Goal: Task Accomplishment & Management: Use online tool/utility

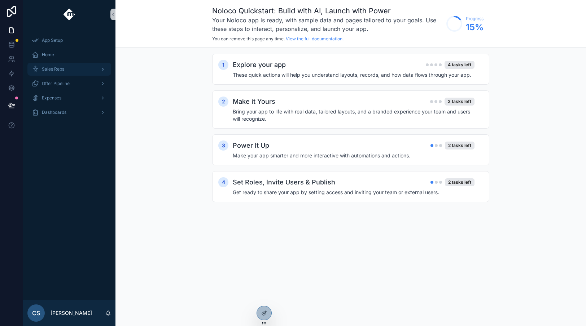
click at [77, 67] on div "Sales Reps" at bounding box center [69, 69] width 75 height 12
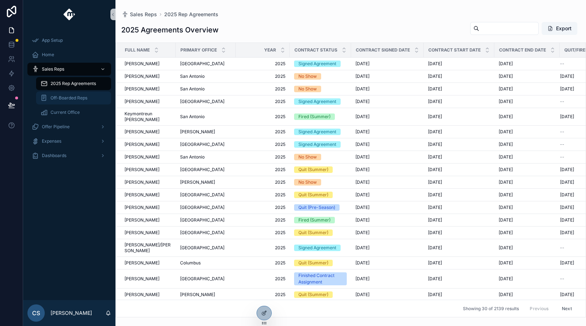
click at [78, 96] on span "Off-Boarded Reps" at bounding box center [68, 98] width 37 height 6
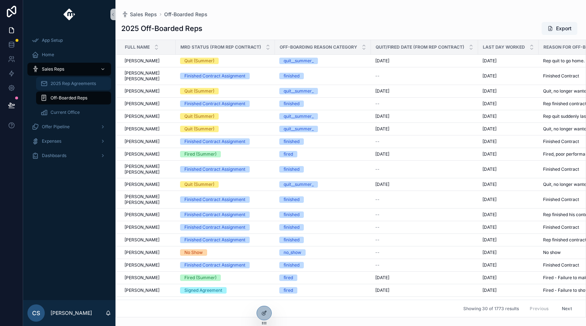
click at [80, 83] on span "2025 Rep Agreements" at bounding box center [72, 84] width 45 height 6
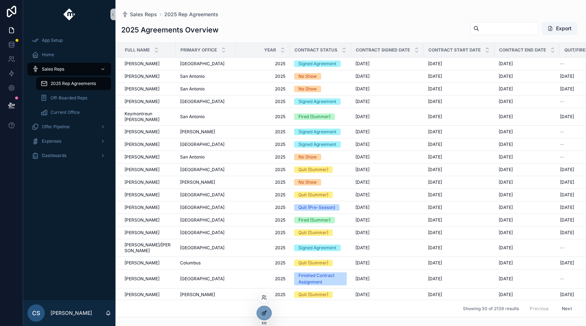
click at [265, 314] on icon at bounding box center [264, 313] width 6 height 6
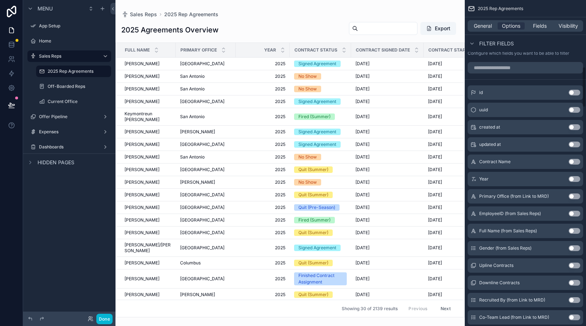
scroll to position [531, 0]
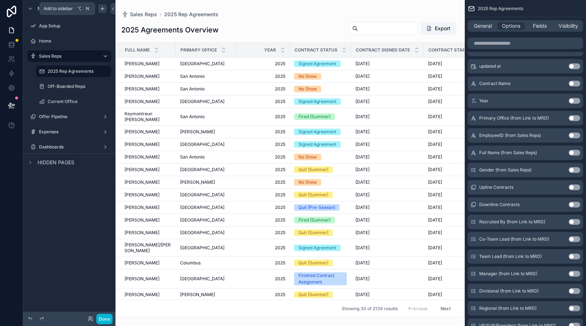
click at [100, 10] on icon "scrollable content" at bounding box center [103, 9] width 6 height 6
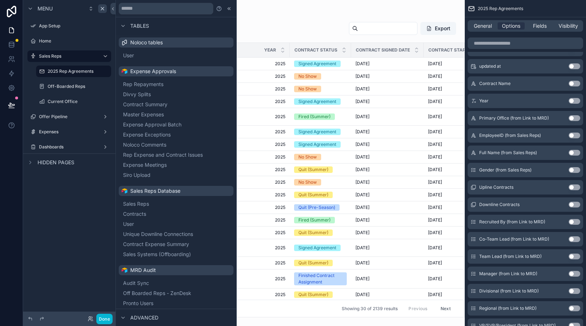
click at [72, 192] on div "Menu App Setup Home Sales Reps 2025 Rep Agreements Off-Boarded Reps Current Off…" at bounding box center [69, 159] width 92 height 318
drag, startPoint x: 66, startPoint y: 234, endPoint x: 89, endPoint y: 273, distance: 44.9
click at [67, 234] on div "Menu App Setup Home Sales Reps 2025 Rep Agreements Off-Boarded Reps Current Off…" at bounding box center [69, 159] width 92 height 318
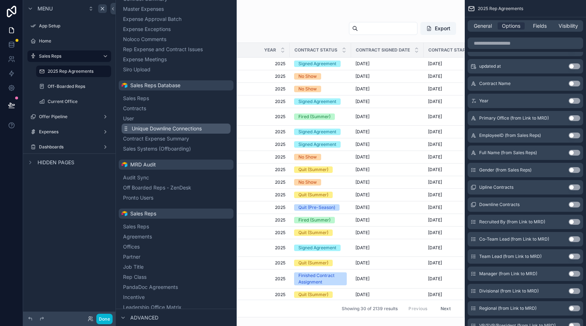
scroll to position [166, 0]
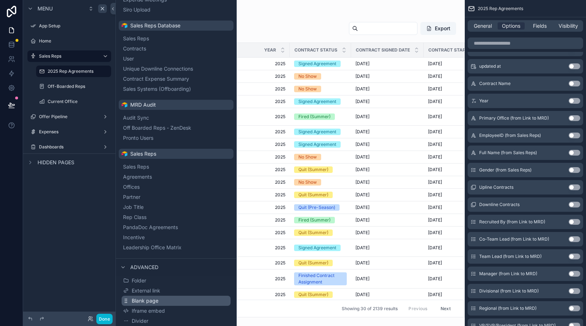
click at [163, 304] on button "Blank page" at bounding box center [176, 301] width 109 height 10
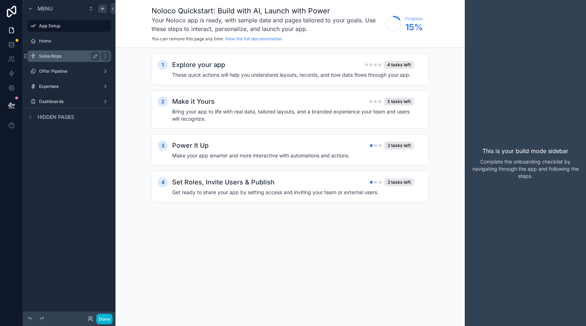
click at [80, 59] on div "Sales Reps" at bounding box center [69, 56] width 61 height 9
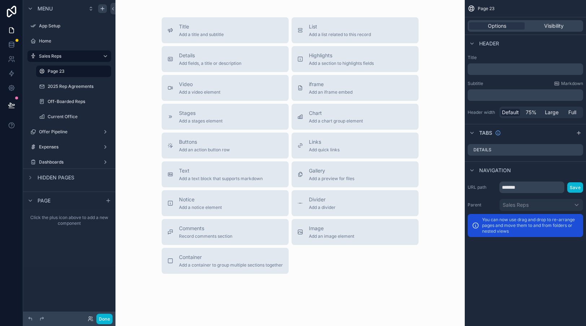
click at [480, 68] on p "﻿" at bounding box center [525, 69] width 111 height 7
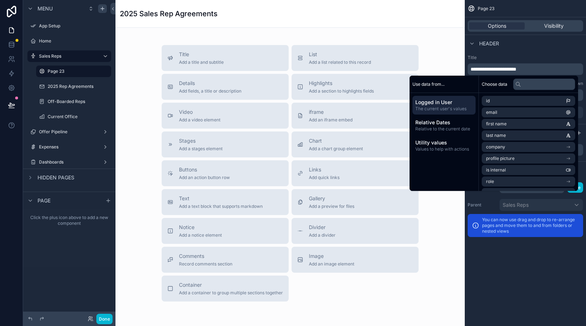
click at [501, 67] on span "**********" at bounding box center [493, 69] width 46 height 5
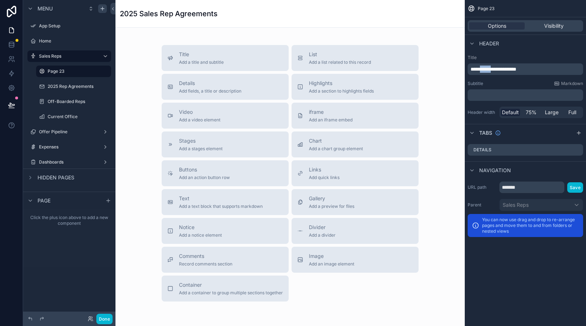
drag, startPoint x: 499, startPoint y: 69, endPoint x: 484, endPoint y: 70, distance: 15.5
click at [484, 70] on span "**********" at bounding box center [493, 69] width 46 height 5
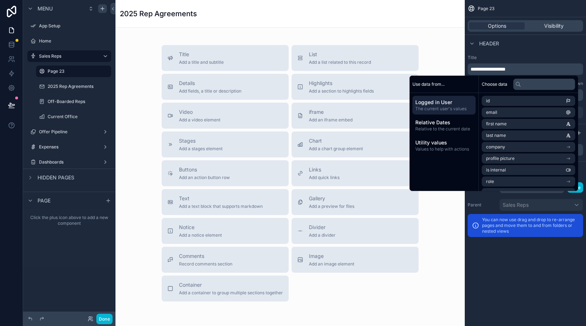
click at [553, 58] on label "Title" at bounding box center [524, 58] width 115 height 6
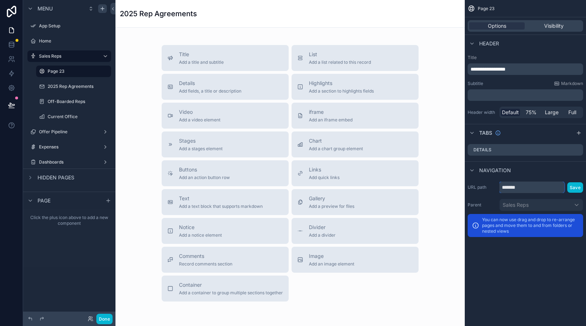
click at [516, 185] on input "*******" at bounding box center [531, 188] width 65 height 12
type input "**********"
click at [545, 272] on div "**********" at bounding box center [524, 163] width 121 height 326
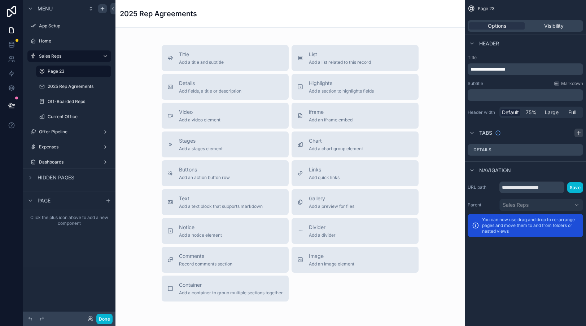
click at [580, 133] on icon "scrollable content" at bounding box center [579, 133] width 6 height 6
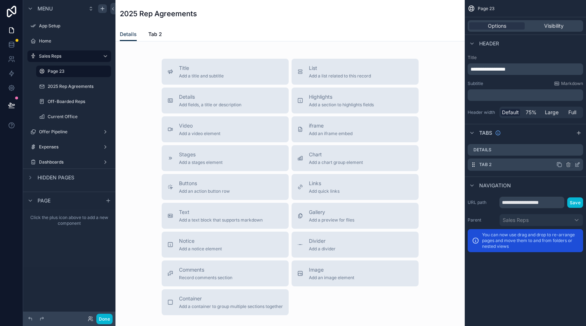
click at [577, 164] on icon "scrollable content" at bounding box center [577, 164] width 3 height 3
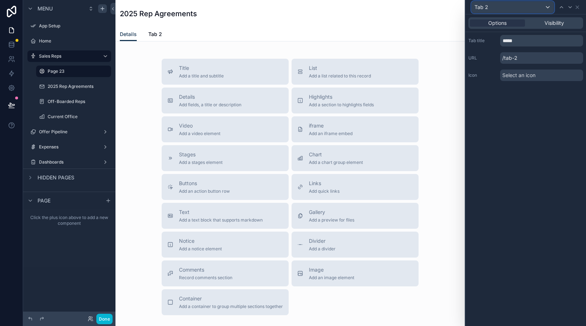
click at [501, 5] on div "Tab 2" at bounding box center [512, 7] width 82 height 12
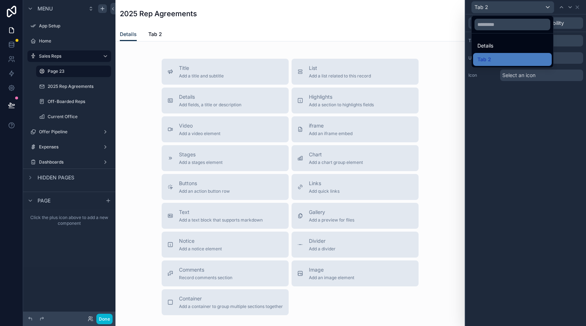
click at [501, 5] on div at bounding box center [525, 163] width 120 height 326
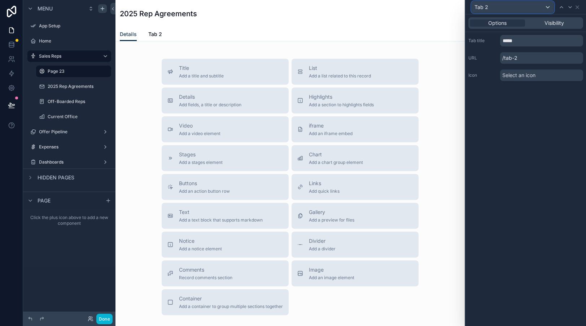
click at [489, 6] on div "Tab 2" at bounding box center [512, 7] width 82 height 12
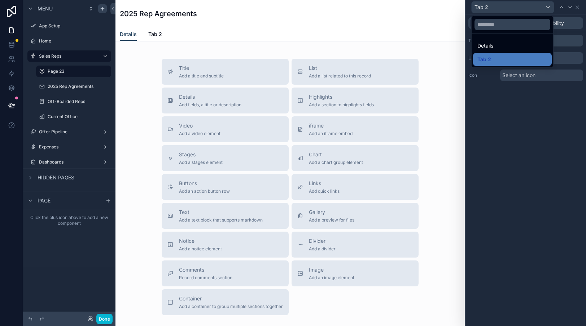
click at [560, 43] on div at bounding box center [525, 163] width 120 height 326
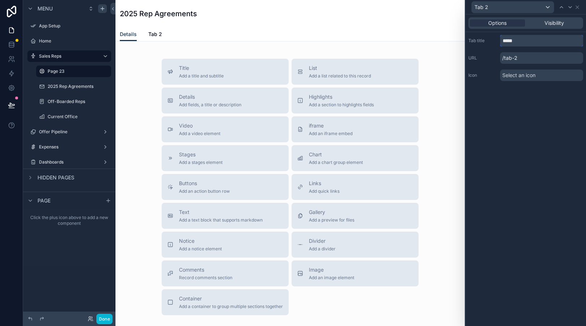
click at [552, 37] on input "*****" at bounding box center [541, 41] width 83 height 12
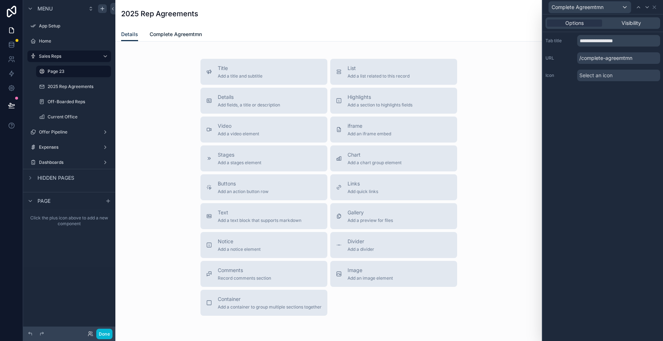
click at [196, 32] on span "Complete Agreemtmn" at bounding box center [176, 34] width 52 height 7
drag, startPoint x: 646, startPoint y: 44, endPoint x: 623, endPoint y: 42, distance: 22.8
click at [585, 42] on input "**********" at bounding box center [618, 41] width 83 height 12
click at [585, 120] on div "**********" at bounding box center [603, 177] width 120 height 326
click at [183, 35] on span "Complete Agreements" at bounding box center [177, 34] width 54 height 7
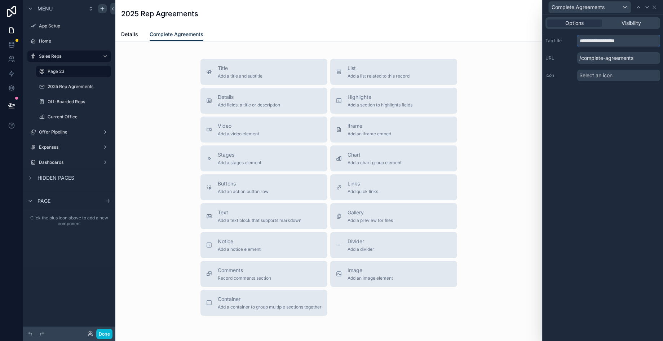
click at [585, 41] on input "**********" at bounding box center [618, 41] width 83 height 12
drag, startPoint x: 639, startPoint y: 41, endPoint x: 565, endPoint y: 40, distance: 73.6
click at [565, 40] on div "**********" at bounding box center [603, 41] width 115 height 12
type input "**********"
click at [582, 59] on p "/agreement-list" at bounding box center [618, 58] width 83 height 12
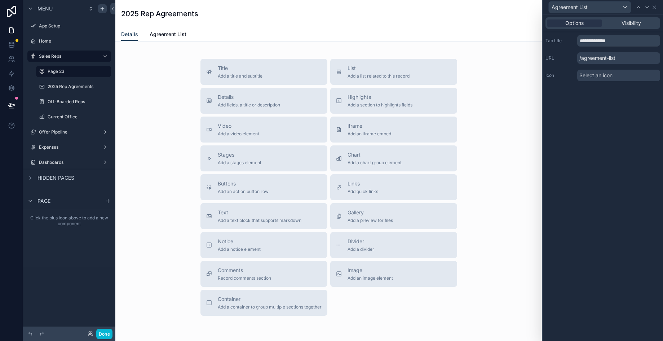
click at [585, 57] on p "/agreement-list" at bounding box center [618, 58] width 83 height 12
click at [584, 58] on p "/agreement-list" at bounding box center [618, 58] width 83 height 12
click at [582, 60] on p "/agreement-list" at bounding box center [618, 58] width 83 height 12
click at [583, 41] on input "**********" at bounding box center [618, 41] width 83 height 12
click at [581, 40] on input "**********" at bounding box center [618, 41] width 83 height 12
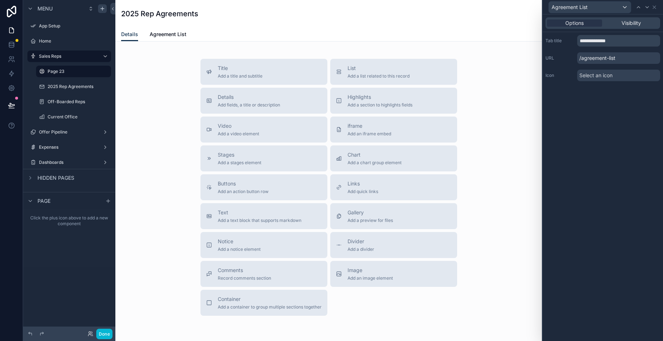
click at [585, 57] on p "/agreement-list" at bounding box center [618, 58] width 83 height 12
click at [585, 7] on div "Agreement List" at bounding box center [603, 7] width 115 height 14
click at [585, 6] on icon at bounding box center [655, 7] width 6 height 6
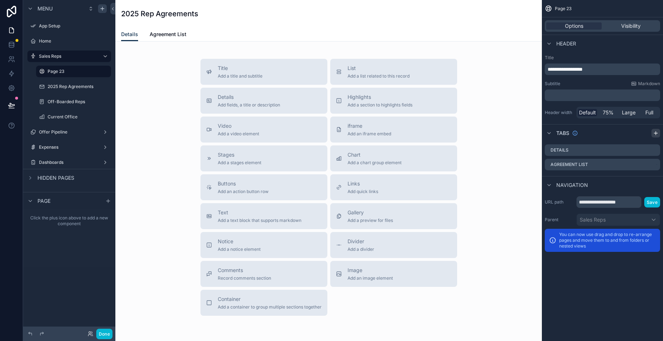
click at [585, 134] on icon "scrollable content" at bounding box center [656, 133] width 6 height 6
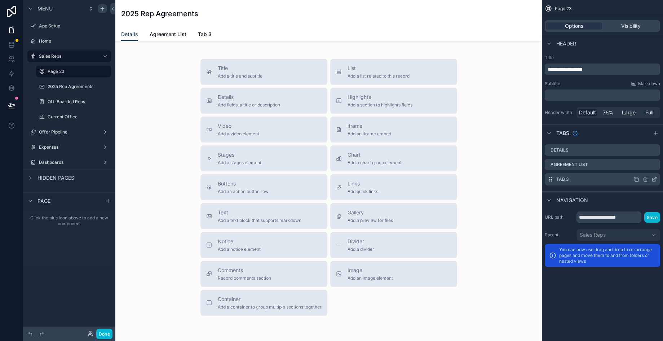
click at [574, 176] on div "Tab 3" at bounding box center [602, 179] width 115 height 12
click at [559, 178] on label "Tab 3" at bounding box center [562, 179] width 13 height 6
click at [585, 178] on icon "scrollable content" at bounding box center [656, 177] width 1 height 1
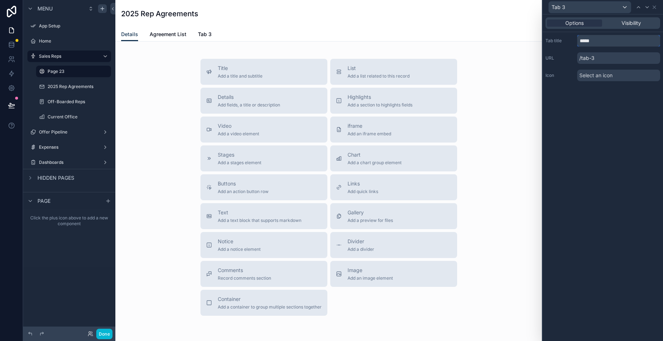
click at [585, 39] on input "*****" at bounding box center [618, 41] width 83 height 12
type input "**********"
click at [585, 6] on icon at bounding box center [655, 7] width 6 height 6
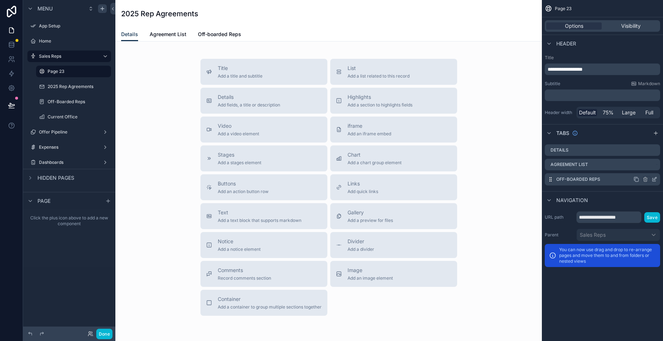
click at [585, 181] on icon "scrollable content" at bounding box center [654, 179] width 3 height 3
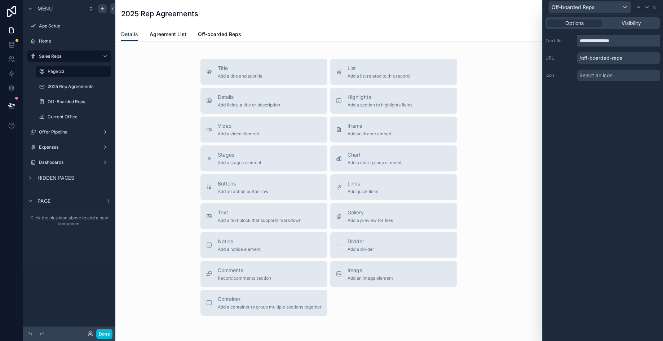
click at [585, 39] on input "**********" at bounding box center [618, 41] width 83 height 12
type input "**********"
click at [585, 114] on div "**********" at bounding box center [603, 177] width 120 height 326
click at [585, 7] on icon at bounding box center [654, 7] width 3 height 3
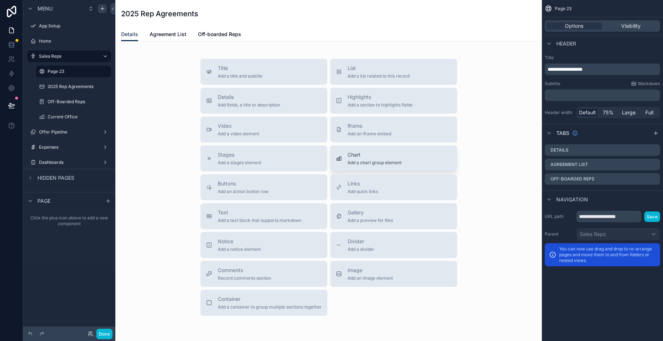
click at [353, 159] on div "Chart Add a chart group element" at bounding box center [375, 158] width 54 height 14
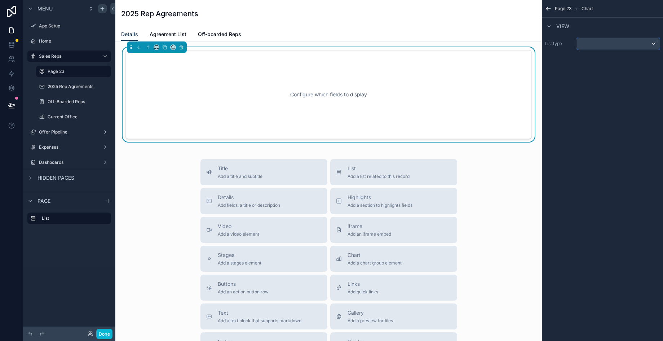
click at [585, 43] on div "scrollable content" at bounding box center [618, 44] width 83 height 12
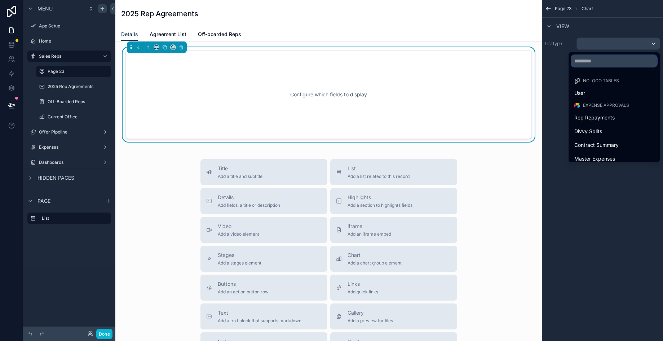
click at [585, 62] on input "text" at bounding box center [614, 61] width 85 height 12
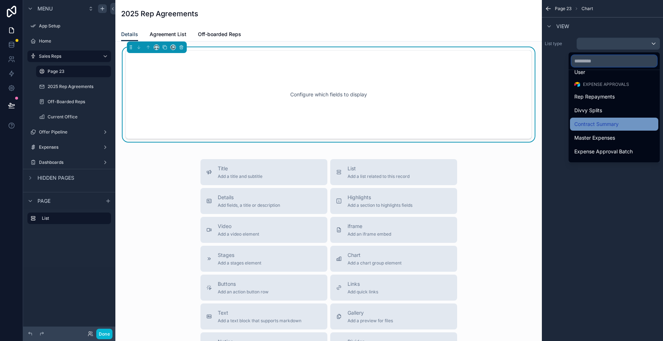
scroll to position [22, 0]
click at [585, 119] on span "Contract Summary" at bounding box center [596, 122] width 44 height 9
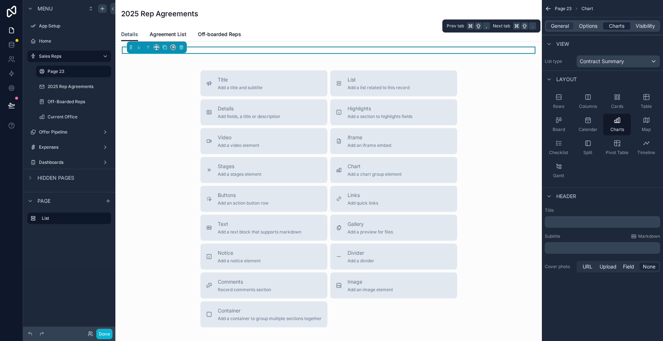
click at [585, 26] on span "Charts" at bounding box center [617, 25] width 16 height 7
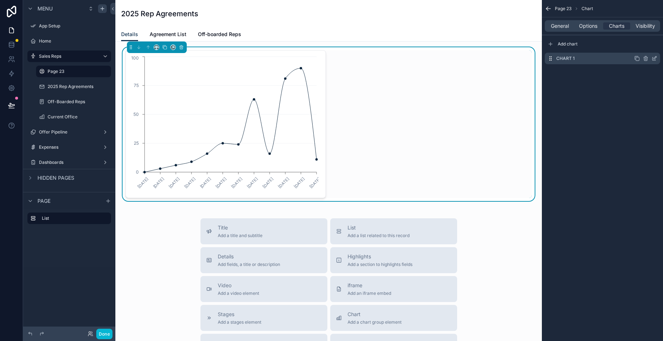
click at [585, 56] on icon "scrollable content" at bounding box center [655, 57] width 3 height 3
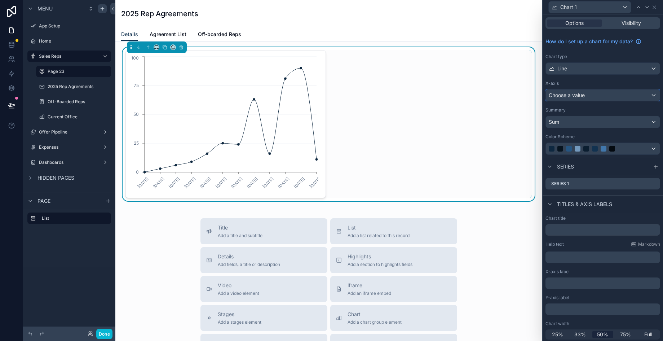
click at [585, 92] on div "Choose a value" at bounding box center [603, 95] width 114 height 12
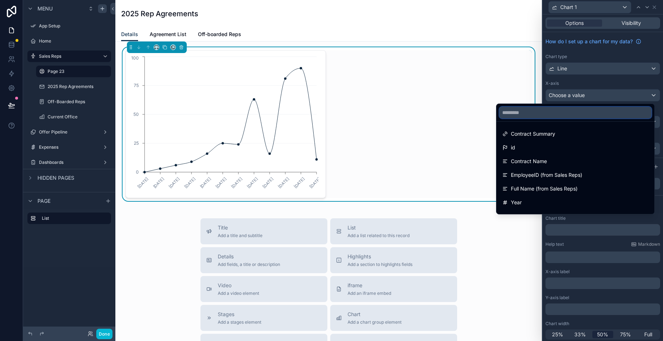
click at [578, 113] on input "text" at bounding box center [575, 113] width 152 height 12
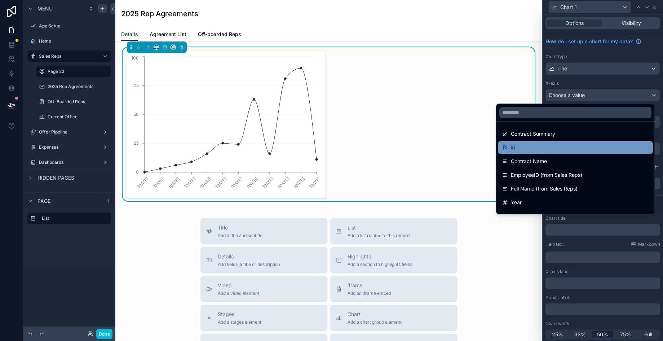
click at [576, 144] on div "id" at bounding box center [575, 147] width 146 height 9
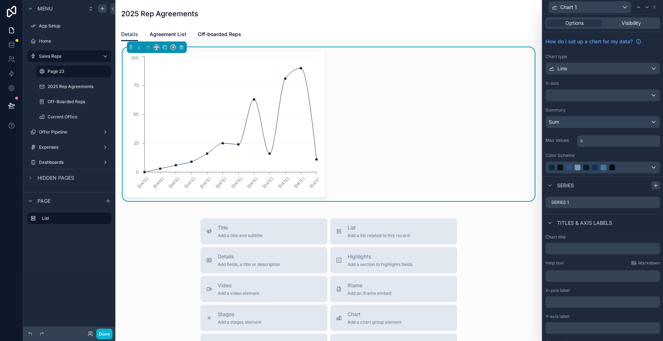
click at [585, 185] on icon at bounding box center [655, 185] width 3 height 0
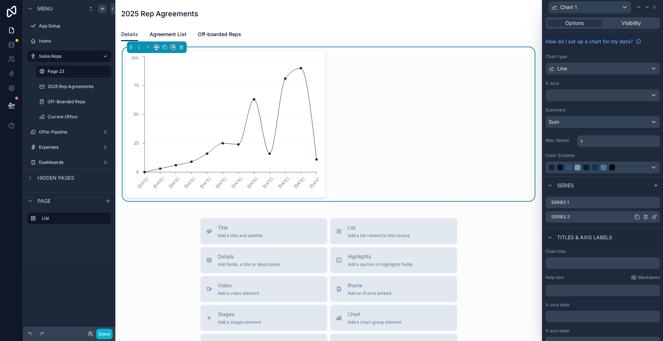
click at [585, 218] on icon at bounding box center [645, 217] width 3 height 3
click at [585, 202] on button at bounding box center [643, 205] width 9 height 9
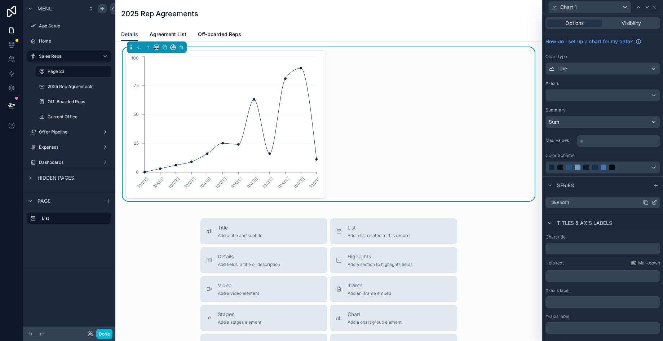
click at [585, 203] on icon at bounding box center [655, 201] width 3 height 3
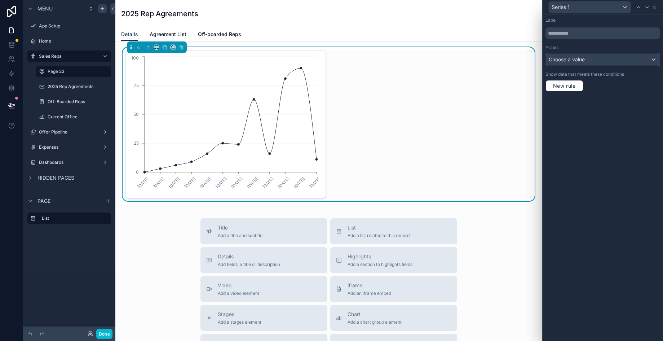
click at [585, 60] on div "Choose a value" at bounding box center [603, 60] width 114 height 12
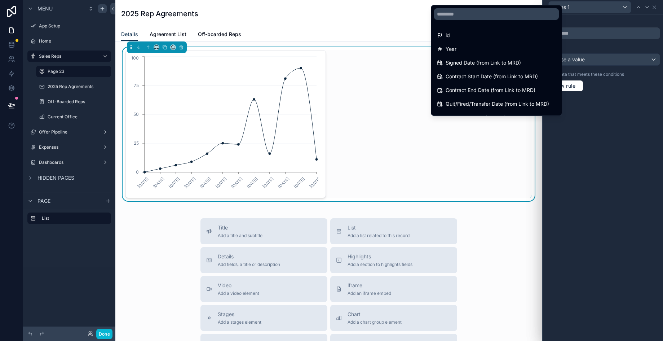
click at [584, 42] on div at bounding box center [603, 170] width 120 height 341
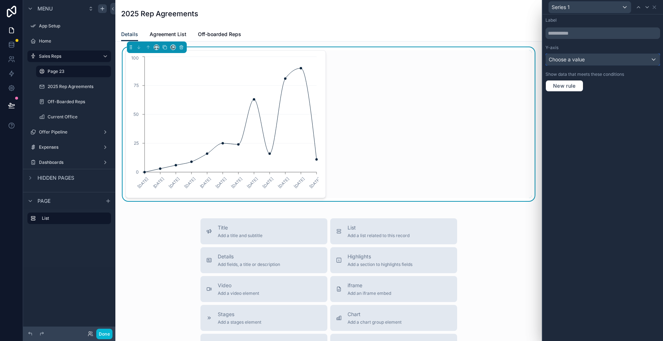
click at [585, 56] on div "Choose a value" at bounding box center [603, 60] width 114 height 12
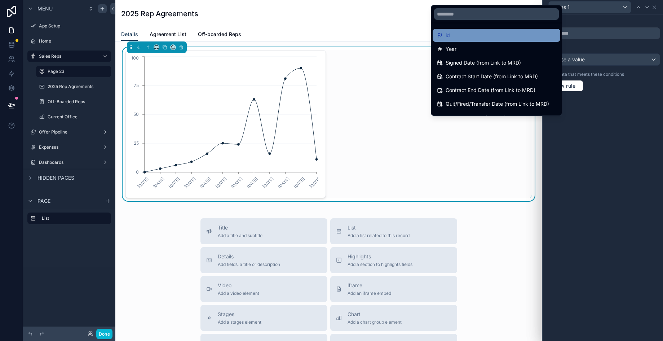
click at [485, 32] on div "id" at bounding box center [496, 35] width 119 height 9
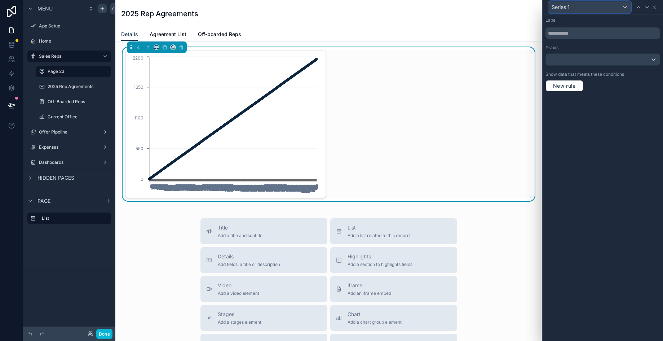
click at [572, 6] on div "Series 1" at bounding box center [590, 7] width 82 height 12
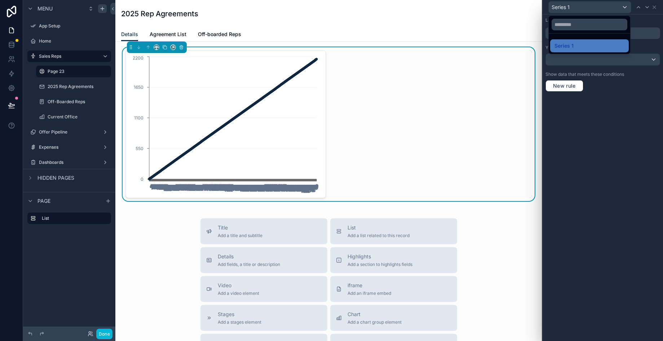
click at [568, 7] on div at bounding box center [603, 170] width 120 height 341
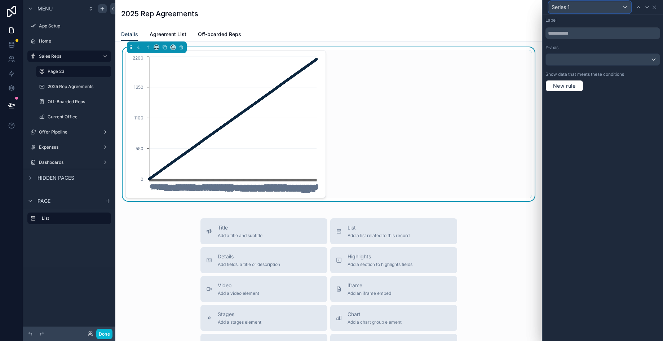
click at [568, 7] on span "Series 1" at bounding box center [561, 7] width 18 height 7
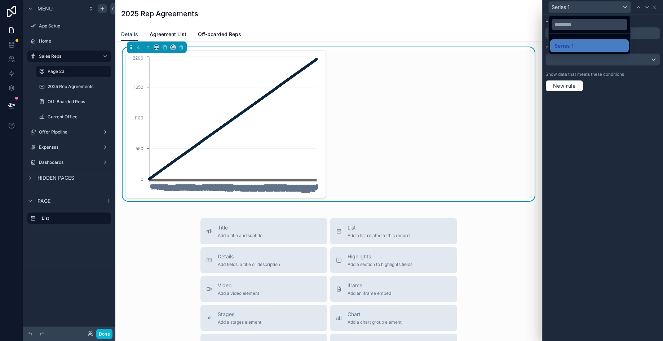
click at [568, 7] on div at bounding box center [603, 170] width 120 height 341
click at [585, 27] on input "text" at bounding box center [603, 33] width 115 height 12
type input "*"
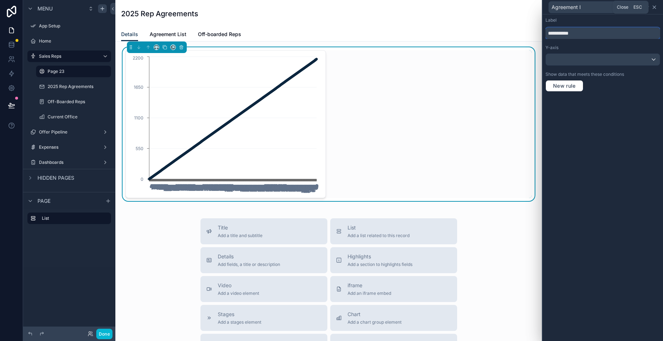
type input "**********"
click at [585, 7] on icon at bounding box center [655, 7] width 6 height 6
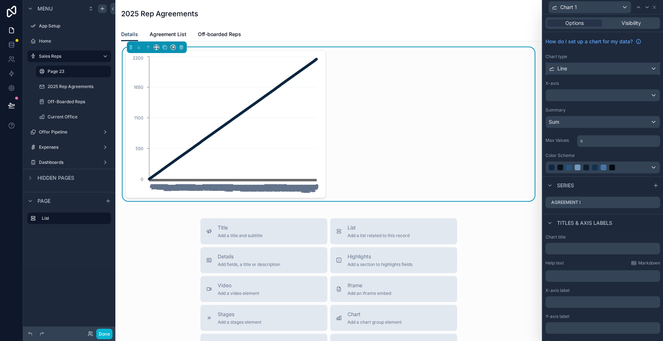
click at [585, 70] on div "Line" at bounding box center [603, 69] width 114 height 12
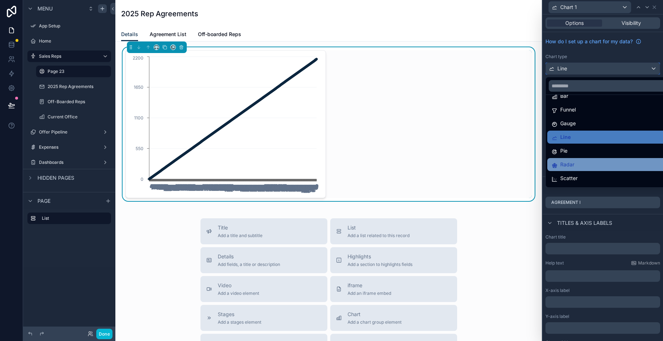
scroll to position [51, 0]
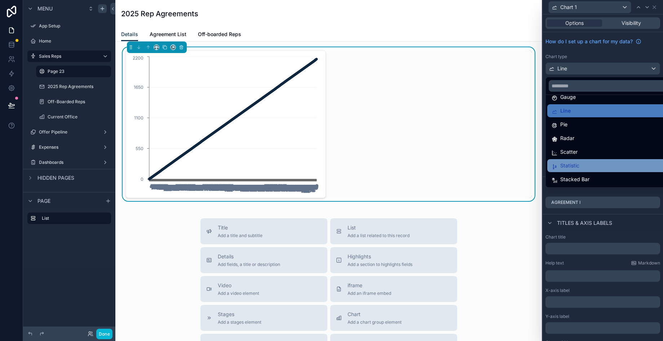
click at [585, 167] on div "Statistic" at bounding box center [609, 165] width 114 height 9
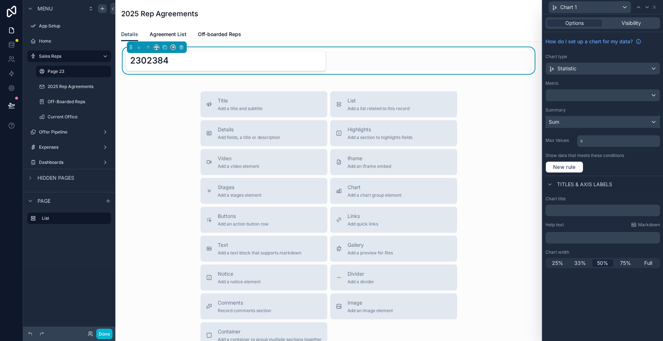
click at [585, 123] on div "Sum" at bounding box center [603, 122] width 114 height 12
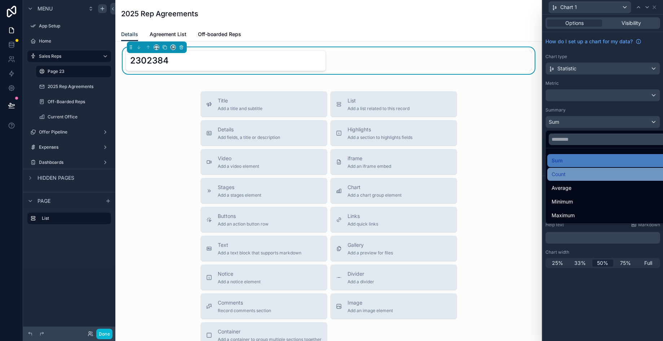
click at [585, 169] on div "Count" at bounding box center [611, 174] width 128 height 13
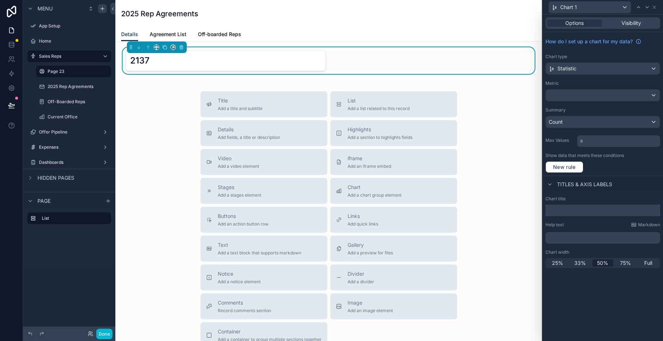
click at [575, 207] on input "text" at bounding box center [603, 210] width 115 height 12
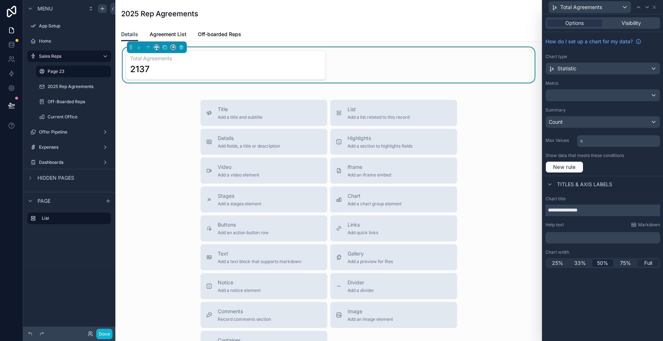
type input "**********"
click at [585, 260] on span "Full" at bounding box center [648, 262] width 8 height 7
click at [158, 45] on icon "scrollable content" at bounding box center [156, 47] width 5 height 5
click at [178, 88] on div "33%" at bounding box center [171, 88] width 22 height 9
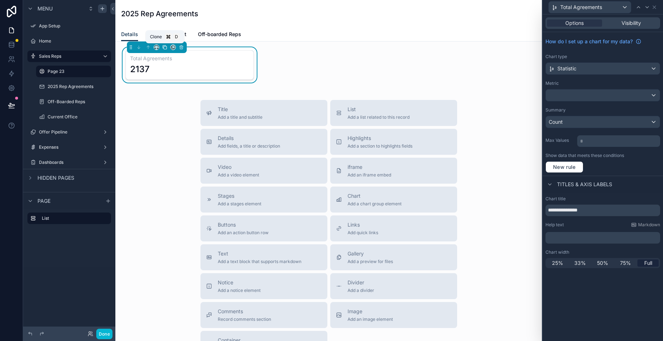
click at [165, 48] on icon "scrollable content" at bounding box center [164, 47] width 5 height 5
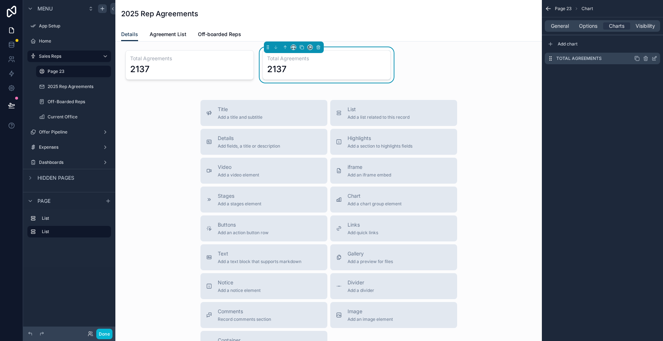
click at [585, 58] on icon "scrollable content" at bounding box center [655, 57] width 3 height 3
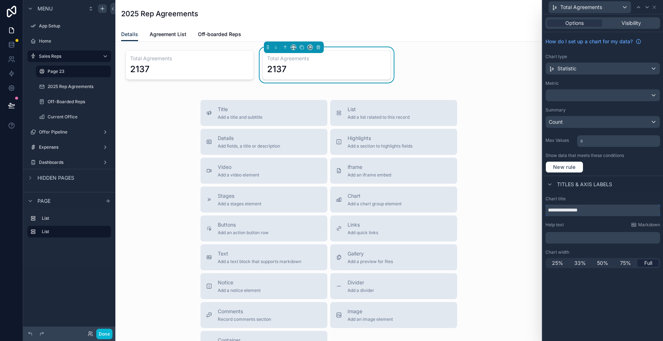
drag, startPoint x: 560, startPoint y: 212, endPoint x: 536, endPoint y: 211, distance: 23.5
click at [536, 211] on div "**********" at bounding box center [331, 170] width 663 height 341
drag, startPoint x: 595, startPoint y: 208, endPoint x: 565, endPoint y: 208, distance: 29.2
click at [565, 208] on input "**********" at bounding box center [603, 210] width 115 height 12
type input "**********"
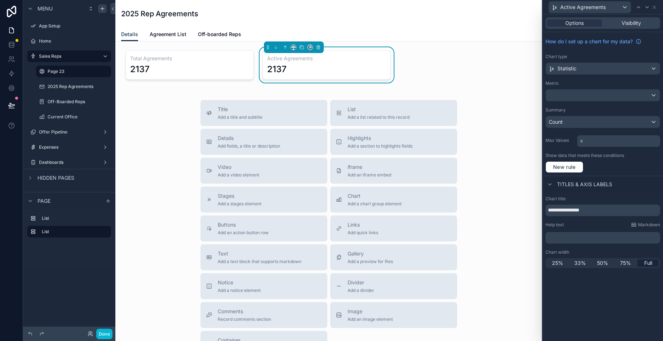
click at [585, 169] on div "New rule" at bounding box center [603, 167] width 115 height 12
click at [585, 106] on div "How do I set up a chart for my data? Chart type Statistic Metric Summary Count …" at bounding box center [603, 104] width 120 height 144
click at [585, 7] on icon at bounding box center [655, 7] width 6 height 6
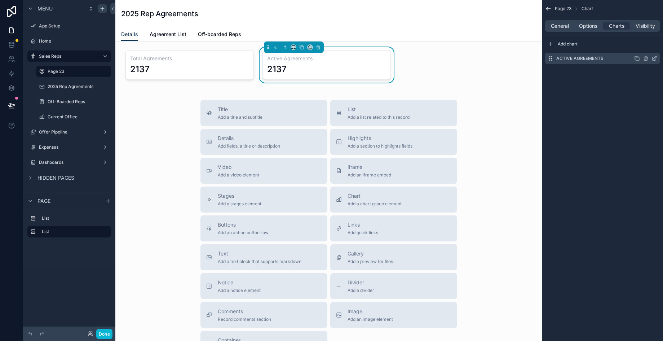
click at [585, 57] on icon "scrollable content" at bounding box center [655, 57] width 3 height 3
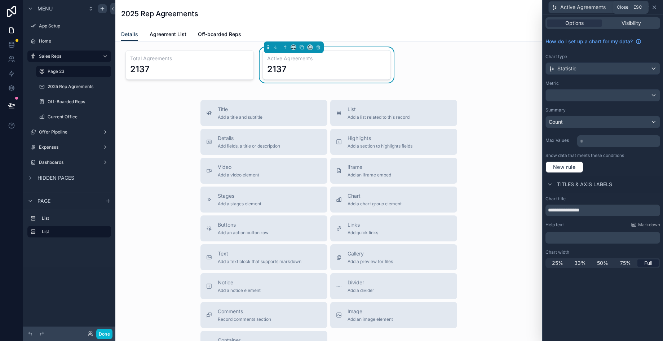
click at [585, 5] on icon at bounding box center [655, 7] width 6 height 6
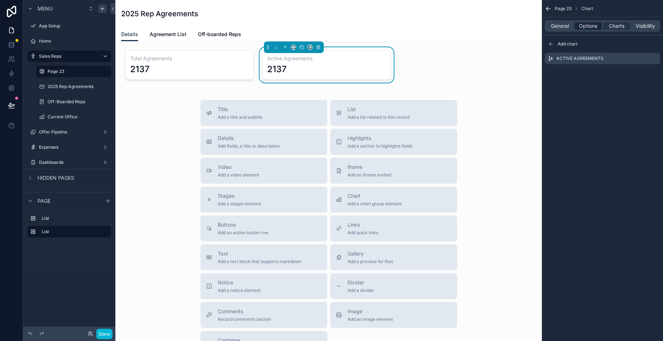
click at [585, 24] on span "Options" at bounding box center [588, 25] width 18 height 7
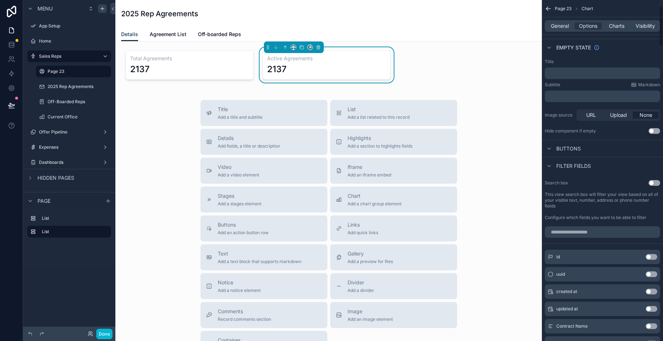
scroll to position [0, 0]
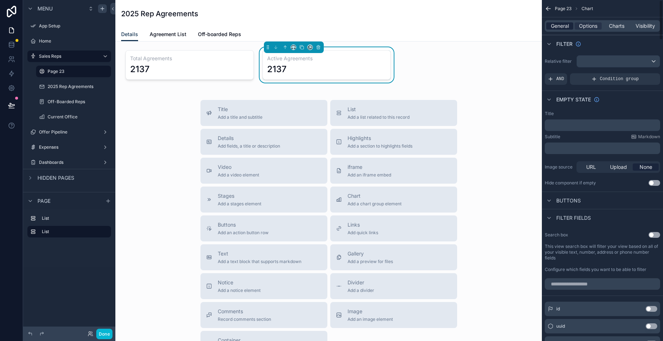
click at [565, 23] on span "General" at bounding box center [560, 25] width 18 height 7
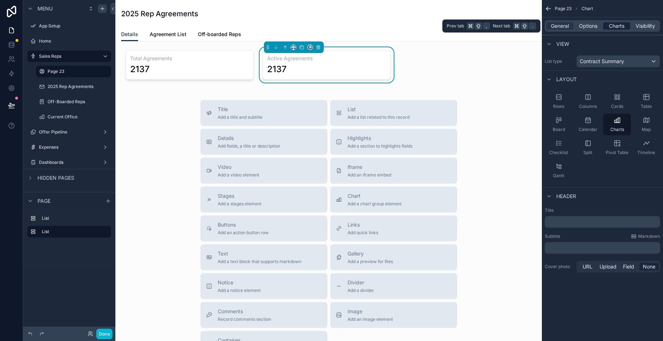
click at [585, 25] on span "Charts" at bounding box center [617, 25] width 16 height 7
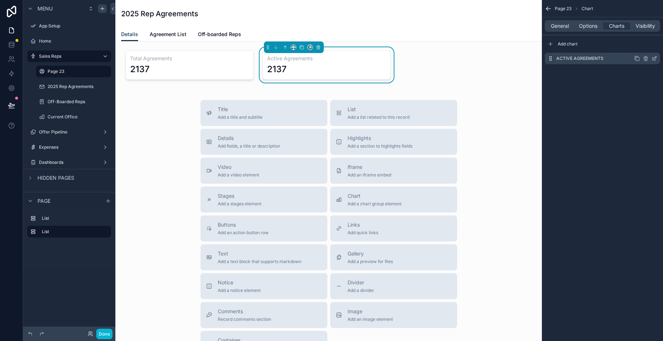
click at [585, 59] on label "Active Agreements" at bounding box center [579, 59] width 47 height 6
click at [585, 60] on icon "scrollable content" at bounding box center [655, 59] width 6 height 6
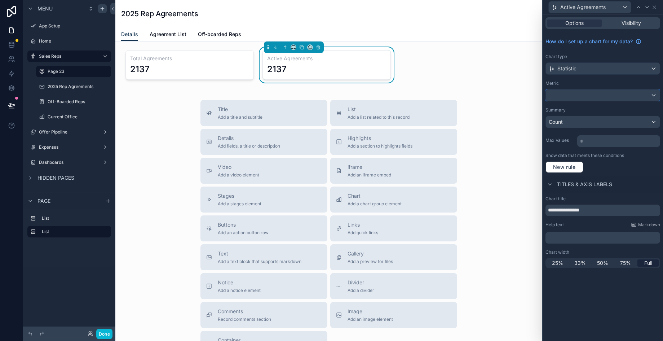
click at [585, 95] on div at bounding box center [603, 95] width 114 height 12
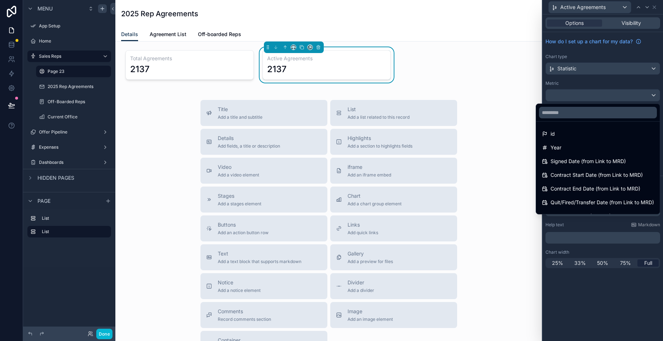
click at [585, 88] on div at bounding box center [603, 170] width 120 height 341
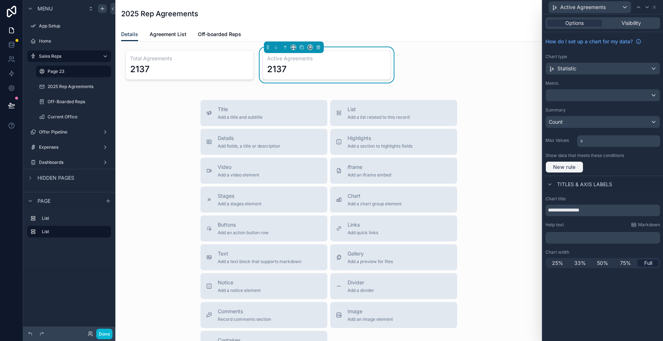
click at [580, 165] on button "New rule" at bounding box center [565, 167] width 38 height 12
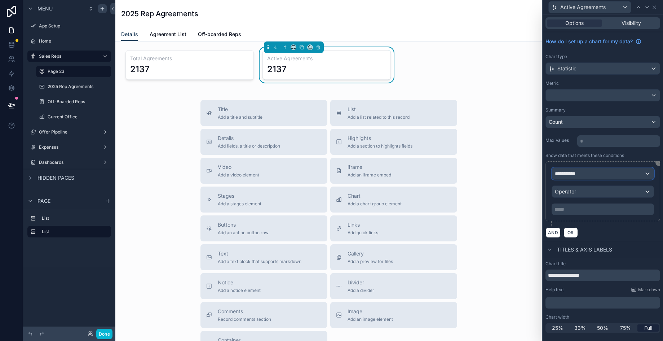
click at [585, 176] on div "**********" at bounding box center [603, 174] width 102 height 12
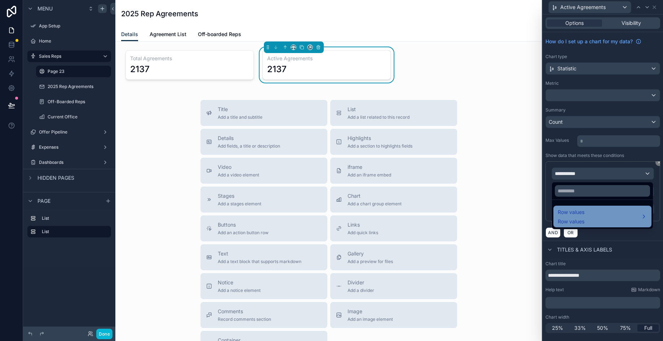
click at [585, 215] on div "Row values Row values" at bounding box center [602, 216] width 89 height 17
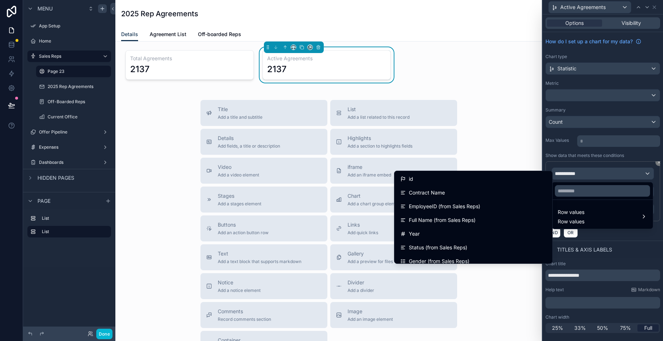
scroll to position [91, 0]
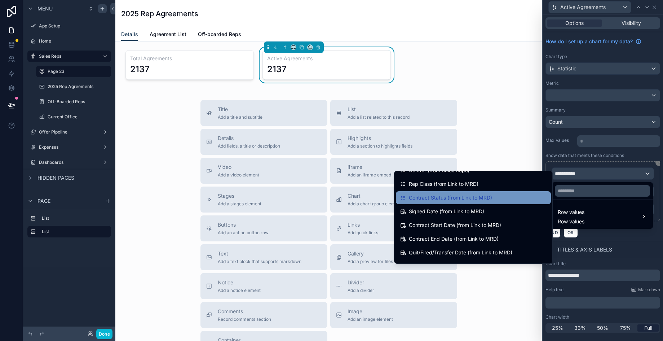
click at [493, 200] on div "Contract Status (from Link to MRD)" at bounding box center [473, 197] width 146 height 9
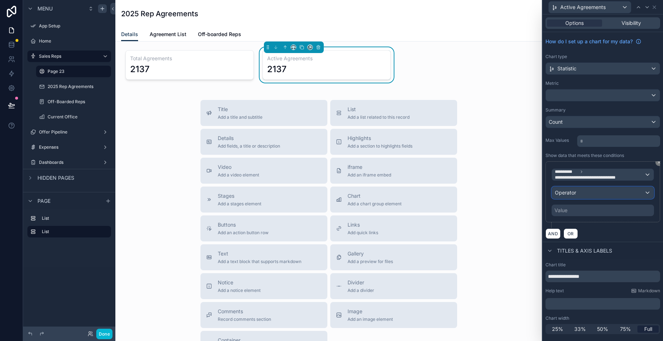
click at [585, 192] on div "Operator" at bounding box center [603, 193] width 102 height 12
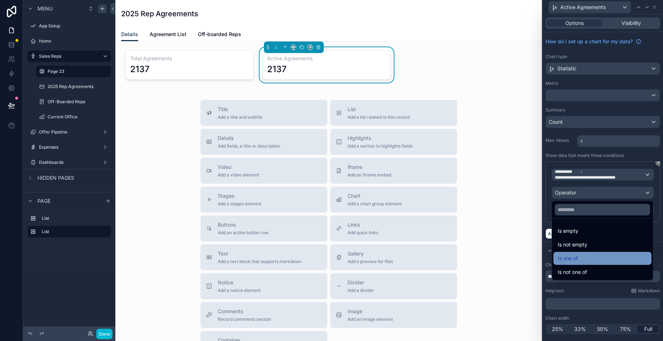
click at [580, 253] on div "Is one of" at bounding box center [603, 258] width 98 height 13
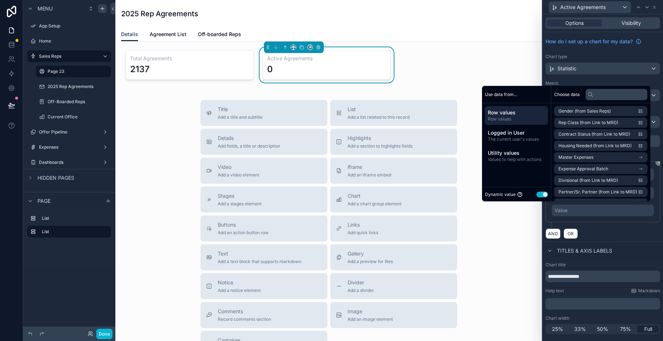
click at [540, 193] on button "Use setting" at bounding box center [543, 194] width 12 height 6
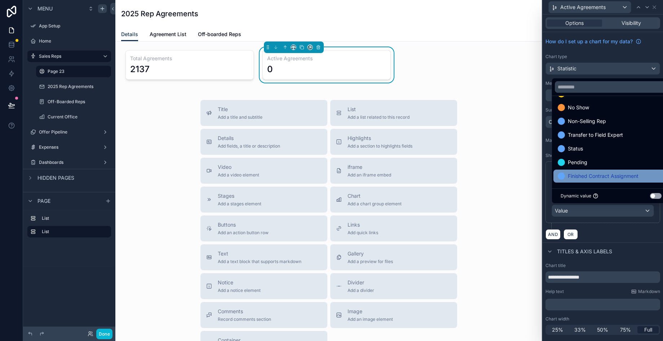
click at [585, 172] on span "Finished Contract Assignment" at bounding box center [603, 176] width 71 height 9
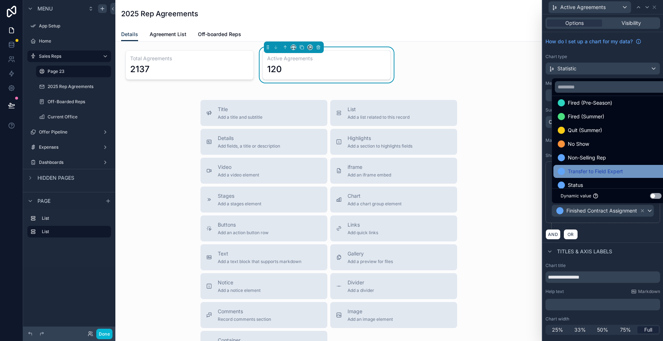
scroll to position [0, 0]
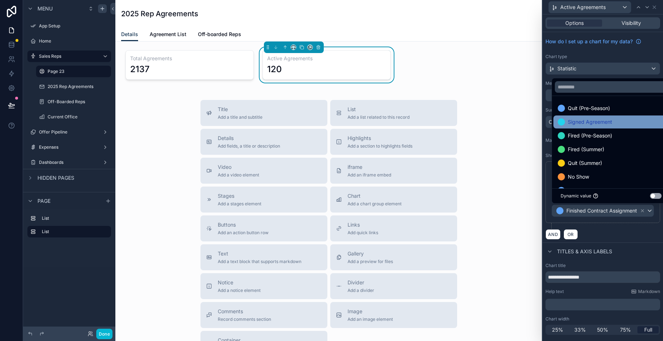
click at [585, 125] on span "Signed Agreement" at bounding box center [590, 122] width 44 height 9
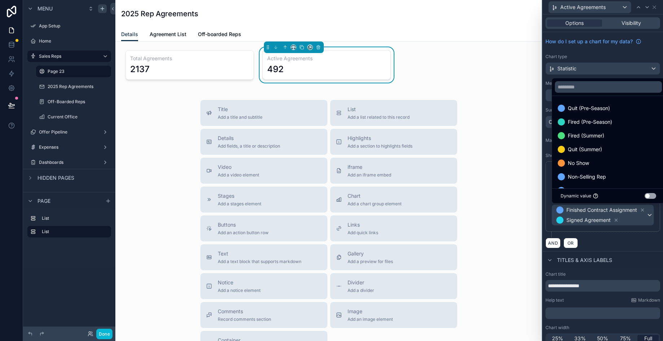
click at [585, 230] on div "**********" at bounding box center [603, 196] width 115 height 70
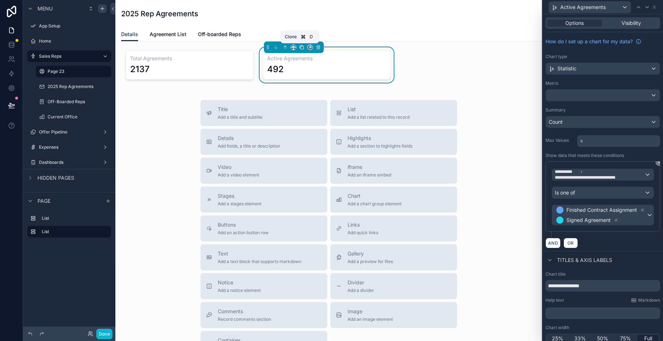
click at [301, 46] on icon "scrollable content" at bounding box center [302, 47] width 3 height 3
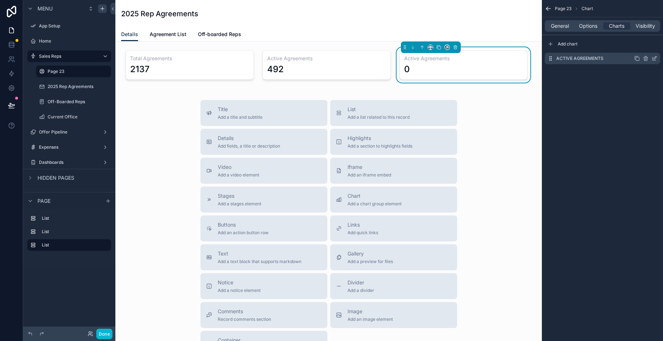
click at [585, 58] on icon "scrollable content" at bounding box center [654, 58] width 3 height 3
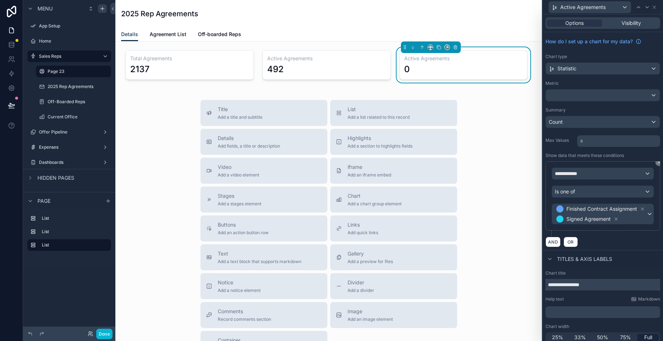
drag, startPoint x: 564, startPoint y: 286, endPoint x: 558, endPoint y: 284, distance: 6.3
click at [557, 285] on input "**********" at bounding box center [603, 285] width 115 height 12
click at [560, 286] on input "**********" at bounding box center [603, 285] width 115 height 12
drag, startPoint x: 563, startPoint y: 285, endPoint x: 532, endPoint y: 282, distance: 31.8
click at [532, 282] on div "**********" at bounding box center [331, 170] width 663 height 341
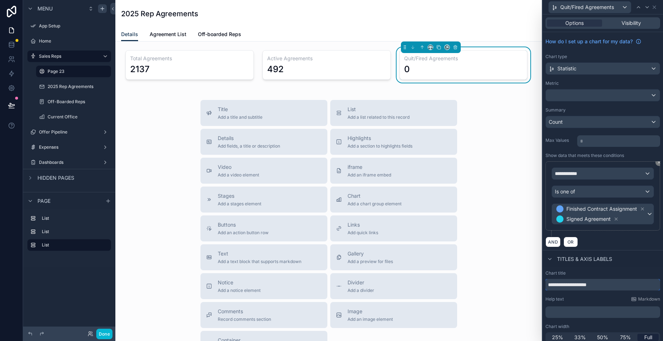
type input "**********"
click at [585, 265] on div "Titles & Axis labels" at bounding box center [603, 258] width 120 height 17
click at [585, 192] on div "Is one of" at bounding box center [603, 192] width 102 height 12
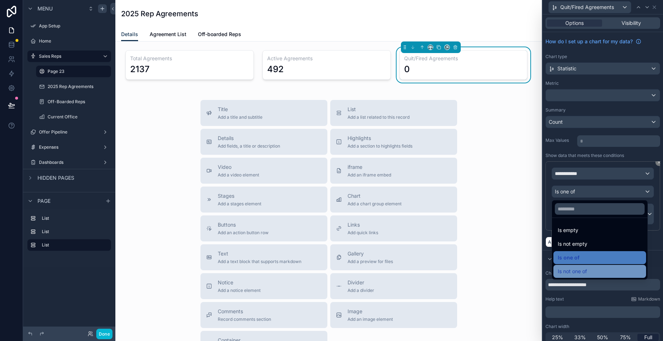
click at [585, 268] on div "Is not one of" at bounding box center [600, 271] width 84 height 9
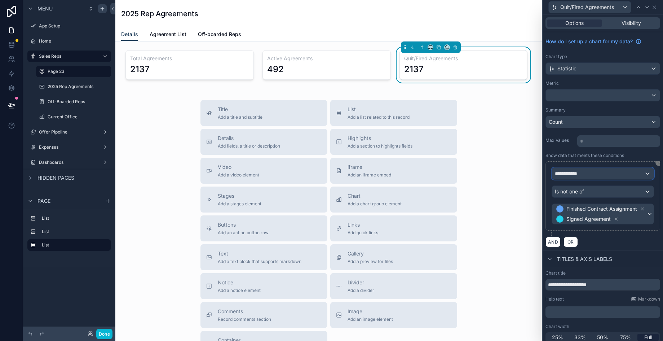
click at [585, 171] on div "**********" at bounding box center [603, 174] width 102 height 12
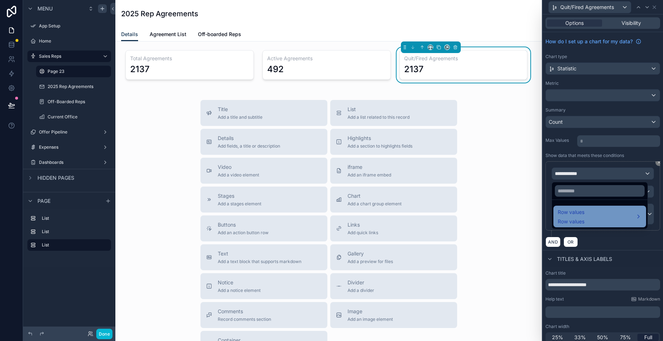
click at [585, 217] on div "Row values Row values" at bounding box center [600, 216] width 84 height 17
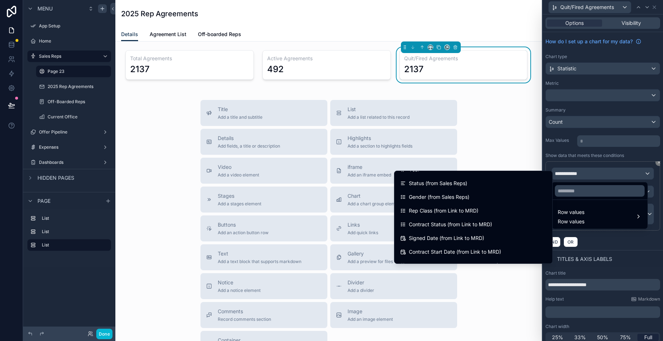
scroll to position [65, 0]
click at [489, 221] on div "Contract Status (from Link to MRD)" at bounding box center [473, 224] width 146 height 9
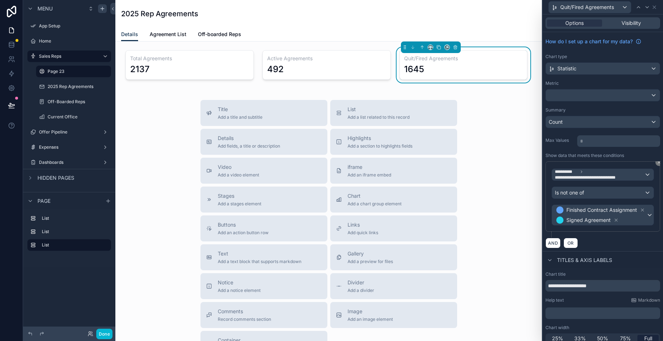
click at [585, 237] on div "AND OR" at bounding box center [603, 242] width 115 height 11
click at [501, 116] on div "Title Add a title and subtitle List Add a list related to this record Details A…" at bounding box center [328, 228] width 415 height 257
click at [233, 64] on div "scrollable content" at bounding box center [189, 64] width 137 height 35
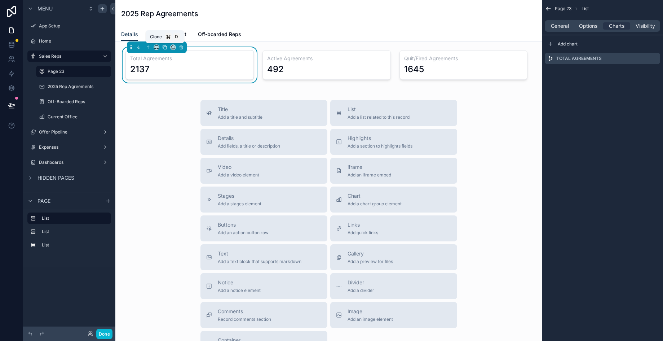
click at [164, 48] on icon "scrollable content" at bounding box center [164, 47] width 5 height 5
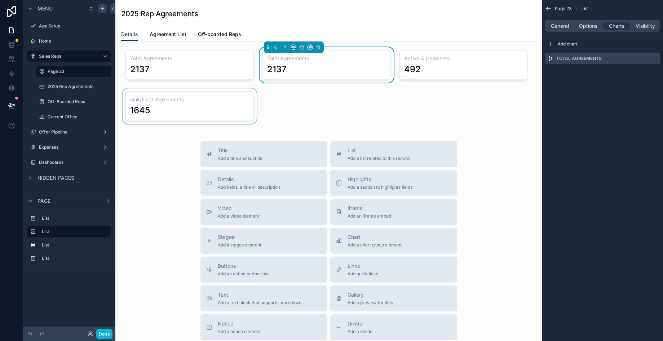
click at [222, 111] on div "scrollable content" at bounding box center [189, 105] width 137 height 35
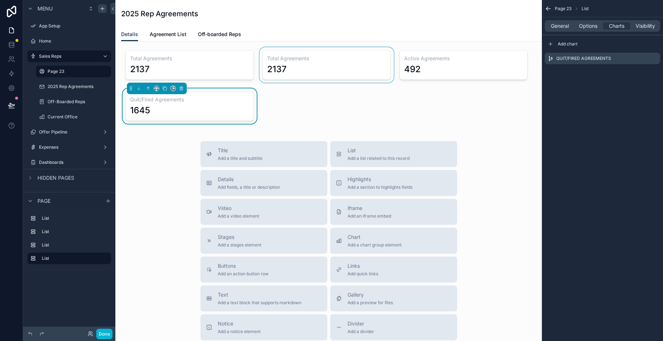
drag, startPoint x: 291, startPoint y: 54, endPoint x: 296, endPoint y: 68, distance: 14.8
click at [315, 93] on div "Total Agreements 2137 Total Agreements 2137 Active Agreements 492 Quit/Fired Ag…" at bounding box center [328, 248] width 427 height 414
click at [288, 64] on div "scrollable content" at bounding box center [326, 64] width 137 height 35
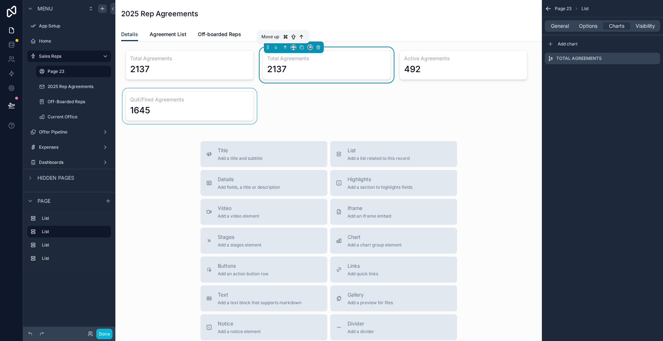
click at [284, 49] on icon "scrollable content" at bounding box center [285, 47] width 5 height 5
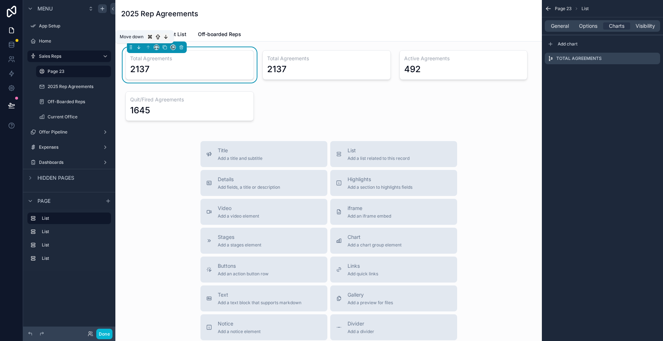
click at [141, 49] on icon "scrollable content" at bounding box center [138, 47] width 5 height 5
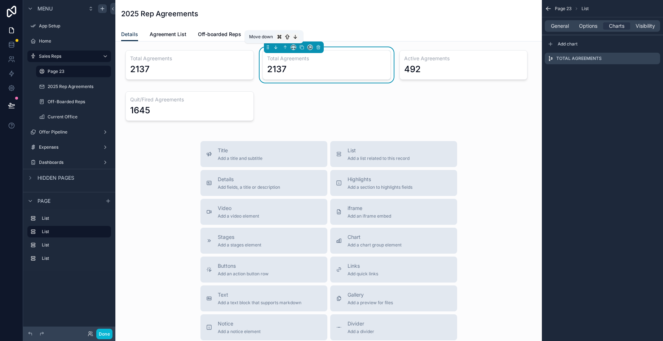
click at [273, 47] on icon "scrollable content" at bounding box center [275, 47] width 5 height 5
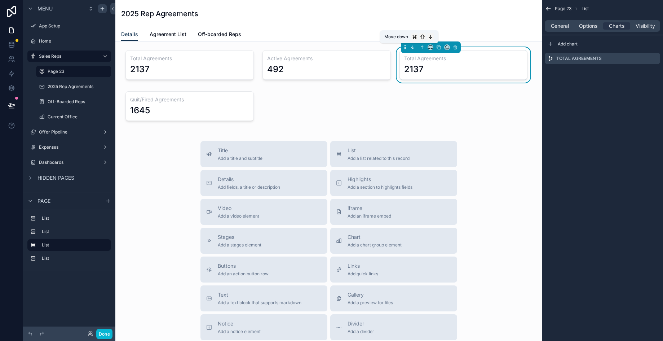
click at [411, 49] on icon "scrollable content" at bounding box center [412, 47] width 5 height 5
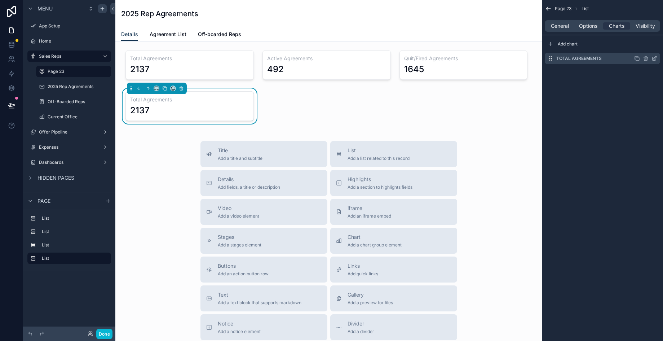
click at [585, 58] on icon "scrollable content" at bounding box center [655, 59] width 6 height 6
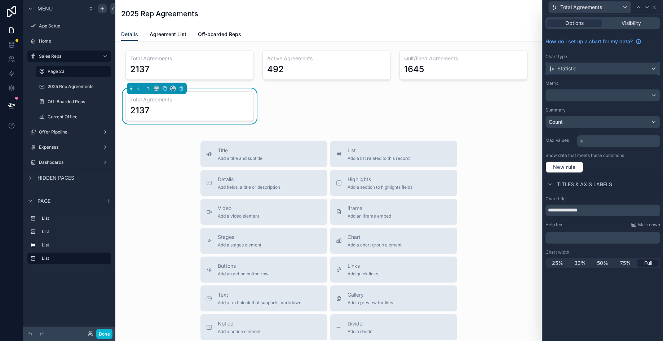
click at [585, 67] on div "Statistic" at bounding box center [603, 69] width 114 height 12
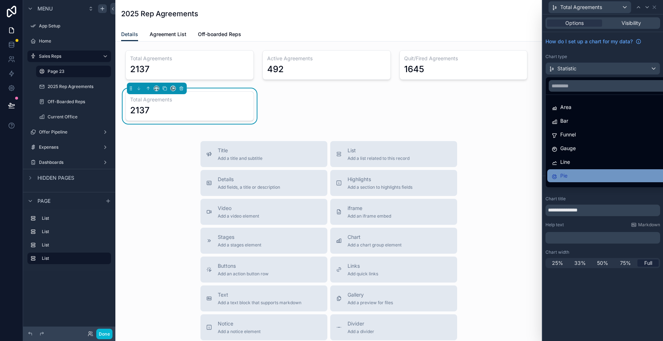
click at [585, 172] on div "Pie" at bounding box center [611, 175] width 119 height 9
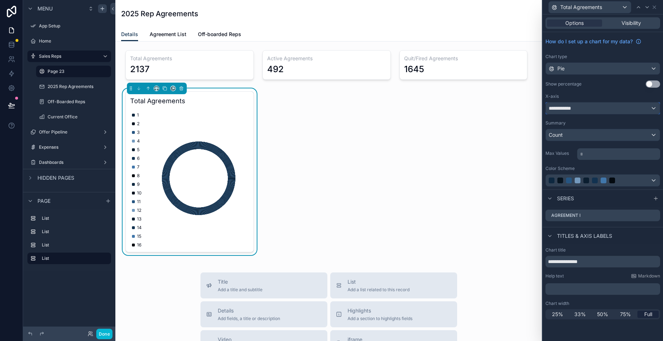
click at [585, 106] on div "**********" at bounding box center [603, 108] width 114 height 12
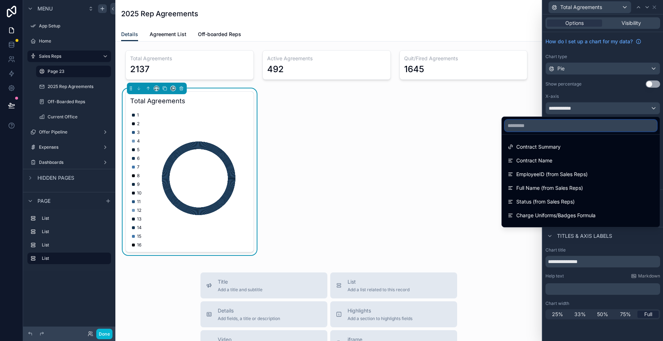
click at [585, 122] on input "text" at bounding box center [581, 126] width 152 height 12
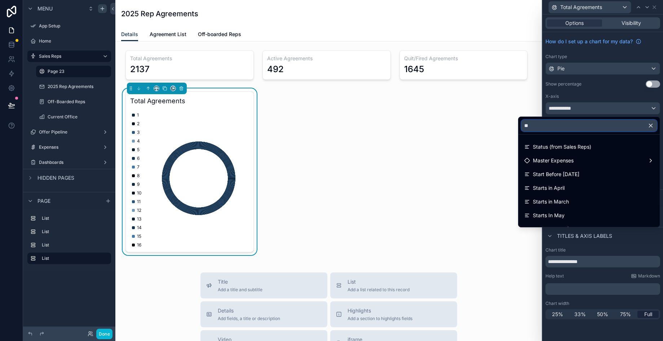
type input "*"
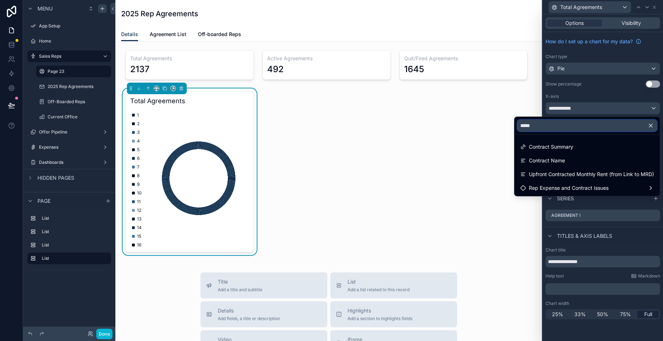
type input "*****"
click at [585, 89] on div at bounding box center [603, 170] width 120 height 341
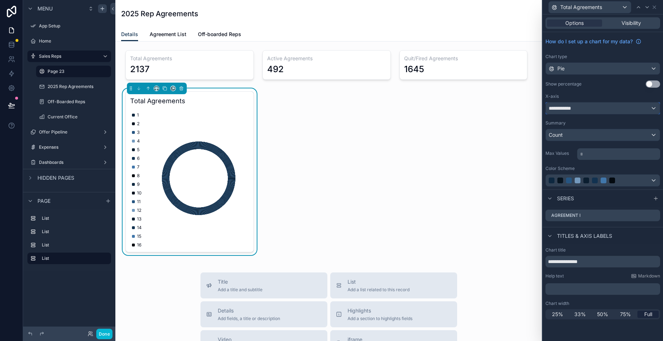
click at [585, 109] on div "**********" at bounding box center [603, 108] width 114 height 12
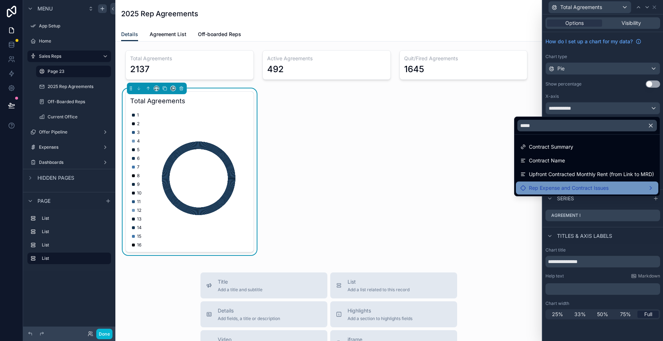
click at [585, 185] on span "Rep Expense and Contract Issues" at bounding box center [569, 188] width 80 height 9
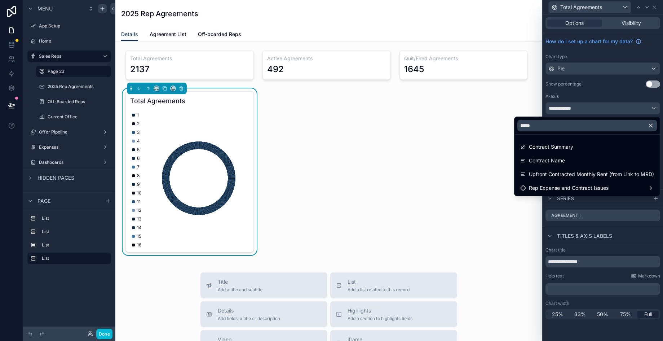
click at [585, 124] on icon "button" at bounding box center [651, 125] width 6 height 6
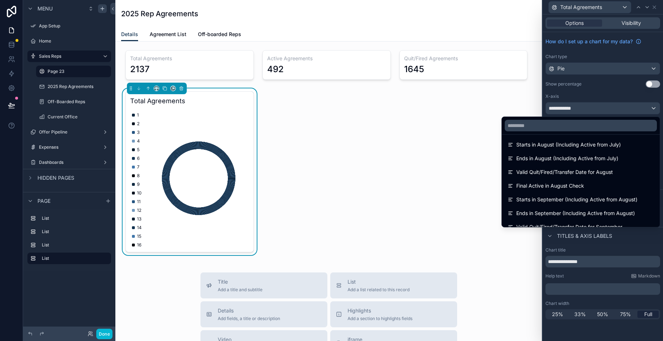
scroll to position [929, 0]
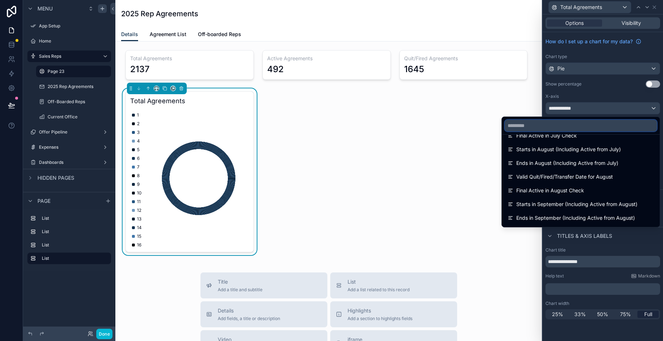
click at [560, 126] on input "text" at bounding box center [581, 126] width 152 height 12
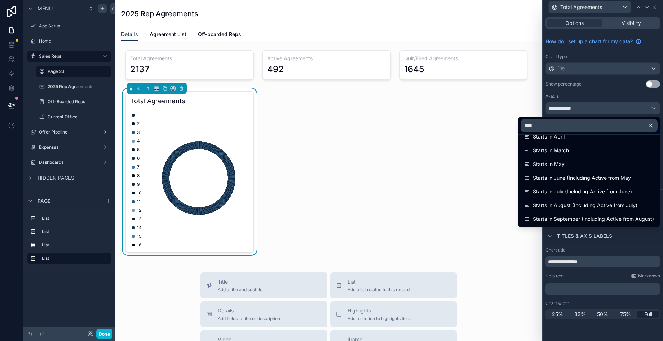
scroll to position [0, 0]
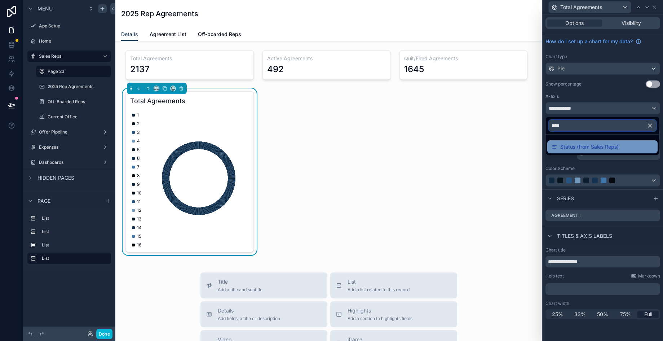
type input "****"
click at [578, 147] on span "Status (from Sales Reps)" at bounding box center [589, 146] width 58 height 9
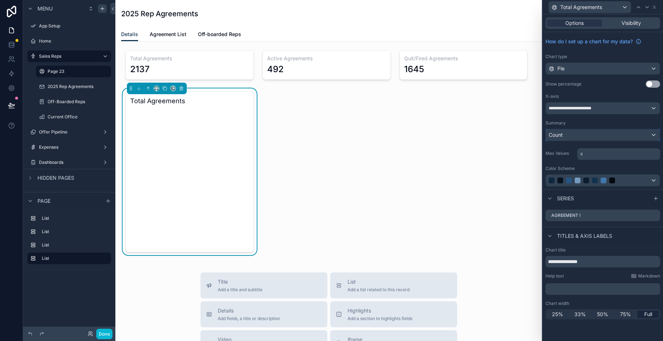
click at [585, 138] on div "Count" at bounding box center [603, 135] width 114 height 12
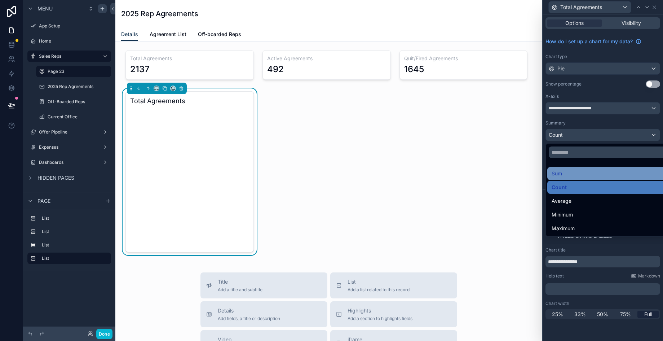
click at [584, 176] on div "Sum" at bounding box center [611, 173] width 119 height 9
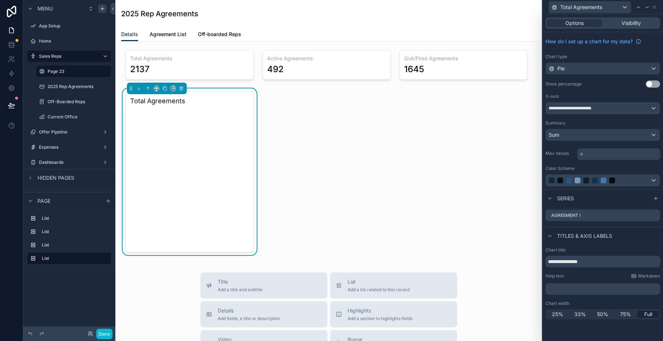
click at [585, 123] on div "Summary" at bounding box center [603, 123] width 115 height 6
click at [585, 141] on button "Sum" at bounding box center [603, 135] width 115 height 12
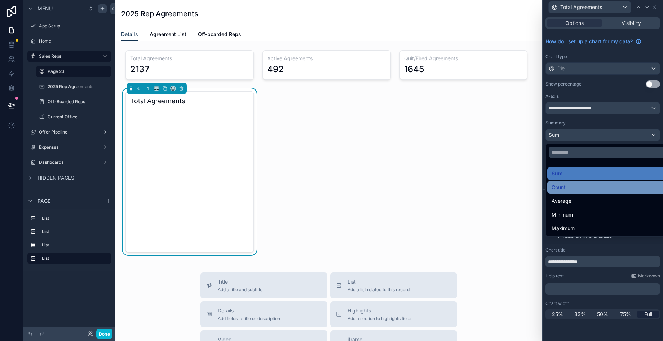
click at [585, 183] on div "Count" at bounding box center [611, 187] width 119 height 9
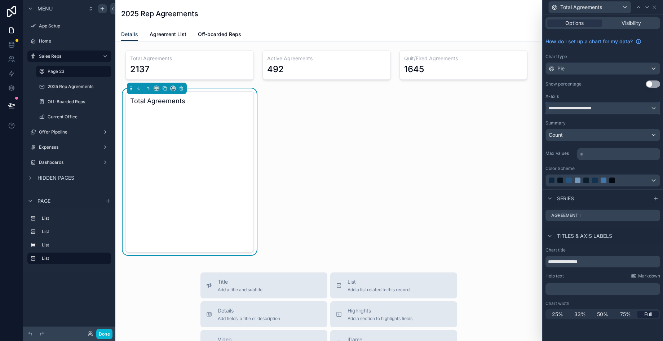
click at [585, 113] on div "**********" at bounding box center [603, 108] width 114 height 12
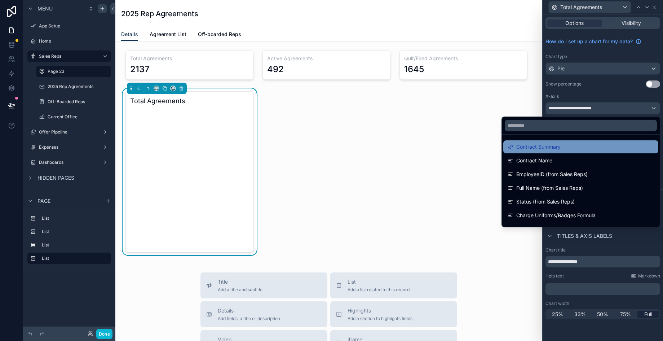
click at [585, 149] on div "Contract Summary" at bounding box center [581, 146] width 146 height 9
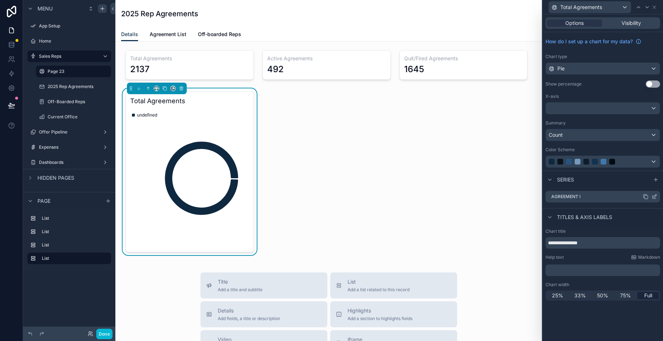
click at [585, 197] on icon at bounding box center [655, 195] width 3 height 3
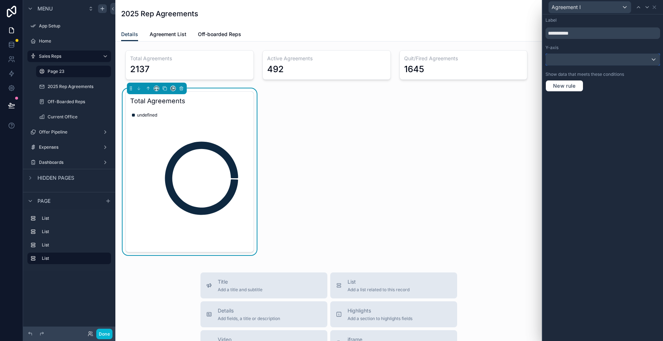
click at [585, 62] on div at bounding box center [603, 60] width 114 height 12
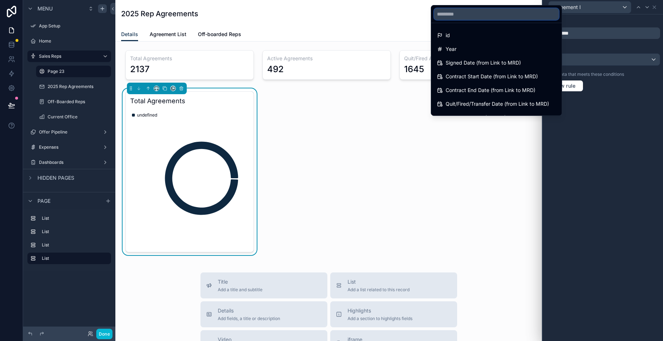
click at [489, 12] on input "text" at bounding box center [496, 14] width 125 height 12
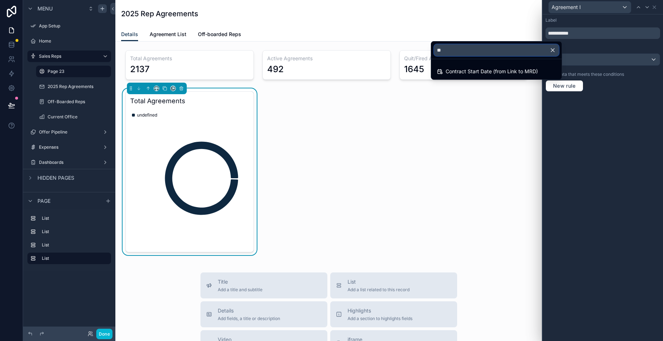
type input "*"
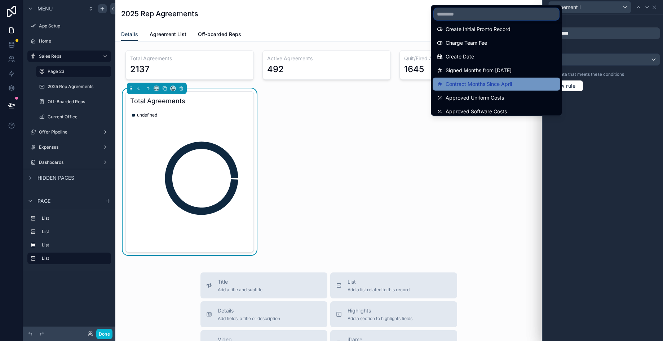
scroll to position [361, 0]
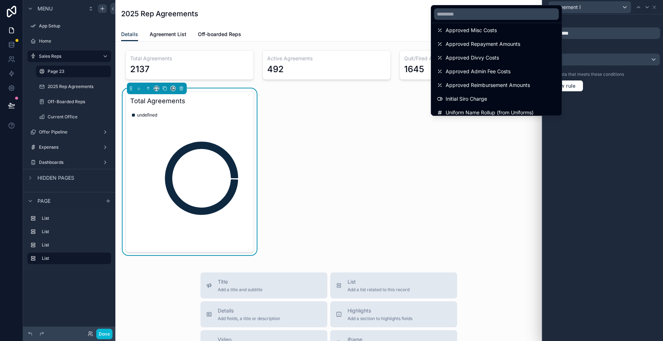
click at [585, 100] on div at bounding box center [603, 170] width 120 height 341
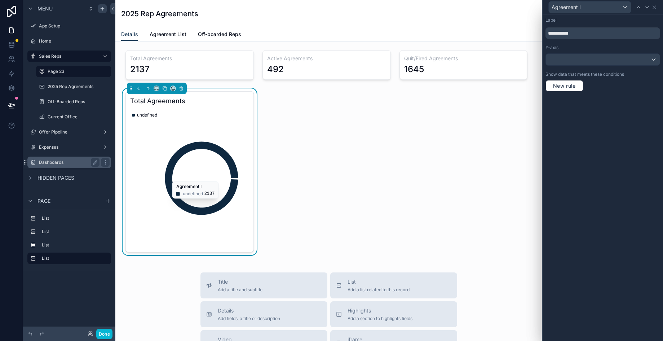
click at [82, 160] on label "Dashboards" at bounding box center [68, 162] width 58 height 6
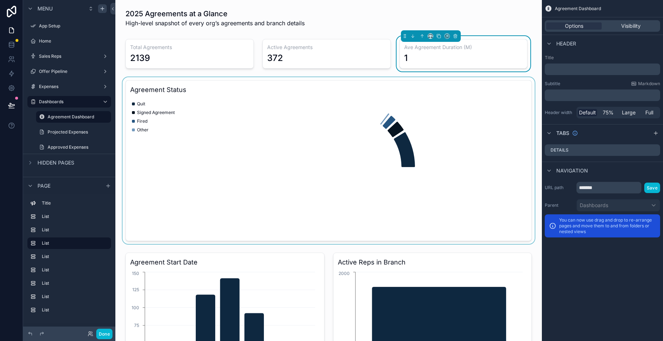
click at [410, 149] on div "scrollable content" at bounding box center [328, 160] width 415 height 167
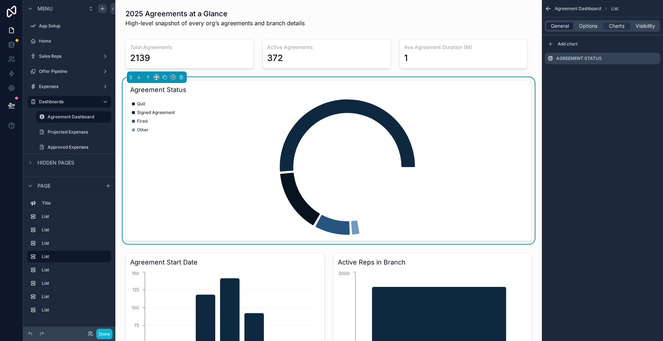
click at [559, 23] on span "General" at bounding box center [560, 25] width 18 height 7
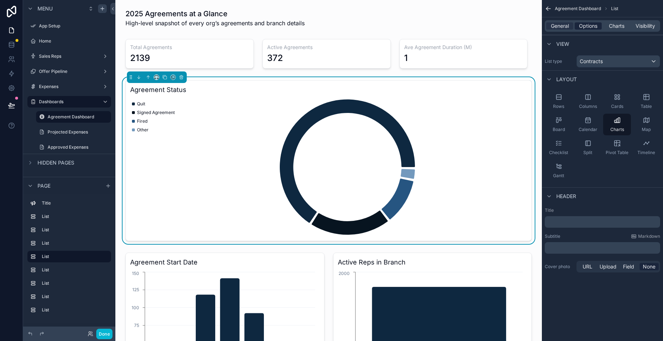
click at [584, 25] on span "Options" at bounding box center [588, 25] width 18 height 7
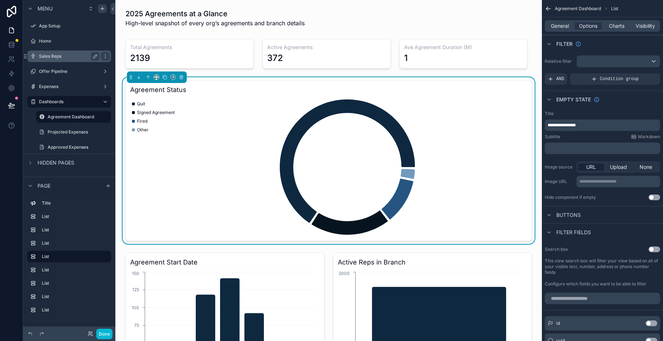
click at [69, 57] on label "Sales Reps" at bounding box center [68, 56] width 58 height 6
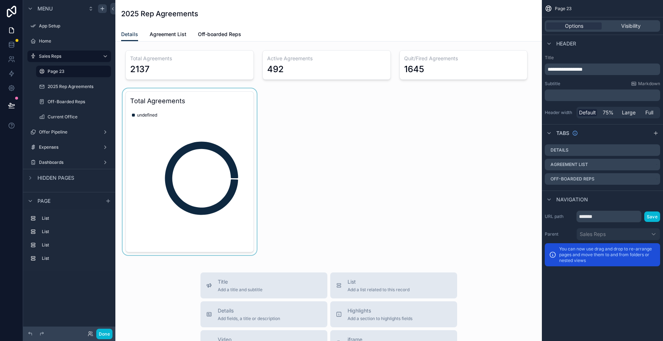
click at [155, 110] on div "scrollable content" at bounding box center [189, 171] width 137 height 167
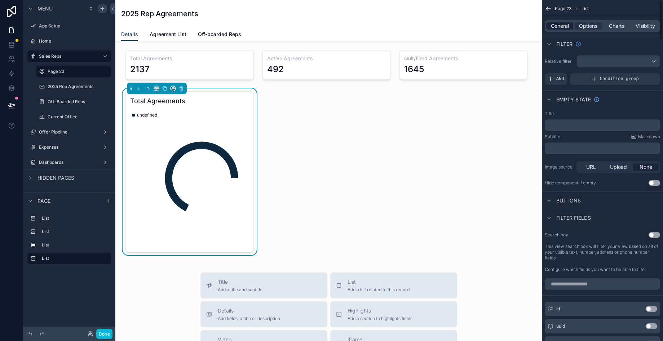
click at [552, 23] on span "General" at bounding box center [560, 25] width 18 height 7
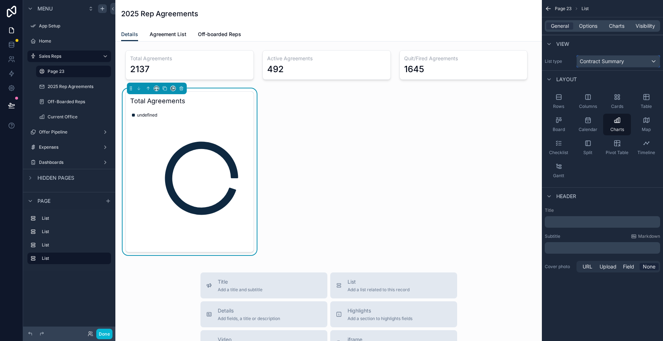
click at [585, 57] on div "Contract Summary" at bounding box center [618, 62] width 83 height 12
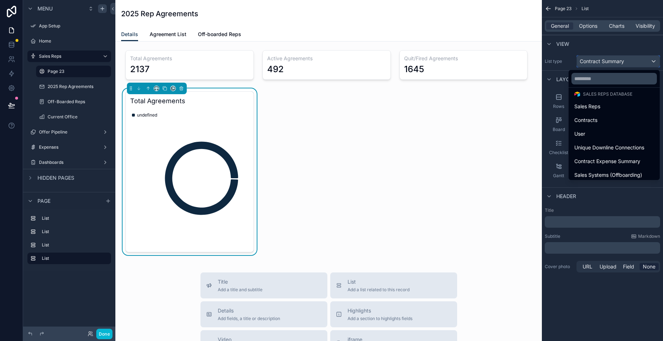
scroll to position [164, 0]
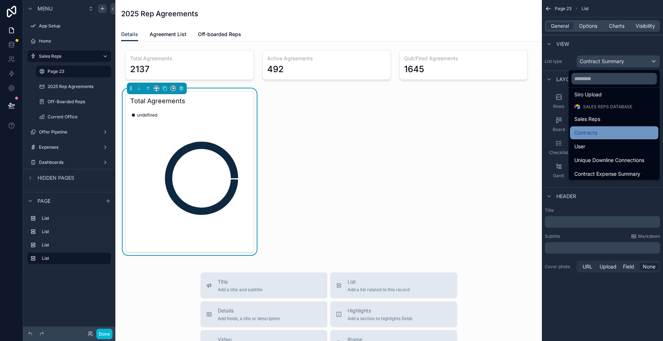
click at [585, 133] on div "Contracts" at bounding box center [614, 132] width 80 height 9
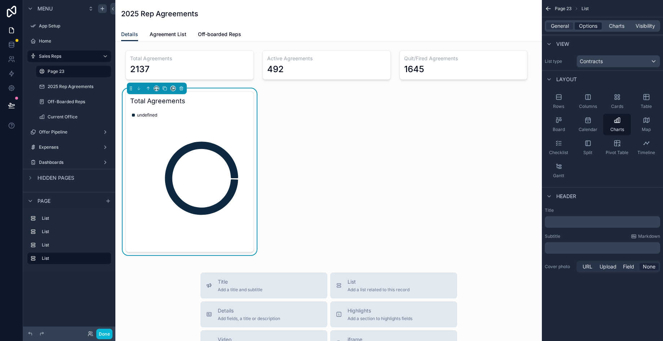
click at [585, 25] on span "Options" at bounding box center [588, 25] width 18 height 7
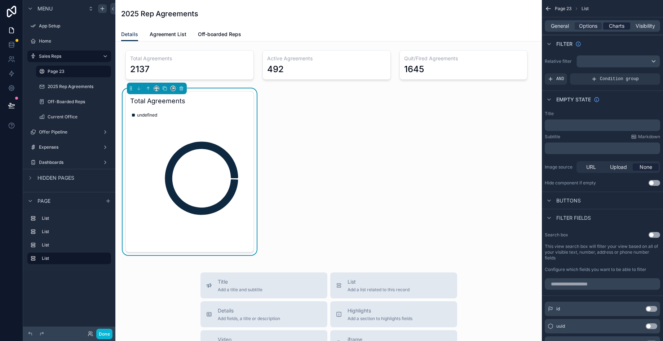
click at [585, 28] on span "Charts" at bounding box center [617, 25] width 16 height 7
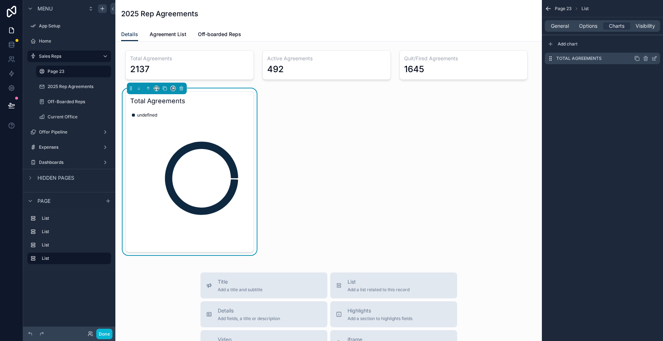
click at [585, 57] on icon "scrollable content" at bounding box center [655, 57] width 3 height 3
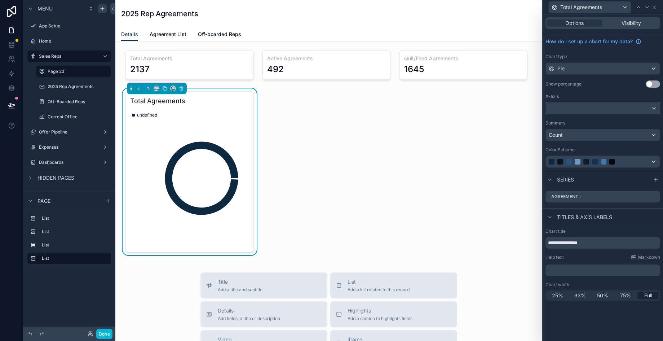
click at [585, 105] on div at bounding box center [603, 108] width 114 height 12
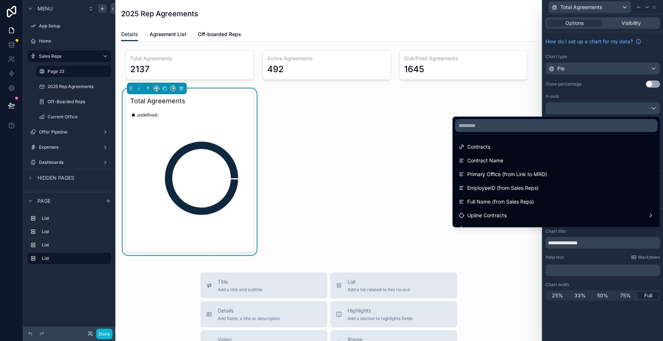
click at [566, 129] on input "text" at bounding box center [556, 126] width 201 height 12
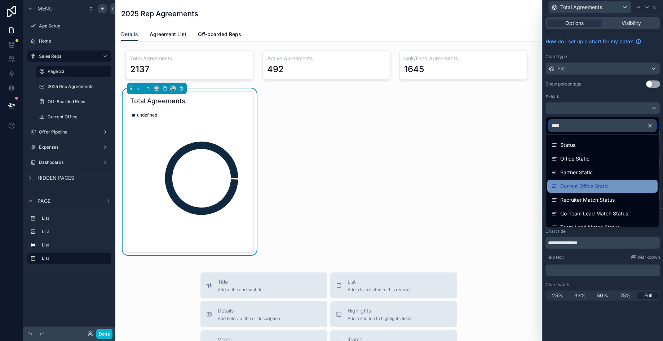
scroll to position [0, 0]
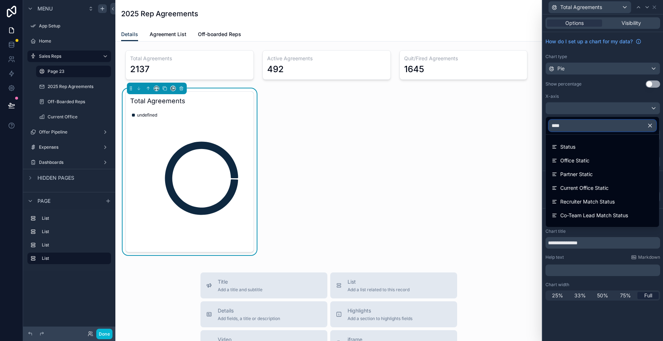
type input "****"
click at [585, 124] on icon "button" at bounding box center [650, 125] width 6 height 6
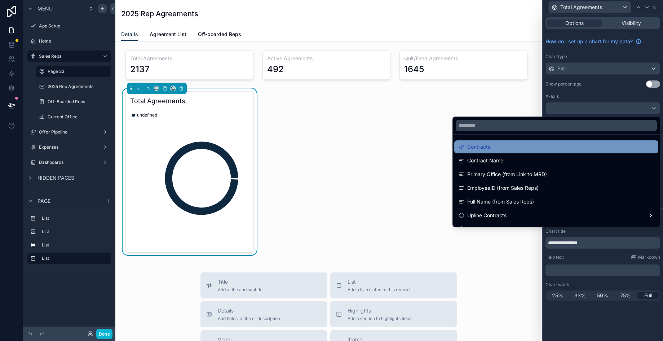
click at [571, 147] on div "Contracts" at bounding box center [556, 146] width 195 height 9
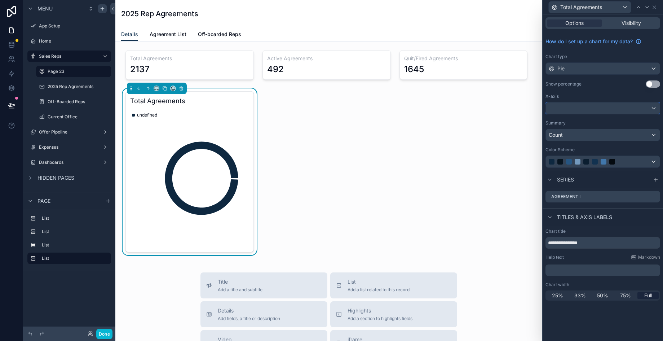
click at [585, 107] on div at bounding box center [603, 108] width 114 height 12
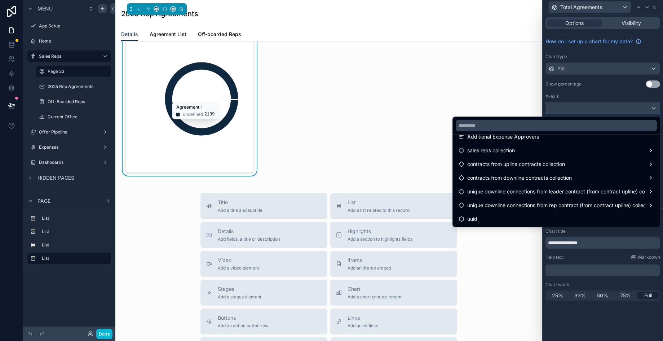
scroll to position [120, 0]
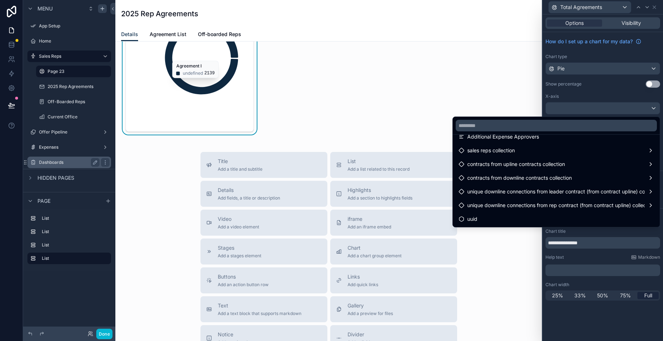
click at [67, 157] on div "Dashboards" at bounding box center [69, 163] width 81 height 12
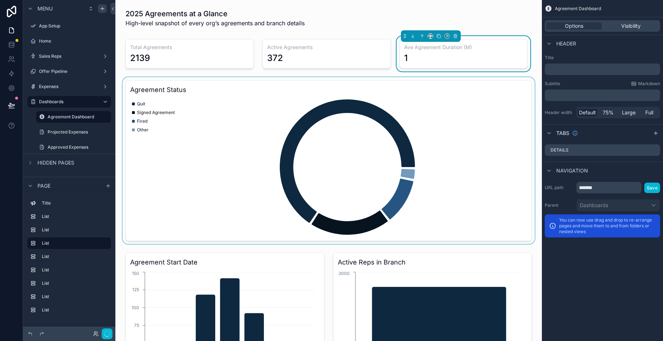
click at [243, 105] on div "scrollable content" at bounding box center [328, 160] width 415 height 167
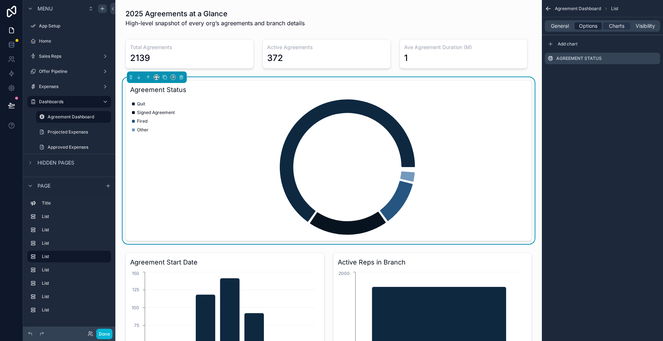
click at [585, 28] on div "Options" at bounding box center [588, 25] width 27 height 7
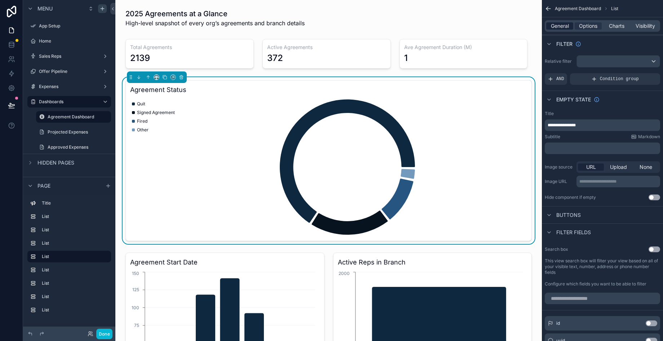
click at [564, 26] on span "General" at bounding box center [560, 25] width 18 height 7
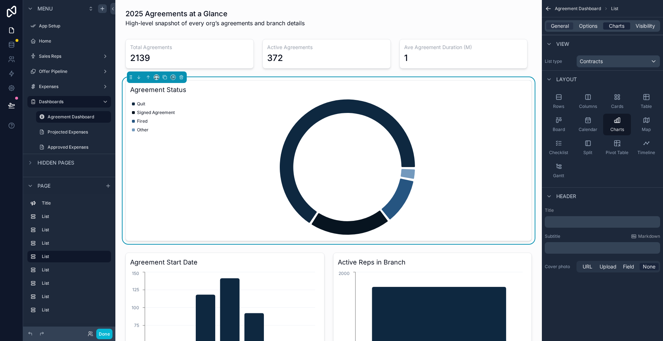
click at [585, 25] on span "Charts" at bounding box center [617, 25] width 16 height 7
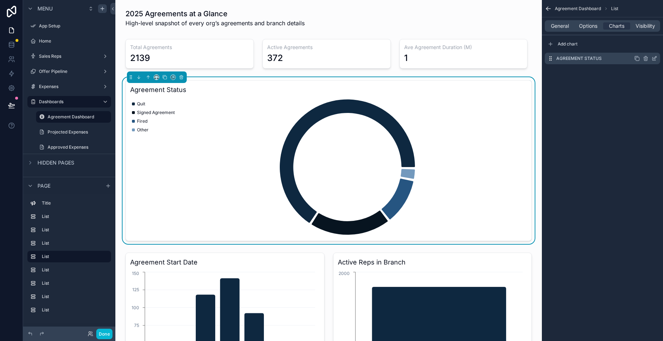
click at [585, 56] on icon "scrollable content" at bounding box center [655, 59] width 6 height 6
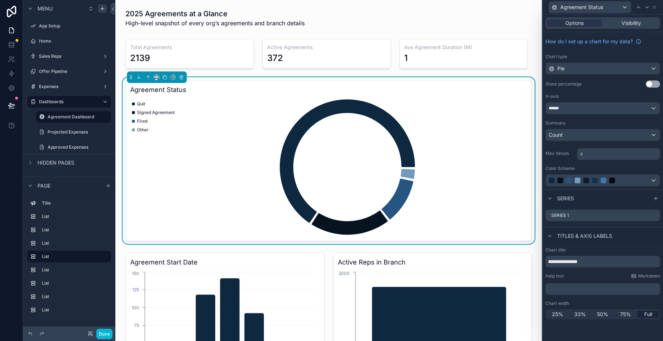
click at [585, 9] on div "Agreement Status" at bounding box center [603, 7] width 115 height 14
click at [84, 51] on div "Sales Reps" at bounding box center [69, 56] width 81 height 12
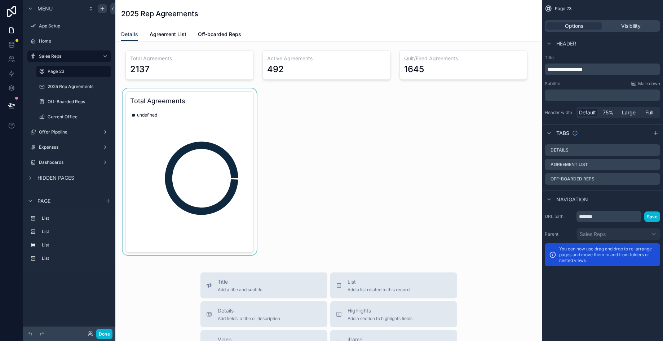
click at [214, 159] on div "scrollable content" at bounding box center [189, 171] width 137 height 167
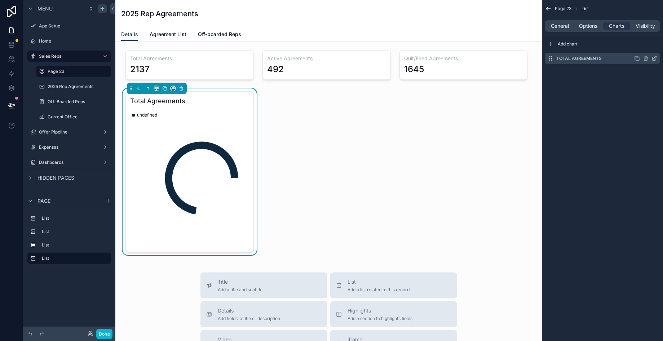
click at [585, 61] on icon "scrollable content" at bounding box center [655, 59] width 6 height 6
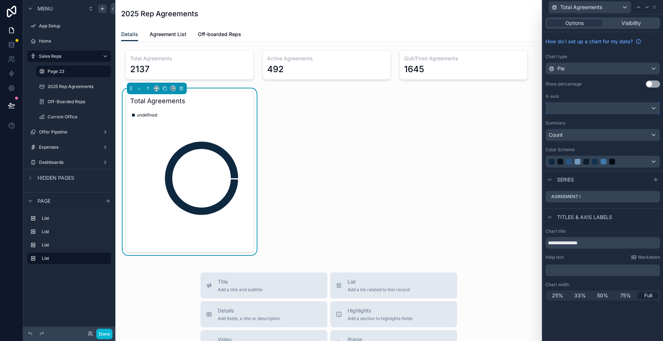
click at [585, 109] on div at bounding box center [603, 108] width 114 height 12
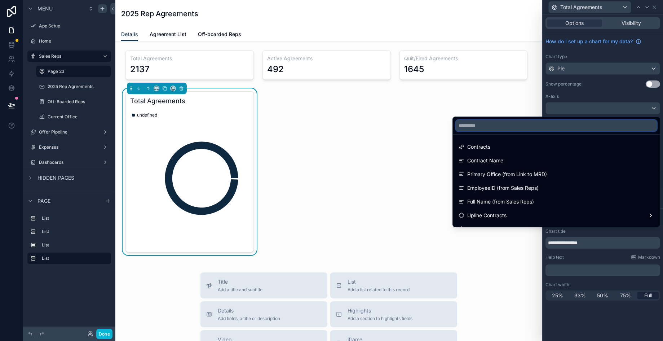
click at [512, 120] on input "text" at bounding box center [556, 126] width 201 height 12
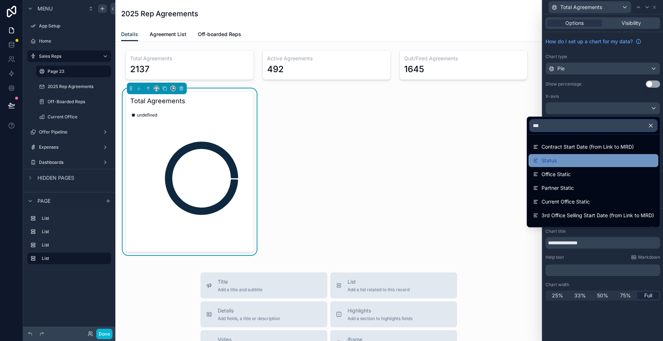
type input "***"
click at [574, 156] on div "Status" at bounding box center [593, 160] width 121 height 9
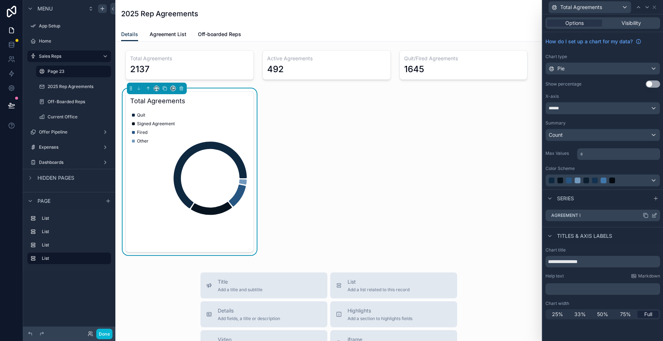
click at [585, 216] on icon at bounding box center [655, 215] width 6 height 6
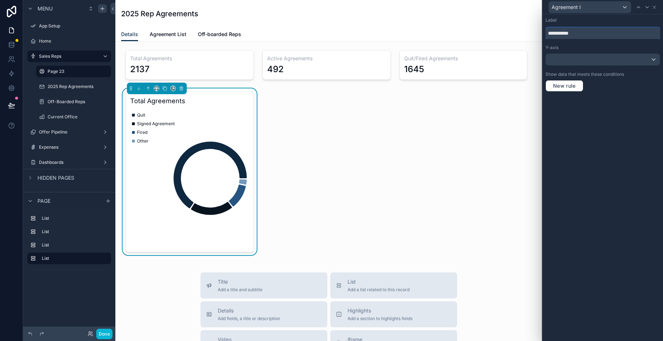
drag, startPoint x: 581, startPoint y: 36, endPoint x: 496, endPoint y: 31, distance: 84.9
click at [496, 31] on div "**********" at bounding box center [331, 170] width 663 height 341
type input "**********"
click at [585, 9] on icon at bounding box center [655, 7] width 6 height 6
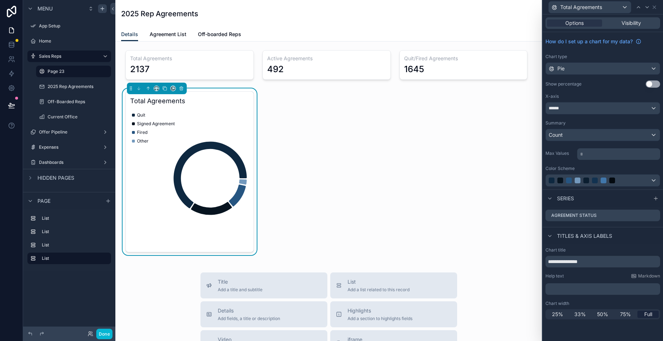
click at [585, 82] on button "Use setting" at bounding box center [653, 83] width 14 height 7
click at [156, 86] on icon "scrollable content" at bounding box center [156, 88] width 5 height 5
click at [168, 142] on span "50%" at bounding box center [165, 142] width 11 height 9
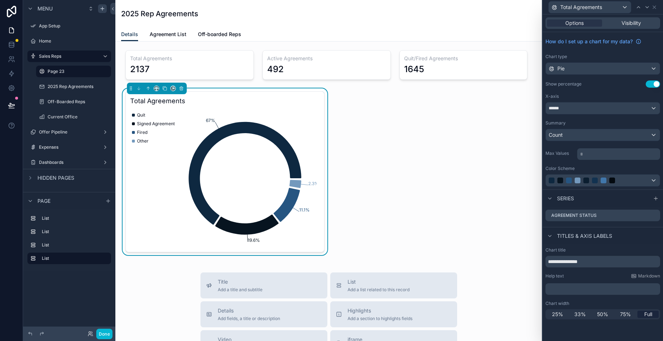
click at [399, 156] on div "Total Agreements 2137 Active Agreements 492 Quit/Fired Agreements 1645 Total Ag…" at bounding box center [328, 313] width 427 height 545
click at [220, 96] on h3 "Total Agreements" at bounding box center [225, 101] width 190 height 10
click at [164, 90] on icon "scrollable content" at bounding box center [164, 88] width 5 height 5
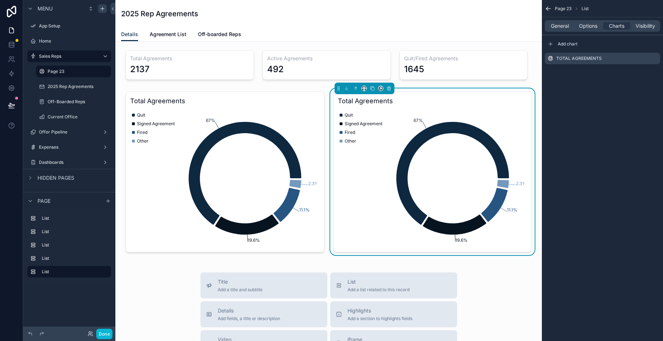
click at [416, 111] on icon "67% 19.6% 11.1% 2.3%" at bounding box center [431, 178] width 187 height 138
click at [585, 57] on icon "scrollable content" at bounding box center [655, 59] width 6 height 6
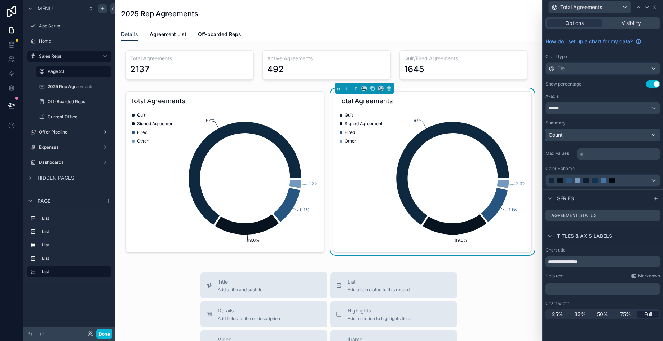
click at [585, 132] on div "Count" at bounding box center [603, 135] width 114 height 12
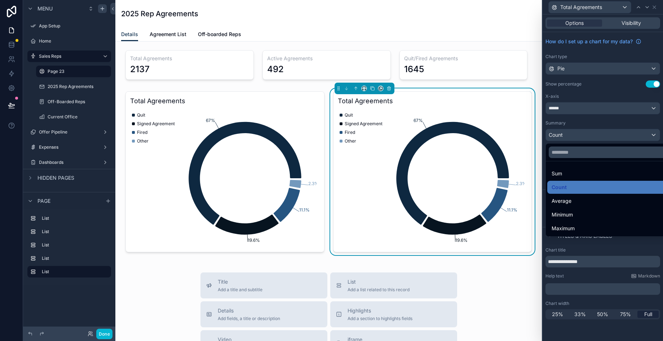
click at [585, 105] on div at bounding box center [603, 170] width 120 height 341
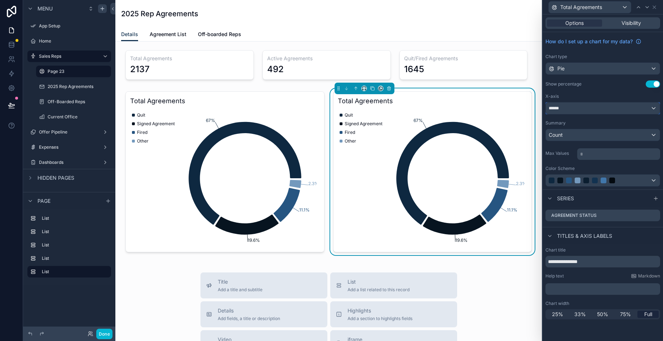
click at [585, 107] on div "******" at bounding box center [603, 108] width 114 height 12
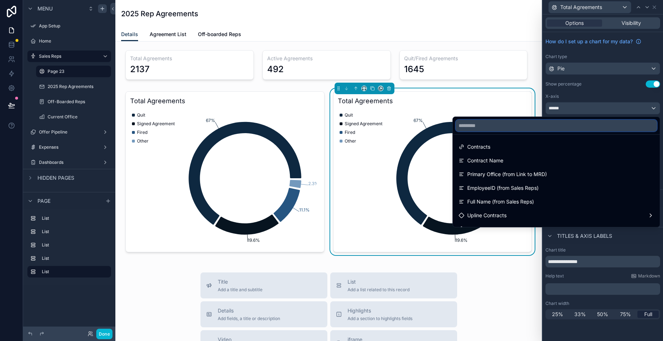
click at [542, 122] on input "text" at bounding box center [556, 126] width 201 height 12
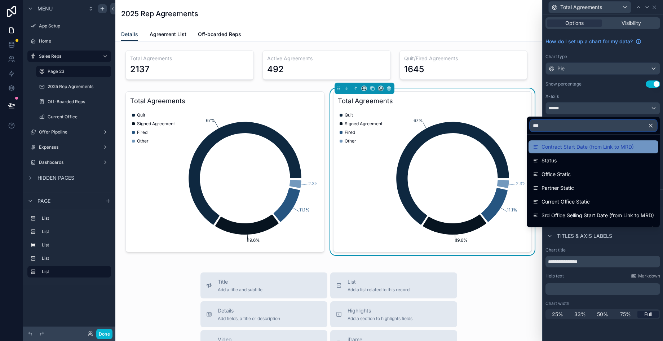
type input "***"
click at [572, 151] on span "Contract Start Date (from Link to MRD)" at bounding box center [588, 146] width 92 height 9
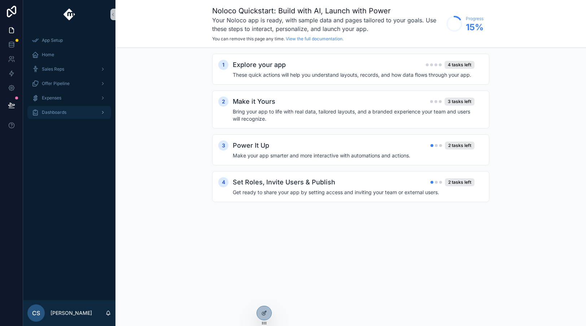
click at [56, 115] on span "Dashboards" at bounding box center [54, 113] width 25 height 6
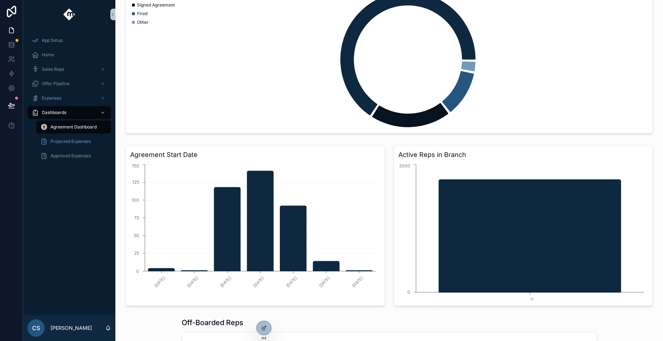
scroll to position [155, 0]
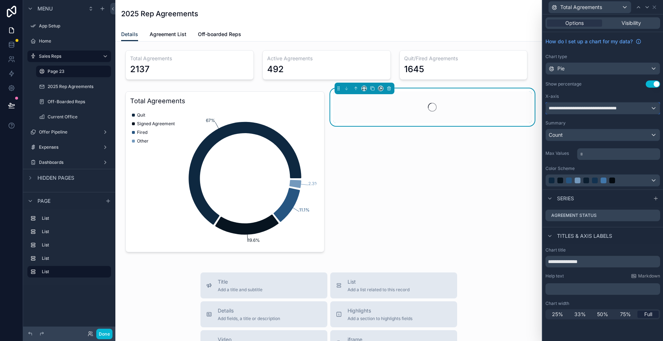
click at [600, 107] on span "**********" at bounding box center [588, 108] width 79 height 6
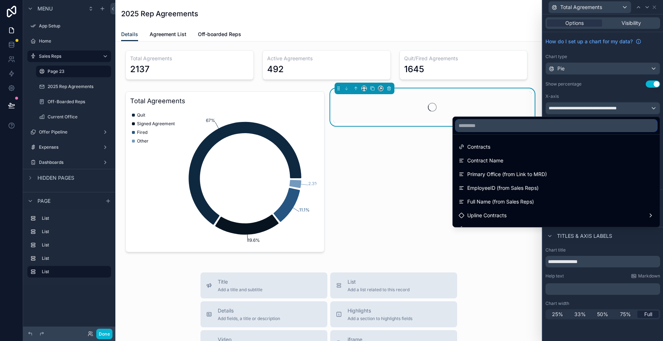
click at [574, 122] on input "text" at bounding box center [556, 126] width 201 height 12
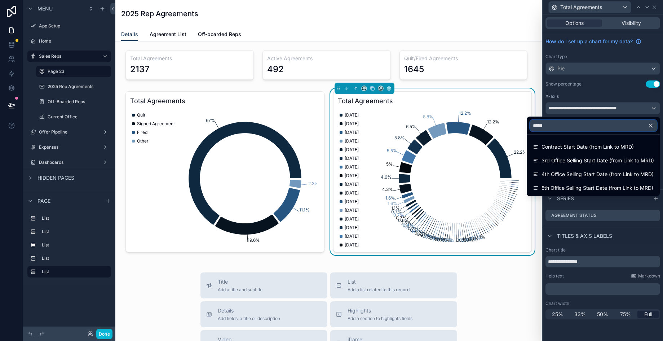
drag, startPoint x: 576, startPoint y: 125, endPoint x: 506, endPoint y: 119, distance: 70.6
click at [505, 119] on div "**********" at bounding box center [331, 170] width 663 height 341
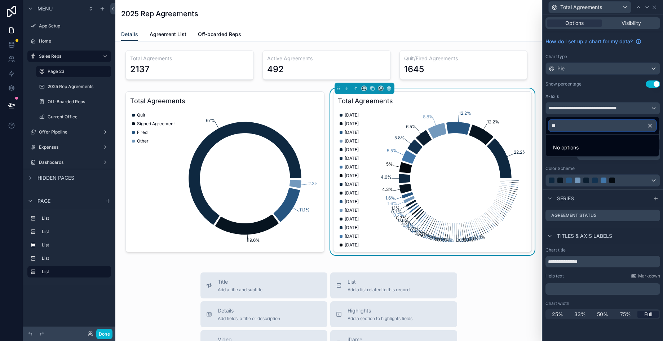
type input "*"
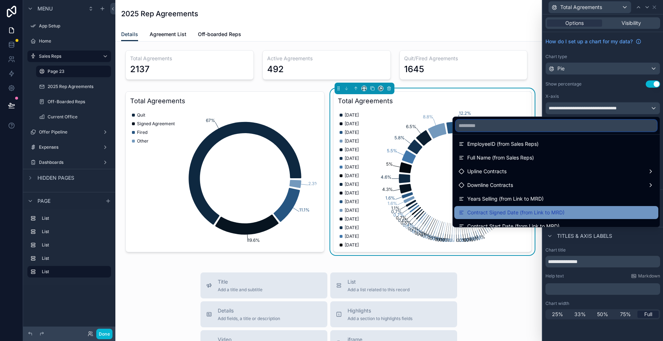
scroll to position [115, 0]
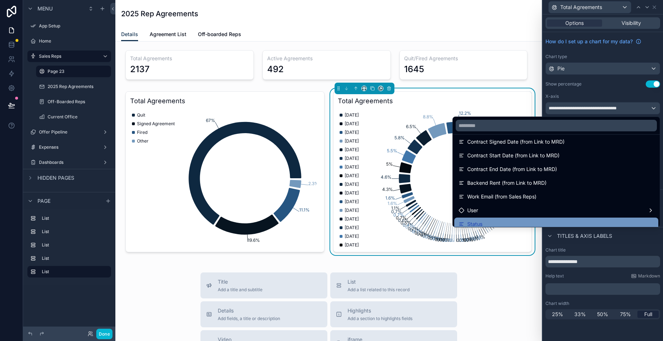
click at [534, 220] on div "Status" at bounding box center [556, 224] width 195 height 9
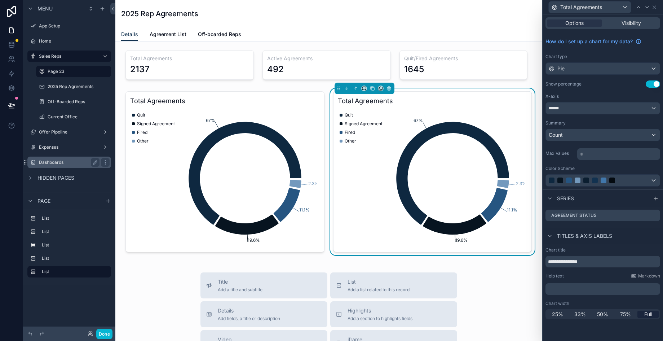
click at [53, 159] on div "Dashboards" at bounding box center [69, 162] width 61 height 9
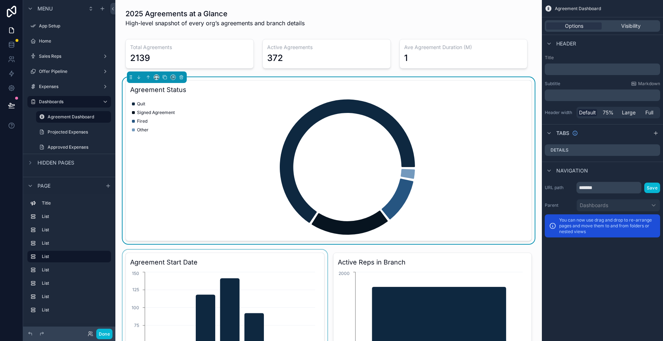
click at [264, 274] on div "scrollable content" at bounding box center [225, 333] width 208 height 167
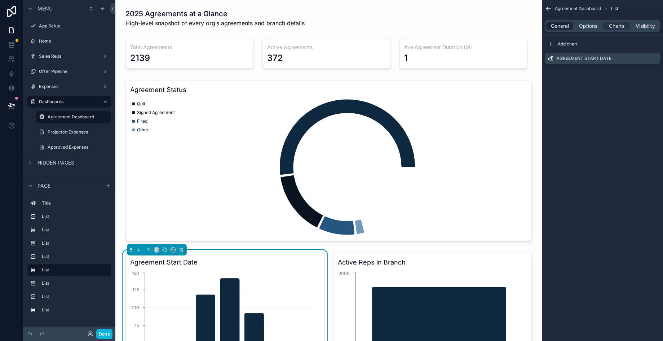
click at [570, 24] on div "General" at bounding box center [559, 25] width 27 height 7
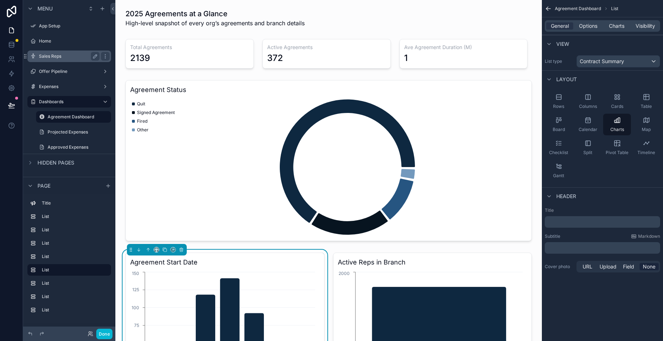
click at [57, 53] on label "Sales Reps" at bounding box center [68, 56] width 58 height 6
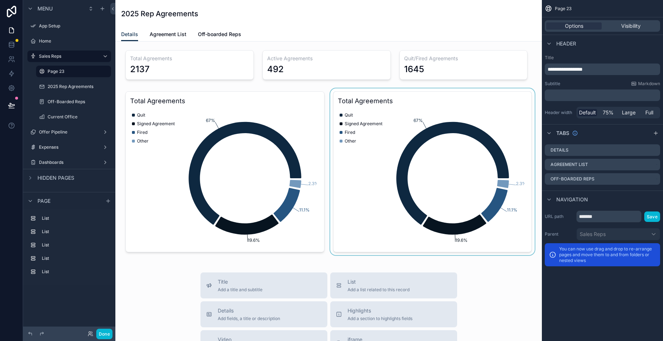
click at [376, 209] on div "scrollable content" at bounding box center [433, 171] width 208 height 167
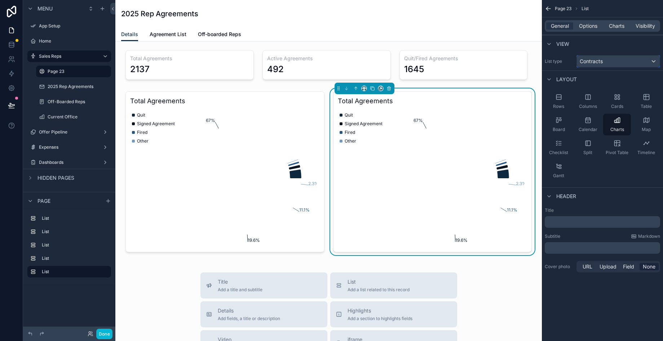
click at [605, 57] on div "Contracts" at bounding box center [618, 62] width 83 height 12
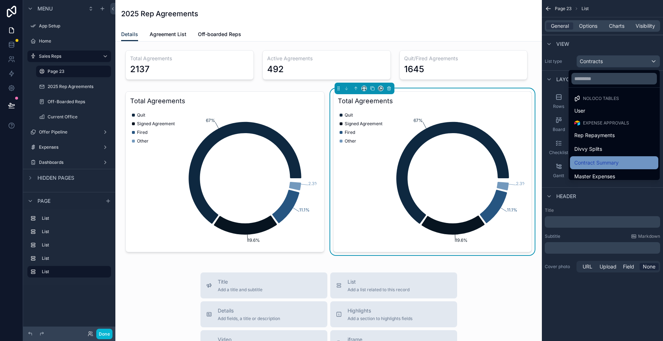
click at [608, 158] on span "Contract Summary" at bounding box center [596, 162] width 44 height 9
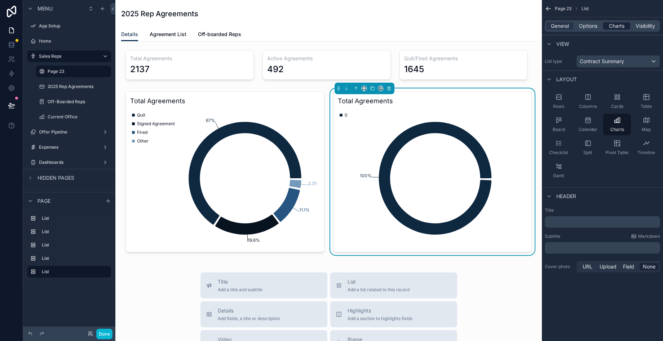
click at [617, 25] on span "Charts" at bounding box center [617, 25] width 16 height 7
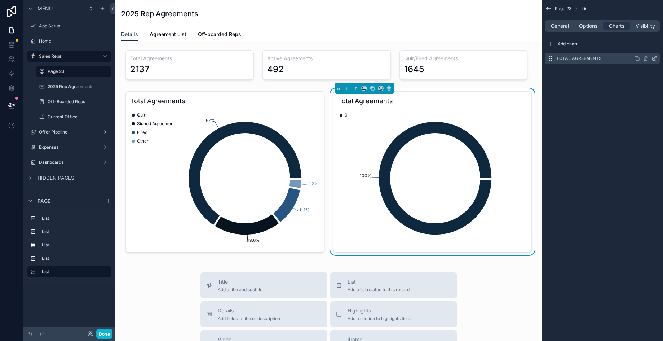
click at [655, 61] on icon "scrollable content" at bounding box center [655, 59] width 6 height 6
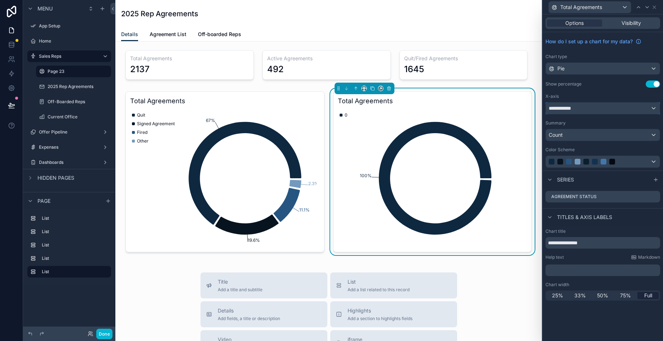
click at [608, 106] on div "**********" at bounding box center [603, 108] width 114 height 12
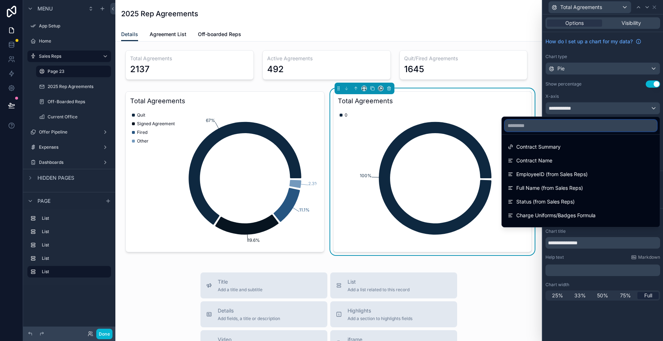
click at [583, 123] on input "text" at bounding box center [581, 126] width 152 height 12
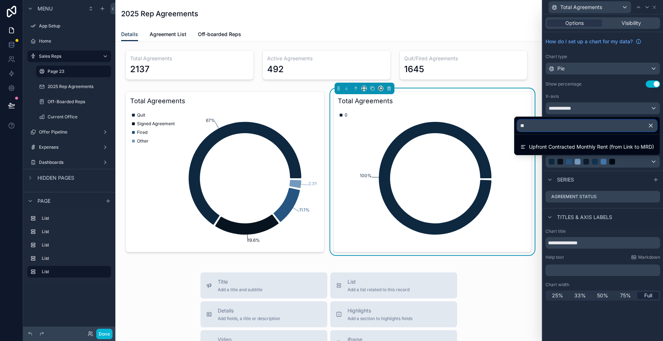
type input "*"
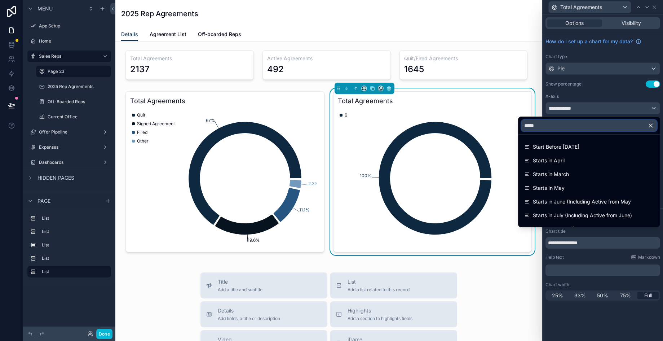
drag, startPoint x: 567, startPoint y: 124, endPoint x: 501, endPoint y: 117, distance: 66.3
click at [501, 117] on div "**********" at bounding box center [331, 170] width 663 height 341
type input "*****"
click at [497, 99] on h3 "Total Agreements" at bounding box center [433, 101] width 190 height 10
click at [54, 161] on label "Dashboards" at bounding box center [68, 162] width 58 height 6
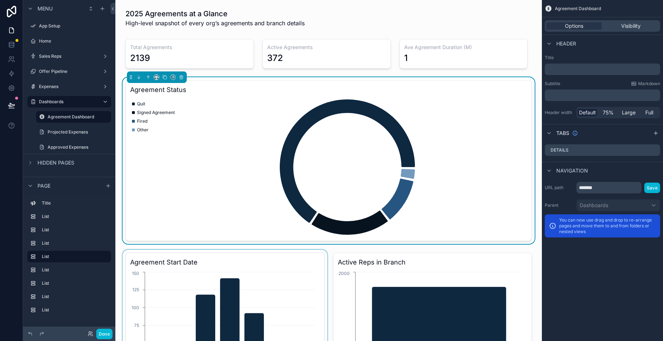
click at [289, 283] on div "scrollable content" at bounding box center [225, 333] width 208 height 167
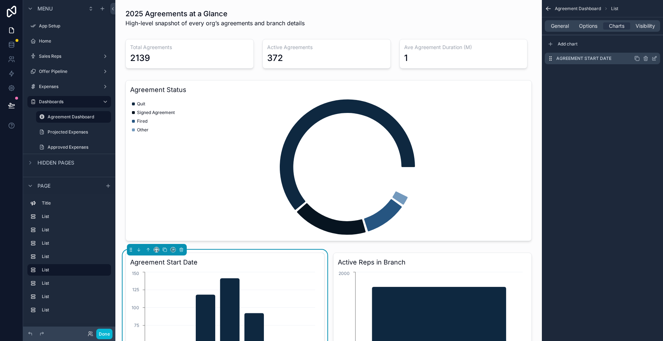
click at [654, 57] on icon "scrollable content" at bounding box center [655, 59] width 6 height 6
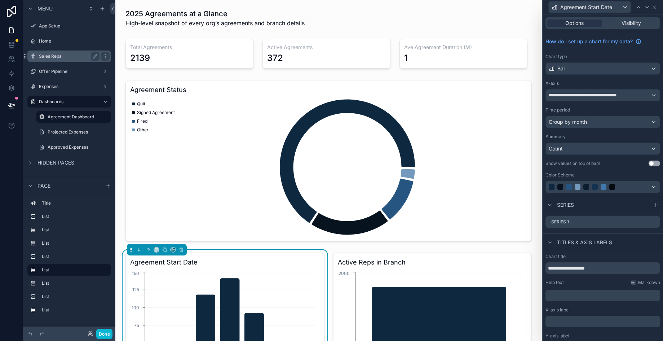
click at [72, 58] on label "Sales Reps" at bounding box center [68, 56] width 58 height 6
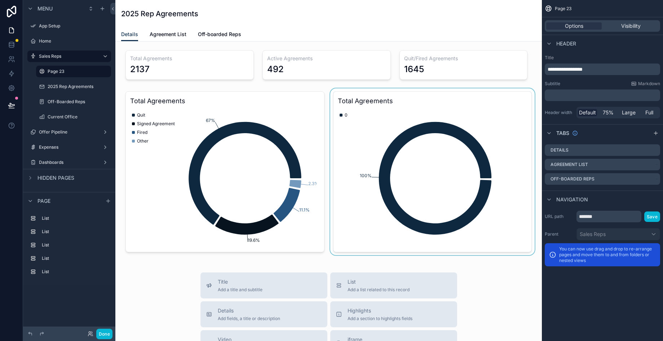
click at [417, 114] on div "scrollable content" at bounding box center [433, 171] width 208 height 167
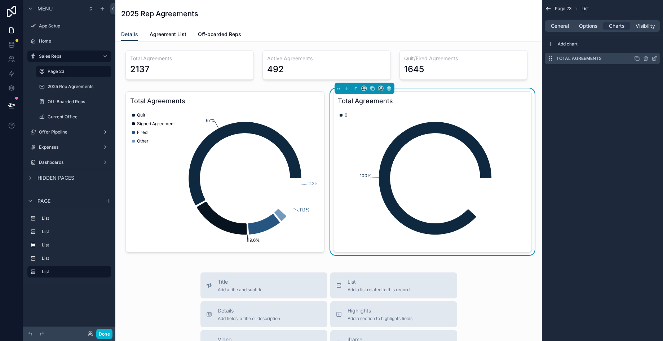
click at [638, 57] on icon "scrollable content" at bounding box center [637, 58] width 3 height 3
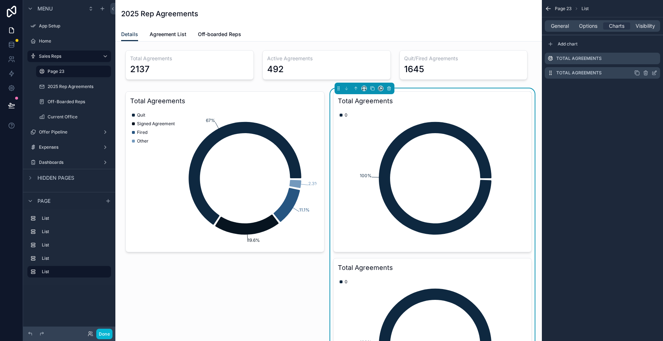
click at [646, 72] on icon "scrollable content" at bounding box center [646, 73] width 6 height 6
click at [643, 62] on icon at bounding box center [643, 61] width 0 height 1
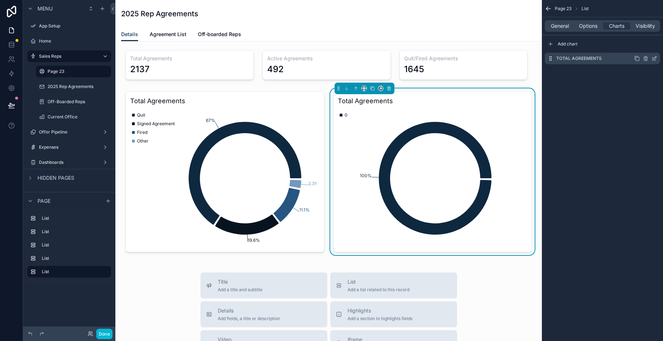
click at [656, 58] on icon "scrollable content" at bounding box center [655, 59] width 6 height 6
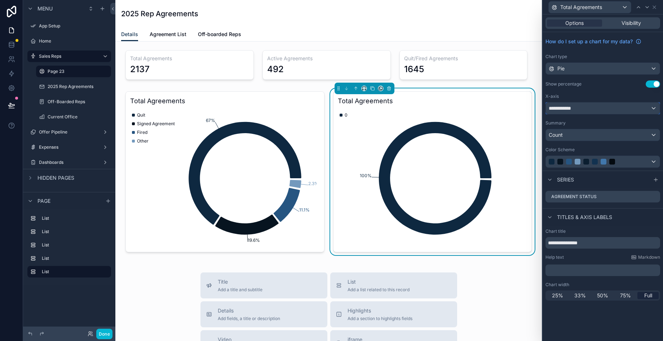
click at [626, 109] on div "**********" at bounding box center [603, 108] width 114 height 12
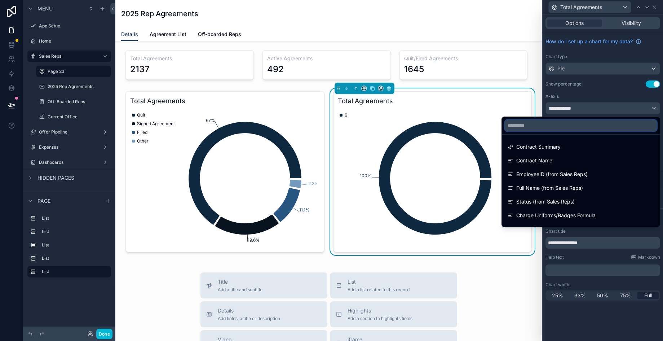
click at [605, 129] on input "text" at bounding box center [581, 126] width 152 height 12
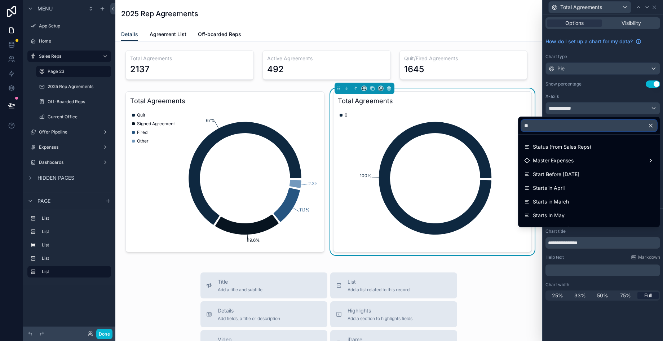
type input "*"
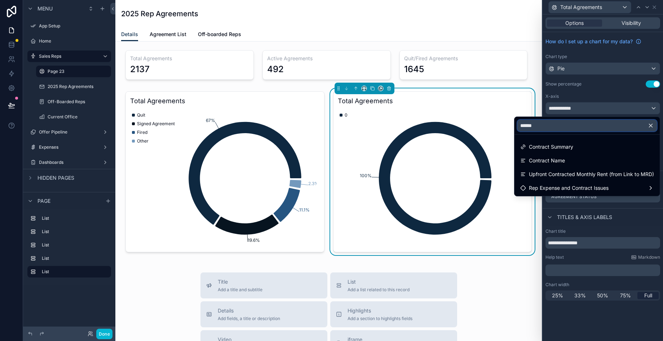
type input "******"
click at [656, 3] on div at bounding box center [603, 170] width 120 height 341
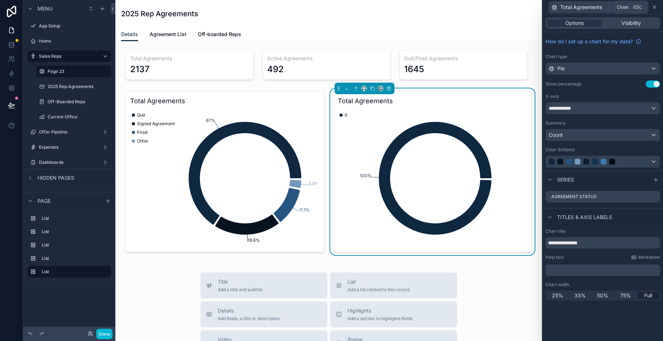
click at [656, 6] on icon at bounding box center [655, 7] width 6 height 6
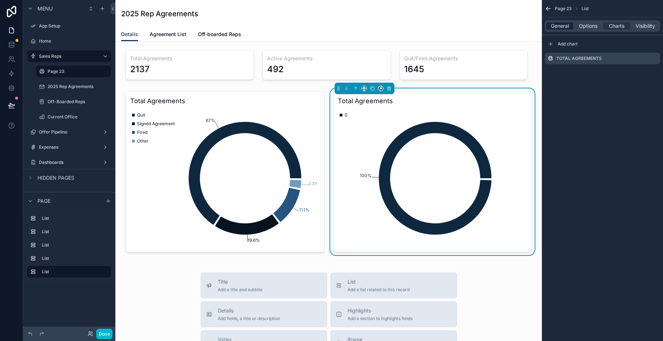
click at [563, 24] on span "General" at bounding box center [560, 25] width 18 height 7
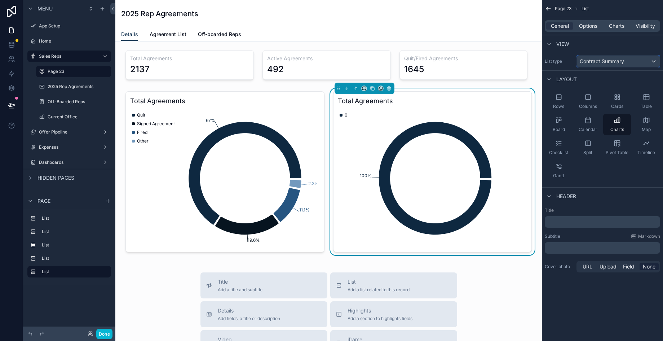
click at [635, 61] on div "Contract Summary" at bounding box center [618, 62] width 83 height 12
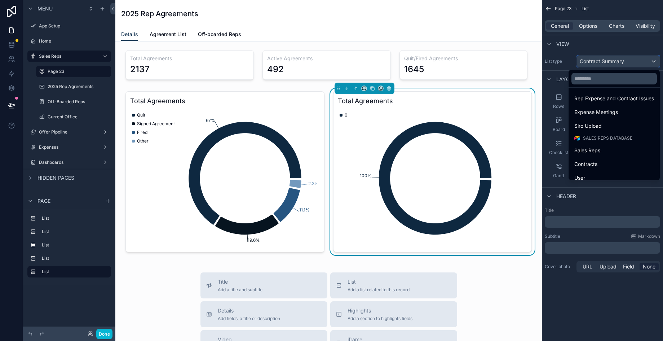
scroll to position [165, 0]
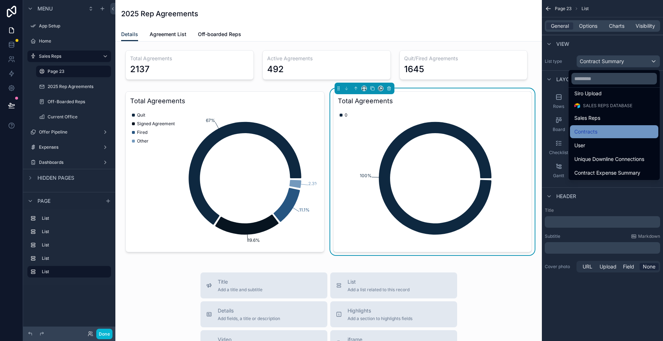
click at [613, 128] on div "Contracts" at bounding box center [614, 131] width 80 height 9
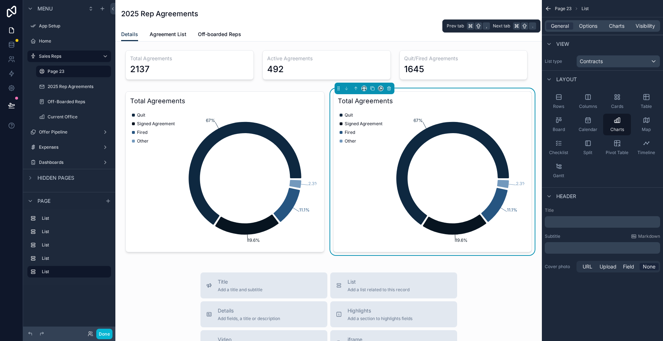
click at [593, 30] on div "General Options Charts Visibility" at bounding box center [602, 26] width 115 height 12
click at [609, 28] on span "Charts" at bounding box center [617, 25] width 16 height 7
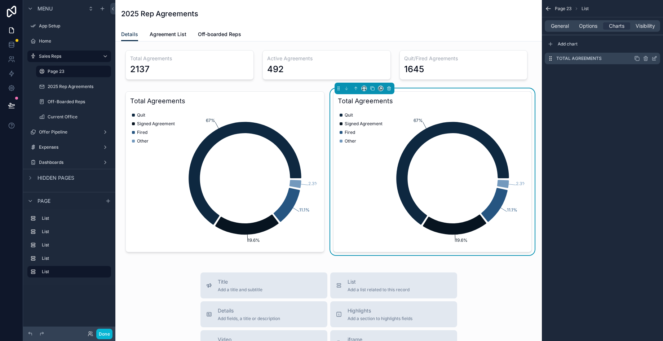
click at [655, 60] on icon "scrollable content" at bounding box center [654, 58] width 3 height 3
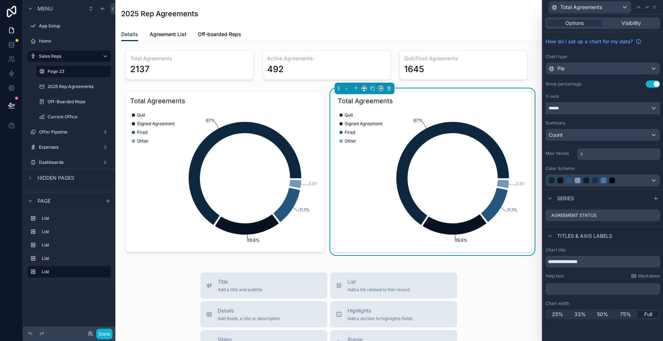
click at [607, 105] on div "******" at bounding box center [603, 108] width 114 height 12
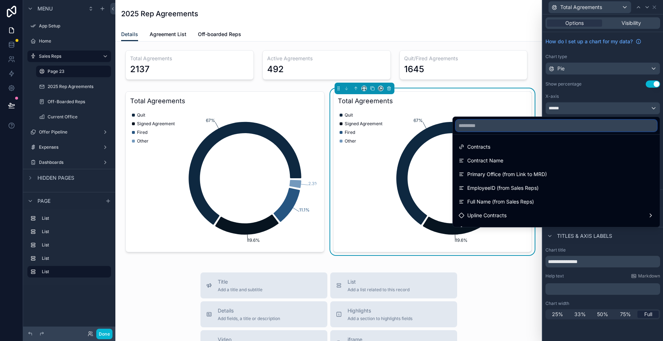
click at [596, 126] on input "text" at bounding box center [556, 126] width 201 height 12
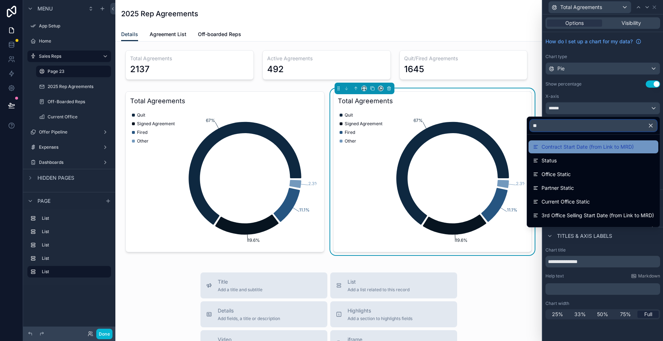
type input "**"
click at [605, 143] on span "Contract Start Date (from Link to MRD)" at bounding box center [588, 146] width 92 height 9
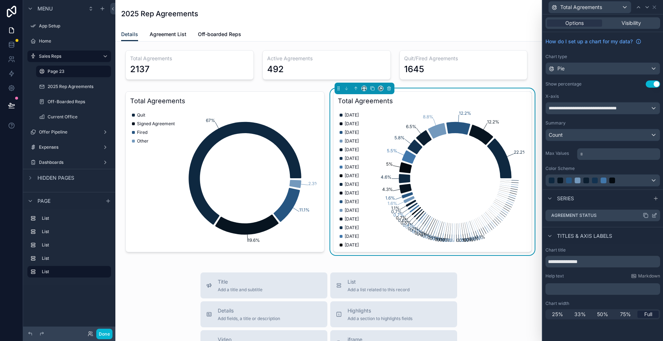
click at [654, 216] on icon at bounding box center [655, 215] width 6 height 6
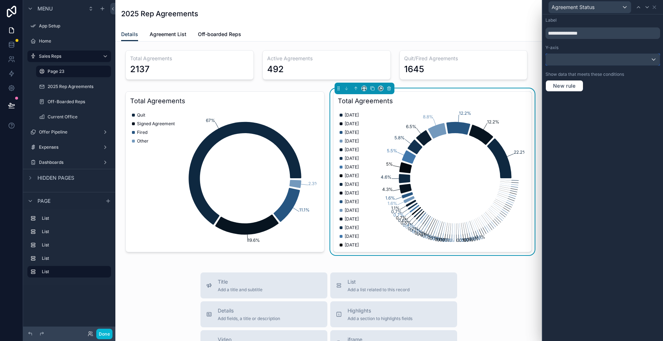
click at [592, 62] on div at bounding box center [603, 60] width 114 height 12
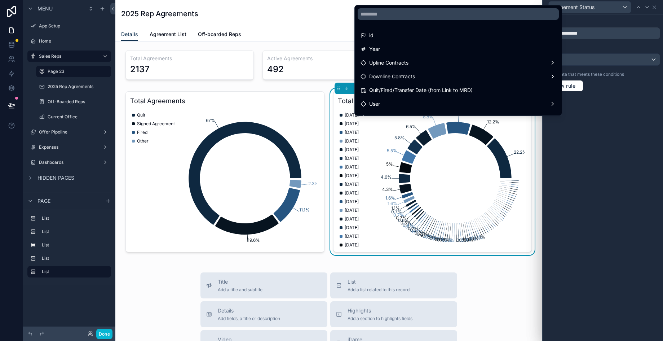
click at [622, 92] on div at bounding box center [603, 170] width 120 height 341
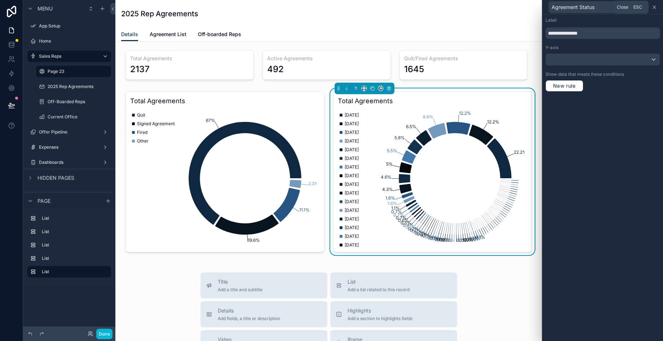
click at [656, 6] on icon at bounding box center [654, 7] width 3 height 3
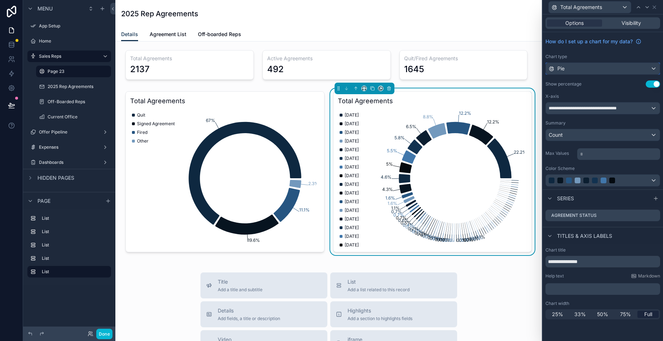
click at [617, 72] on div "Pie" at bounding box center [603, 69] width 114 height 12
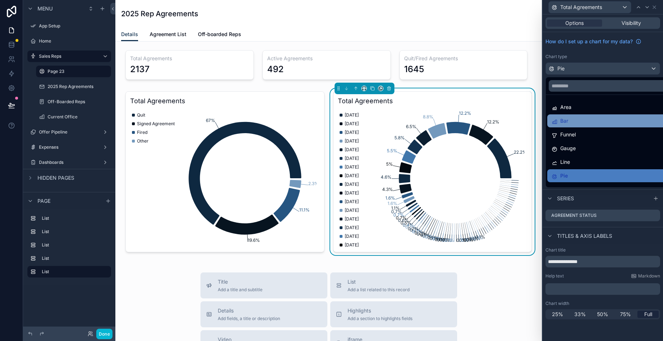
click at [598, 126] on div "Bar" at bounding box center [611, 120] width 128 height 13
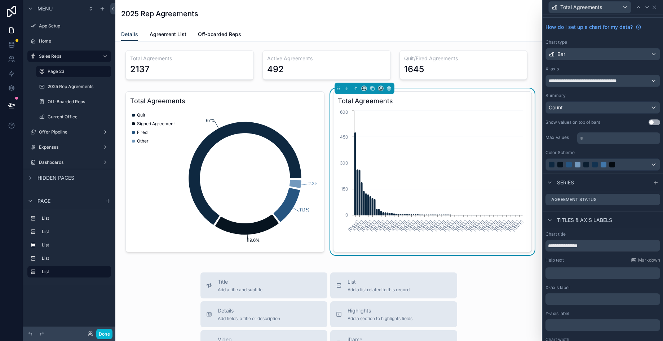
scroll to position [0, 0]
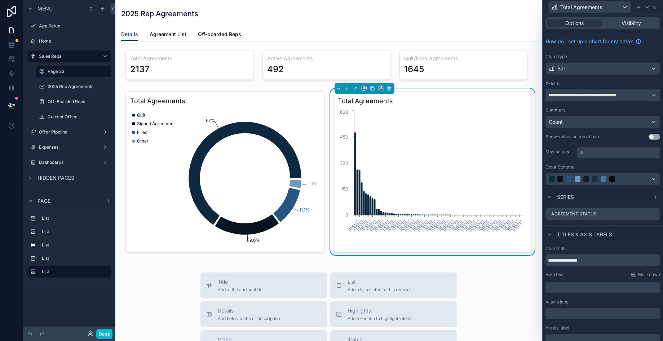
click at [645, 97] on div "**********" at bounding box center [603, 95] width 114 height 12
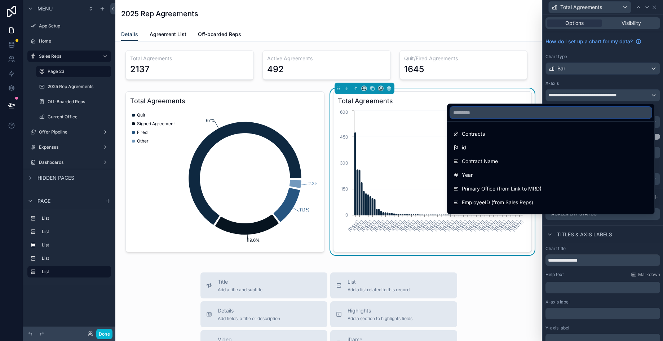
click at [600, 112] on input "text" at bounding box center [550, 113] width 201 height 12
click at [586, 22] on div at bounding box center [603, 170] width 120 height 341
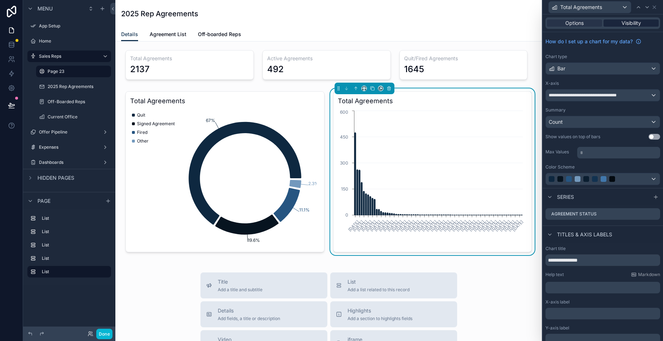
click at [622, 20] on span "Visibility" at bounding box center [631, 22] width 19 height 7
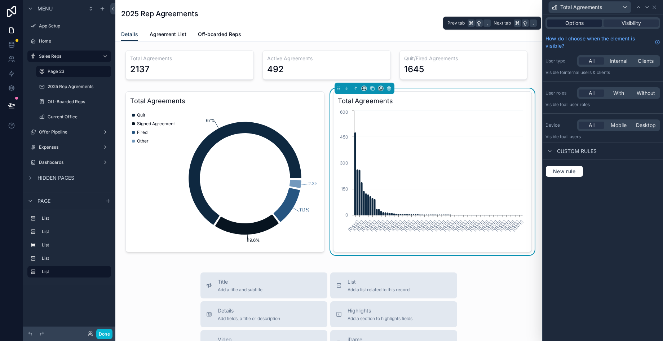
click at [590, 25] on div "Options" at bounding box center [574, 22] width 55 height 7
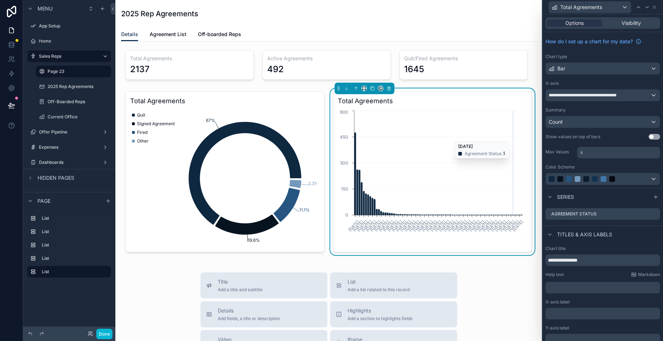
click at [510, 138] on icon "5/5/2025 4/28/2025 4/7/2025 5/19/2025 5/26/2025 6/16/2025 3/10/2025 6/23/2025 3…" at bounding box center [431, 178] width 187 height 138
click at [655, 9] on icon at bounding box center [655, 7] width 6 height 6
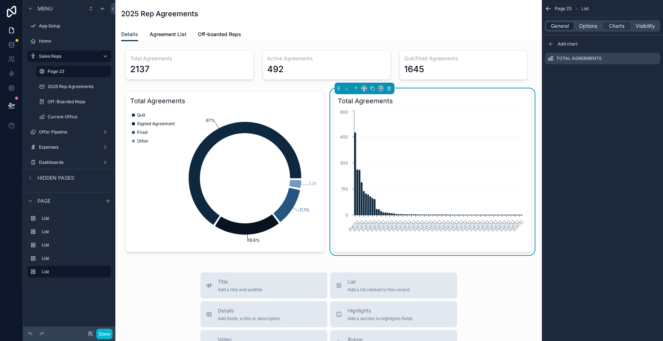
click at [560, 27] on span "General" at bounding box center [560, 25] width 18 height 7
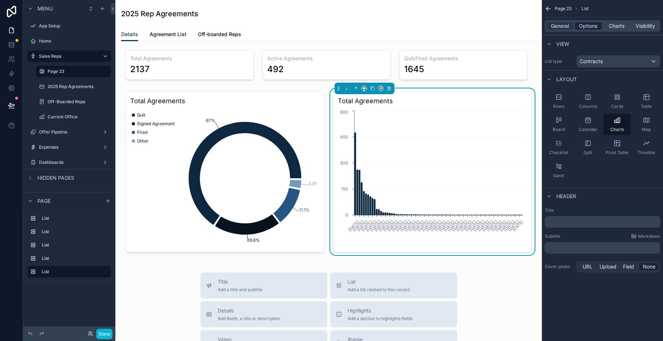
click at [578, 25] on div "Options" at bounding box center [588, 25] width 27 height 7
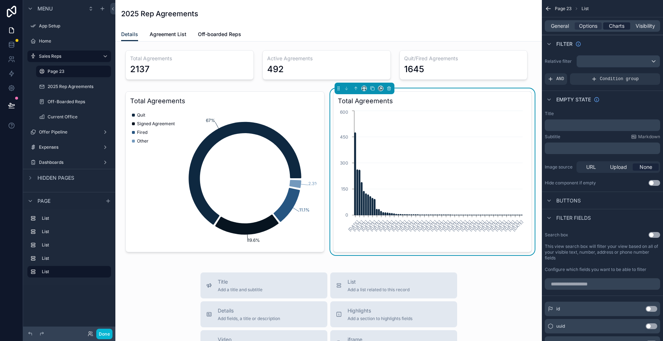
click at [622, 28] on span "Charts" at bounding box center [617, 25] width 16 height 7
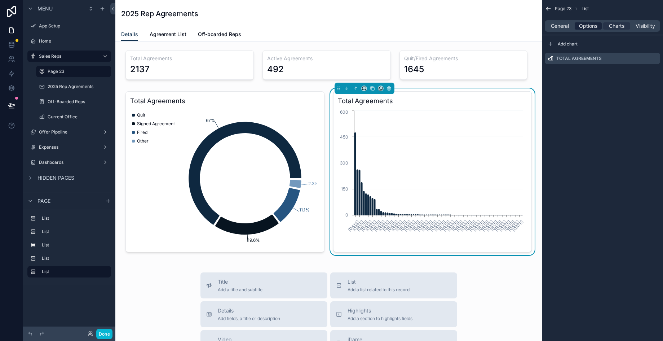
click at [582, 26] on span "Options" at bounding box center [588, 25] width 18 height 7
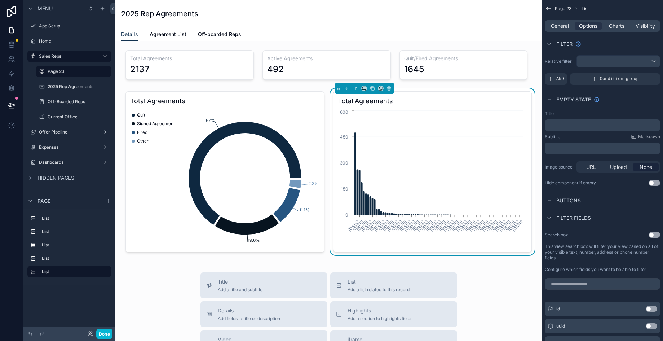
click at [554, 205] on div "Buttons" at bounding box center [602, 199] width 121 height 17
click at [552, 216] on div "scrollable content" at bounding box center [549, 217] width 9 height 9
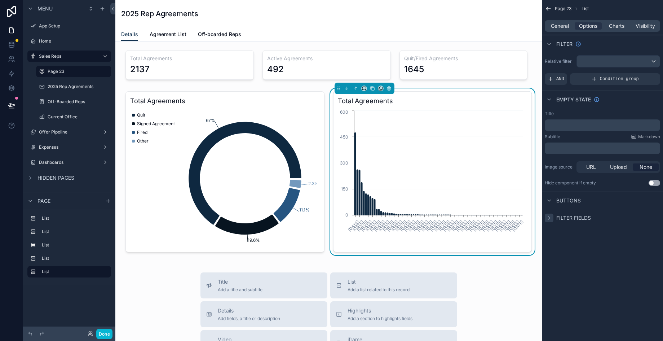
click at [552, 216] on div "scrollable content" at bounding box center [549, 217] width 9 height 9
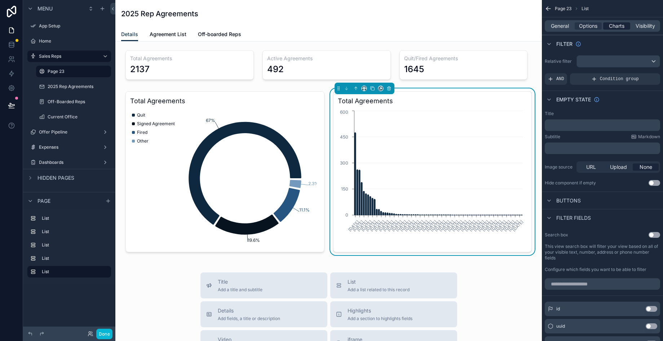
click at [609, 29] on span "Charts" at bounding box center [617, 25] width 16 height 7
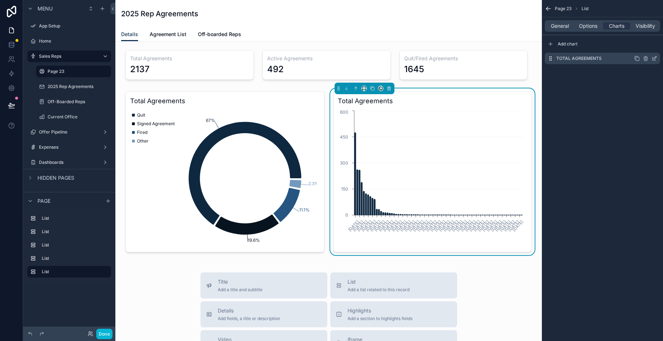
click at [657, 57] on icon "scrollable content" at bounding box center [655, 59] width 6 height 6
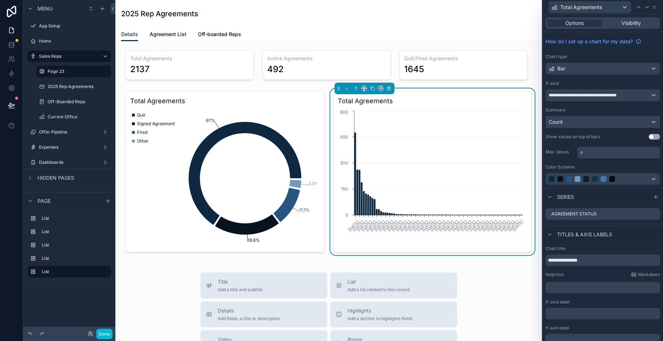
click at [634, 125] on div "Count" at bounding box center [603, 122] width 114 height 12
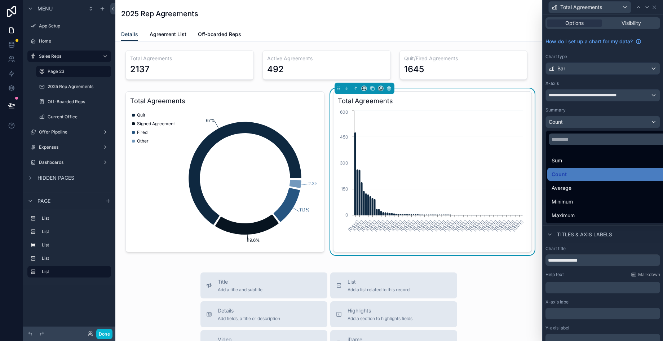
click at [602, 106] on div at bounding box center [603, 170] width 120 height 341
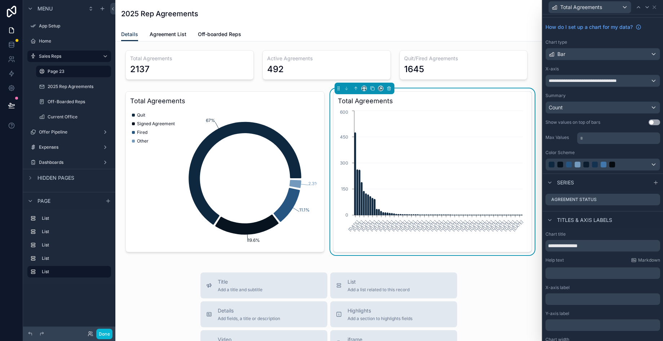
scroll to position [32, 0]
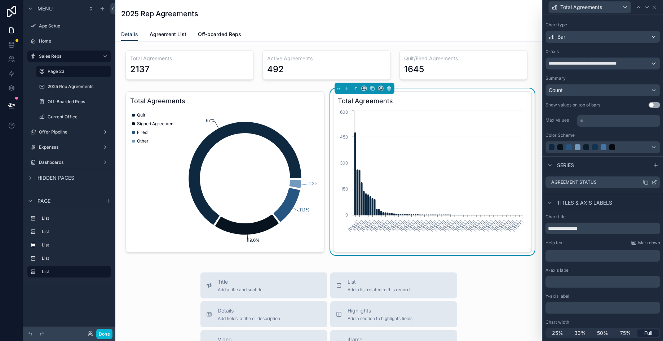
click at [653, 181] on icon at bounding box center [654, 182] width 3 height 3
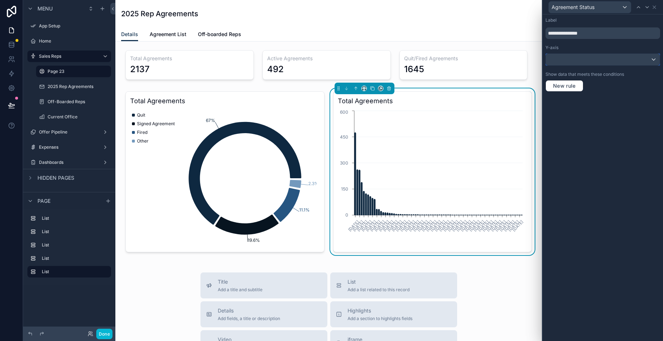
click at [577, 63] on div at bounding box center [603, 60] width 114 height 12
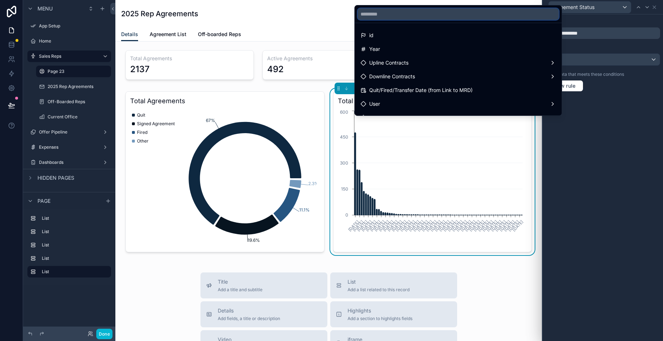
click at [451, 16] on input "text" at bounding box center [458, 14] width 201 height 12
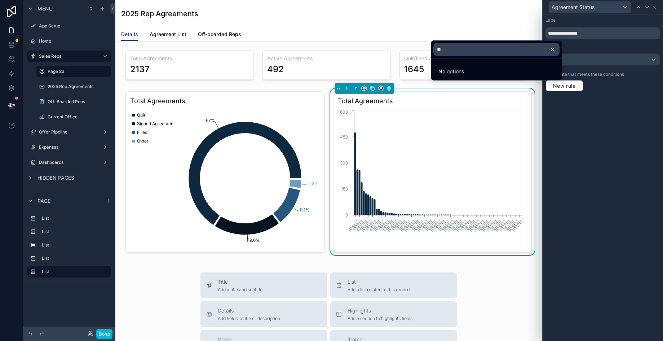
type input "*"
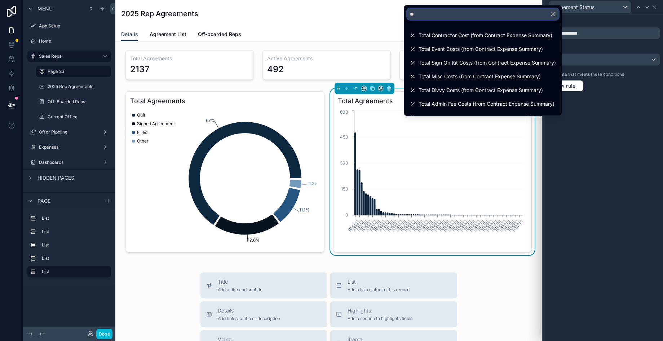
type input "*"
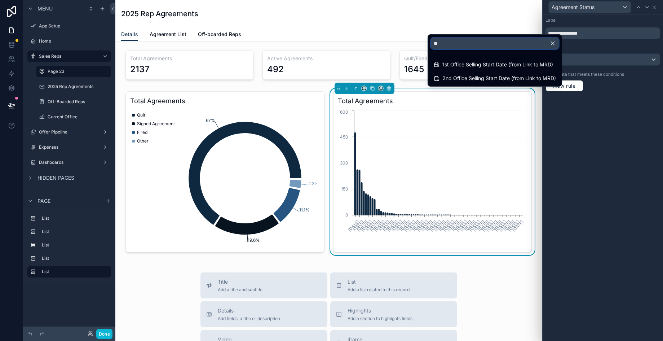
type input "*"
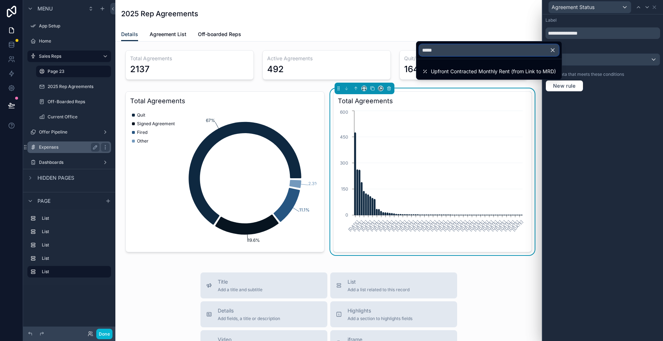
type input "*****"
click at [69, 146] on label "Expenses" at bounding box center [68, 147] width 58 height 6
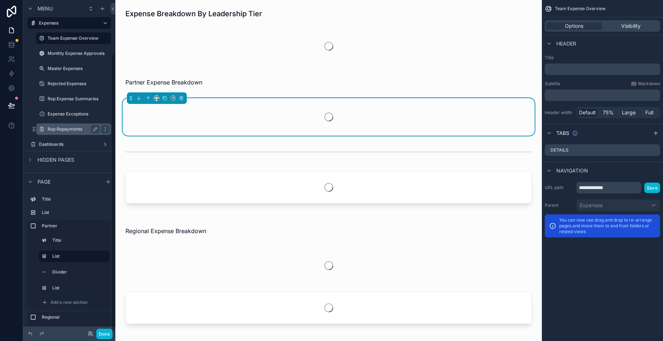
scroll to position [65, 0]
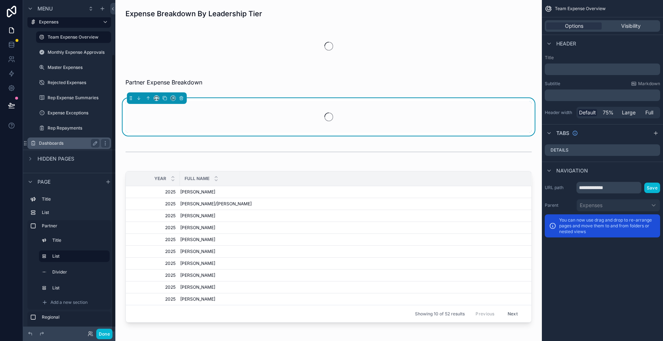
click at [59, 143] on label "Dashboards" at bounding box center [68, 143] width 58 height 6
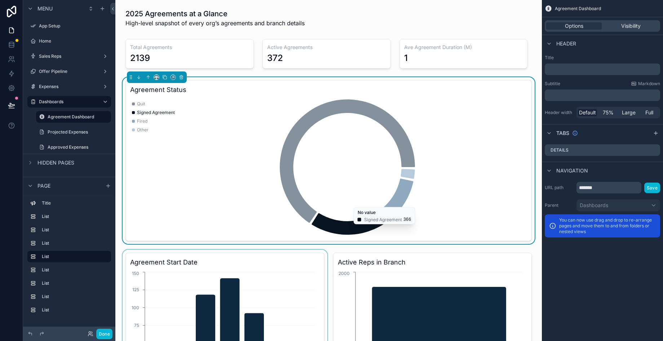
click at [283, 283] on div "scrollable content" at bounding box center [225, 333] width 208 height 167
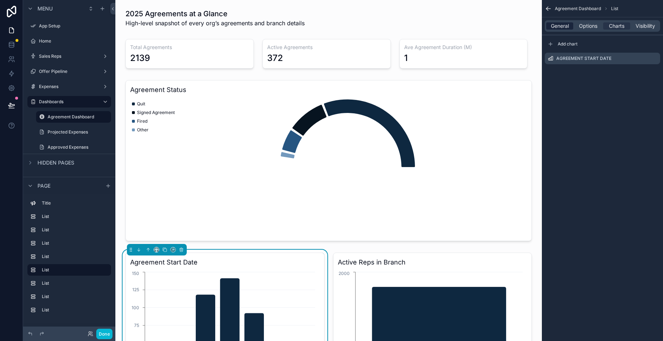
click at [563, 28] on span "General" at bounding box center [560, 25] width 18 height 7
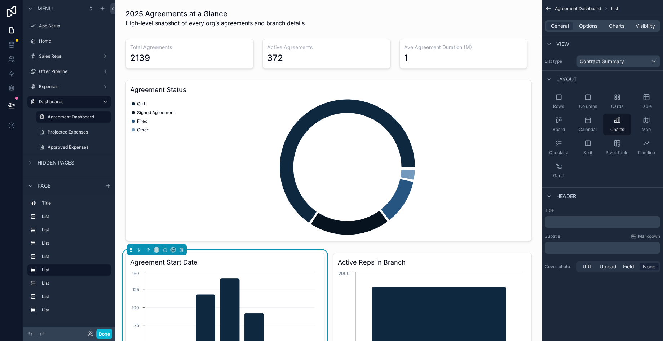
click at [587, 21] on div "General Options Charts Visibility" at bounding box center [602, 26] width 115 height 12
click at [591, 27] on span "Options" at bounding box center [588, 25] width 18 height 7
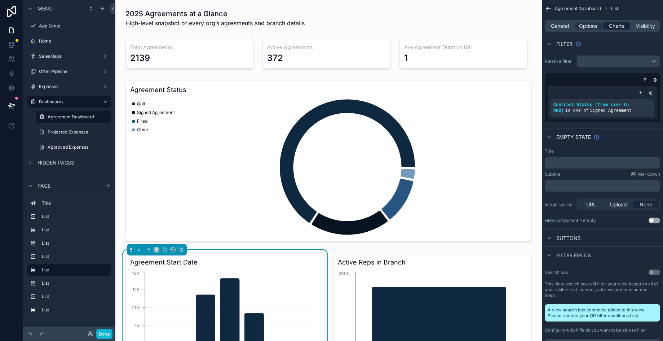
click at [617, 28] on span "Charts" at bounding box center [617, 25] width 16 height 7
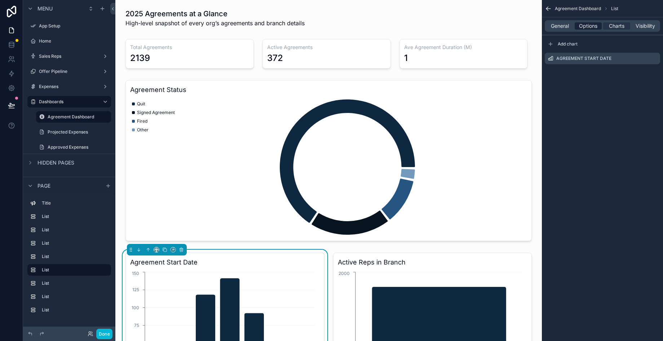
click at [589, 26] on span "Options" at bounding box center [588, 25] width 18 height 7
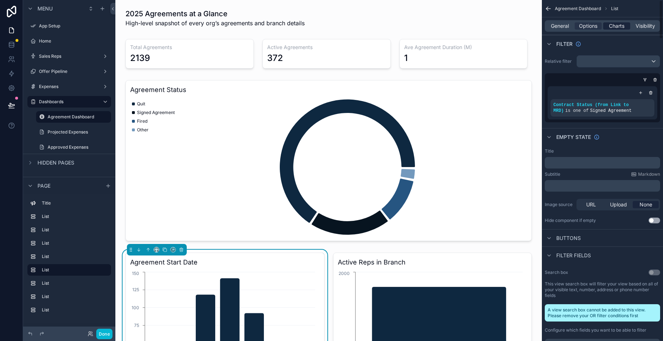
click at [609, 26] on span "Charts" at bounding box center [617, 25] width 16 height 7
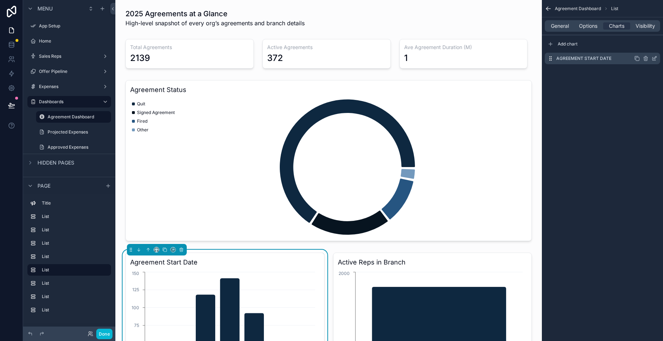
click at [654, 58] on icon "scrollable content" at bounding box center [655, 57] width 3 height 3
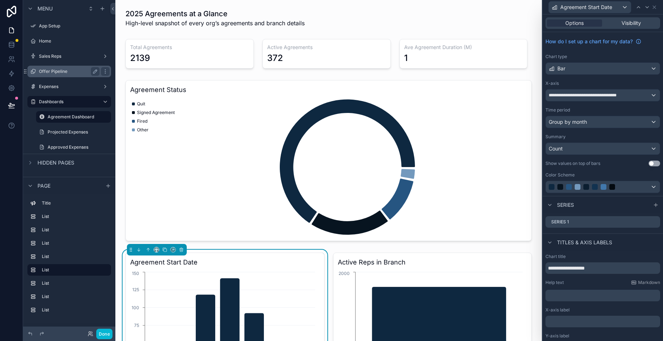
click at [85, 70] on label "Offer Pipeline" at bounding box center [68, 72] width 58 height 6
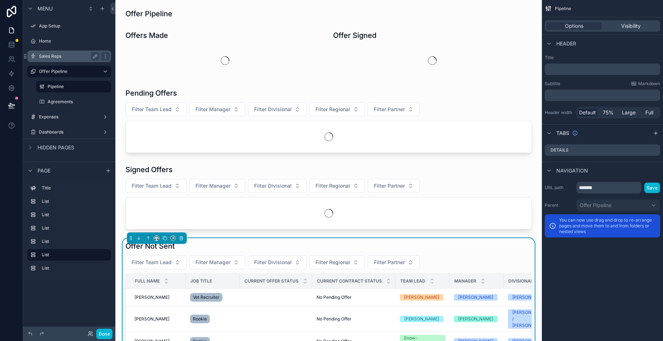
click at [78, 59] on div "Sales Reps" at bounding box center [69, 56] width 61 height 9
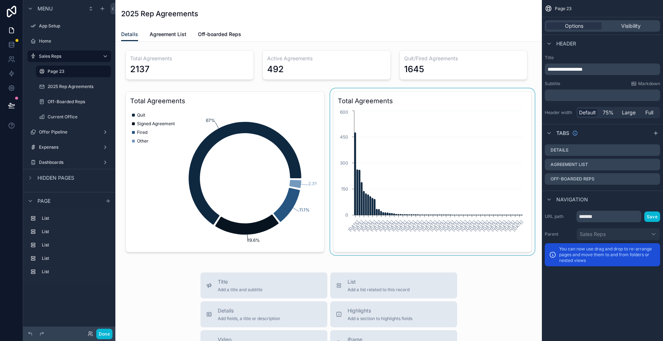
click at [401, 173] on div "scrollable content" at bounding box center [433, 171] width 208 height 167
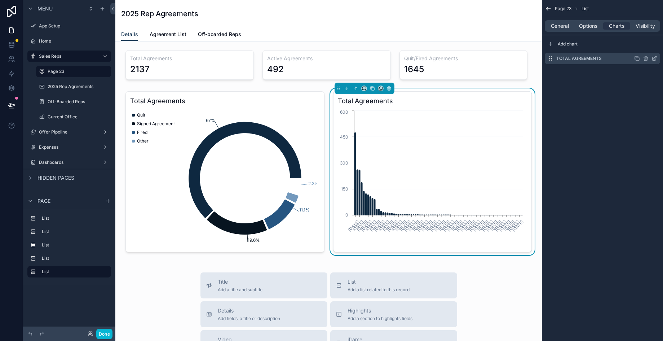
click at [654, 60] on icon "scrollable content" at bounding box center [655, 59] width 6 height 6
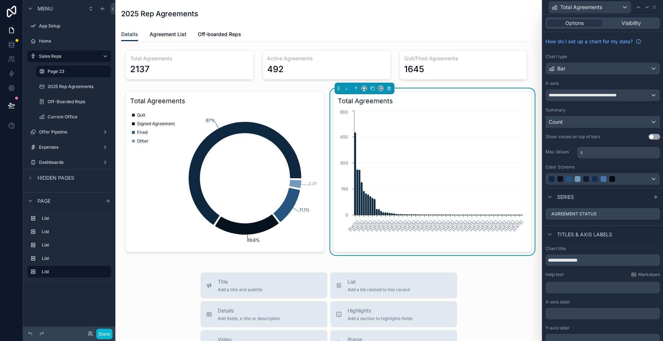
click at [631, 121] on div "Count" at bounding box center [603, 122] width 114 height 12
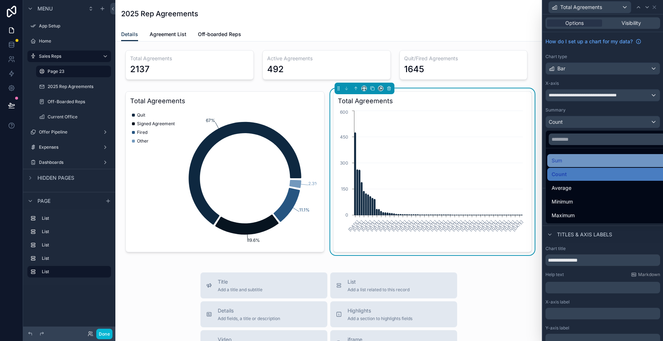
click at [612, 162] on div "Sum" at bounding box center [609, 160] width 114 height 9
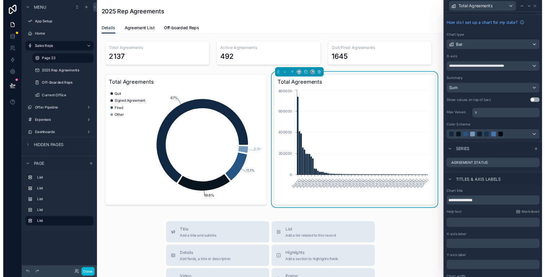
scroll to position [3, 0]
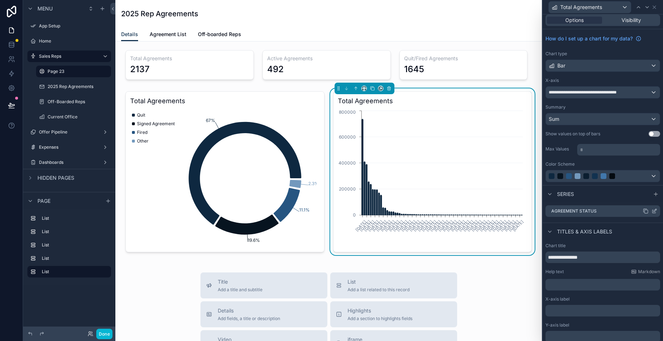
click at [652, 212] on icon at bounding box center [655, 211] width 6 height 6
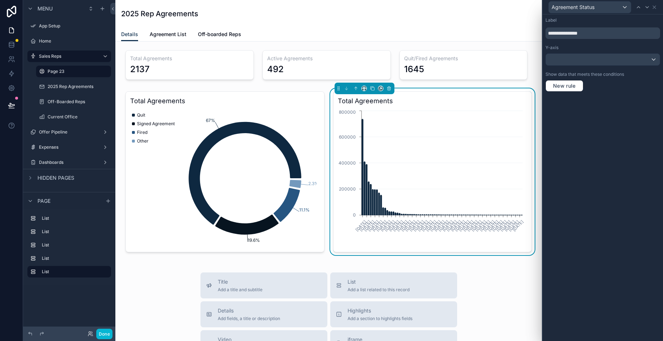
click at [657, 10] on div "Agreement Status" at bounding box center [603, 7] width 115 height 14
click at [655, 9] on icon at bounding box center [655, 7] width 6 height 6
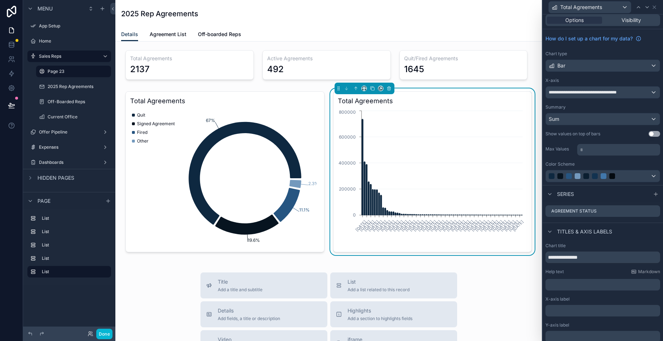
click at [609, 147] on p "* ﻿" at bounding box center [619, 149] width 79 height 7
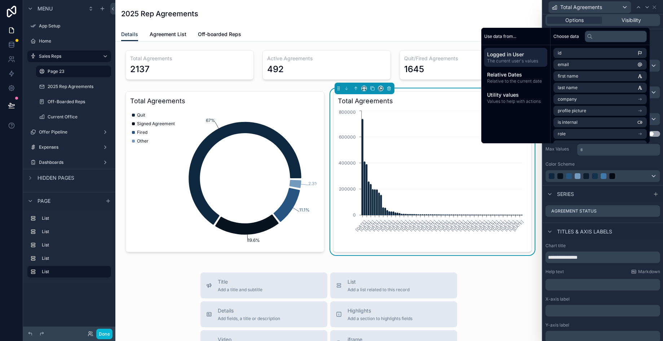
click at [575, 155] on div "Max Values * ﻿" at bounding box center [603, 148] width 115 height 13
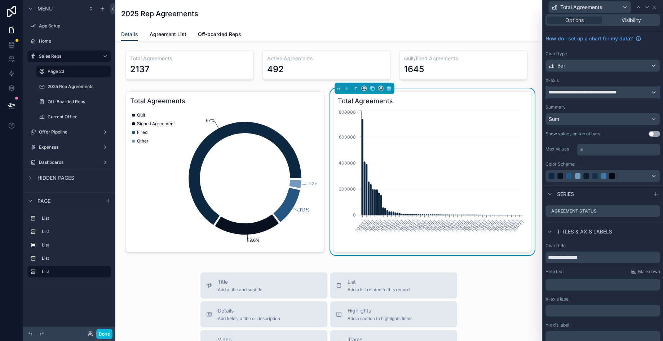
click at [600, 89] on span "**********" at bounding box center [588, 92] width 79 height 6
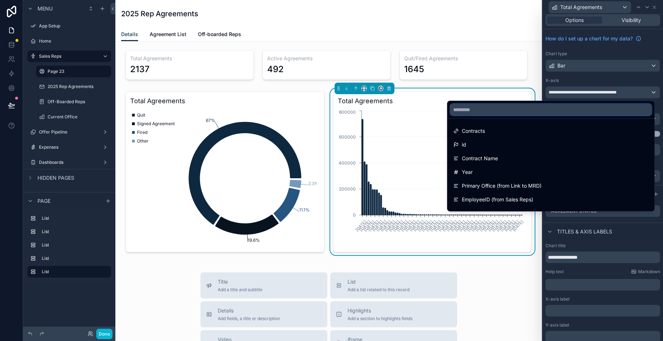
click at [595, 109] on input "text" at bounding box center [550, 110] width 201 height 12
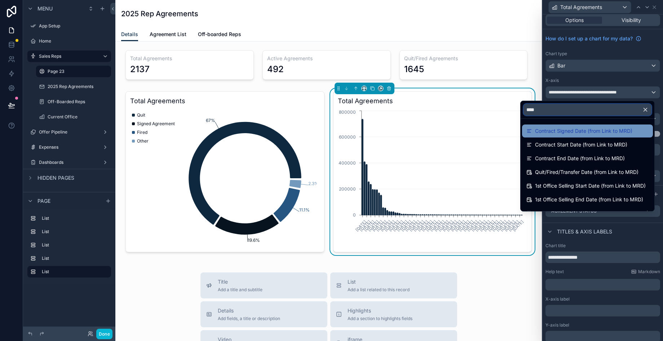
type input "****"
click at [562, 136] on div "Contract Signed Date (from Link to MRD)" at bounding box center [587, 130] width 131 height 13
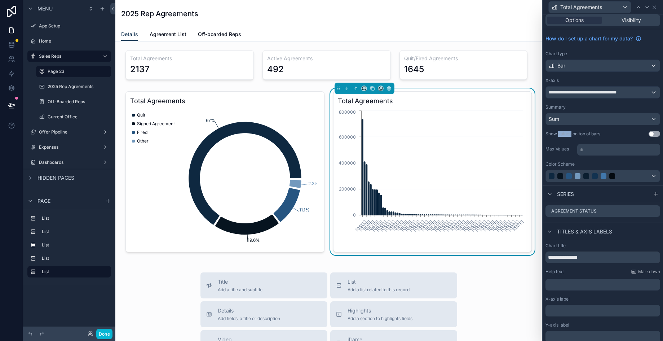
click at [562, 136] on div "Show values on top of bars" at bounding box center [573, 134] width 55 height 6
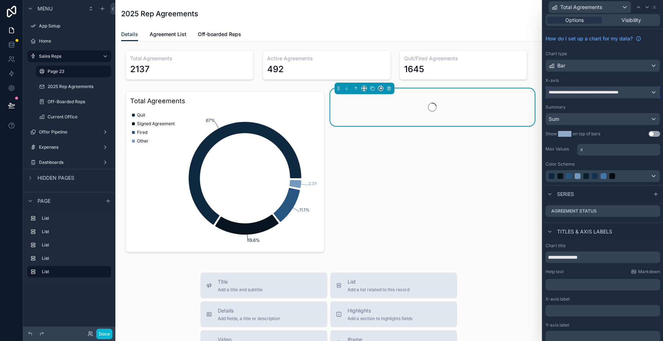
click at [606, 88] on div "**********" at bounding box center [603, 93] width 114 height 12
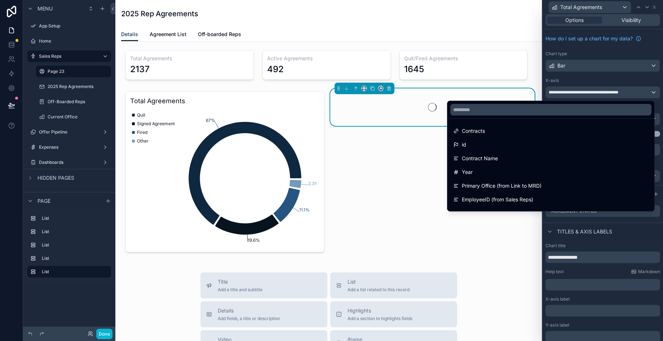
click at [387, 170] on div "scrollable content" at bounding box center [433, 171] width 208 height 167
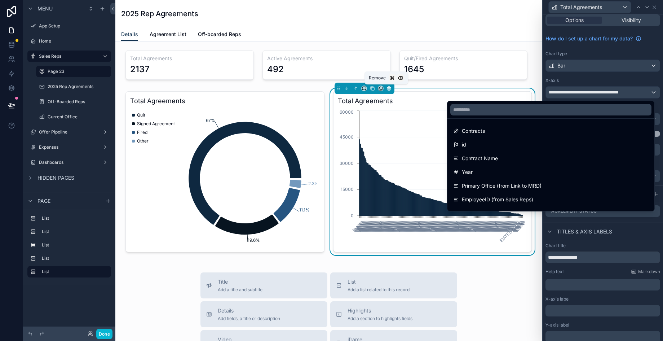
click at [387, 88] on icon "scrollable content" at bounding box center [389, 88] width 5 height 5
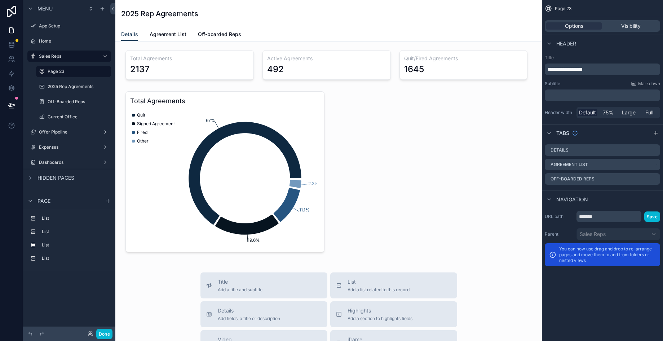
click at [445, 138] on div "Total Agreements 2137 Active Agreements 492 Quit/Fired Agreements 1645 Total Ag…" at bounding box center [328, 313] width 427 height 545
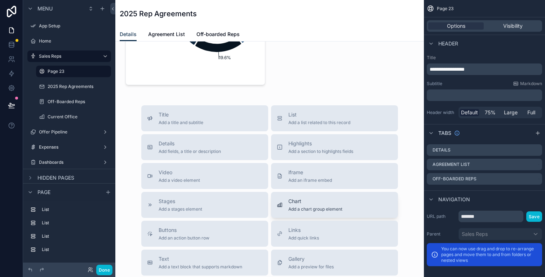
click at [307, 213] on button "Chart Add a chart group element" at bounding box center [334, 205] width 127 height 26
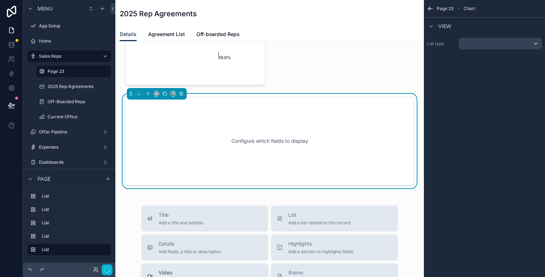
scroll to position [169, 0]
